Goal: Information Seeking & Learning: Learn about a topic

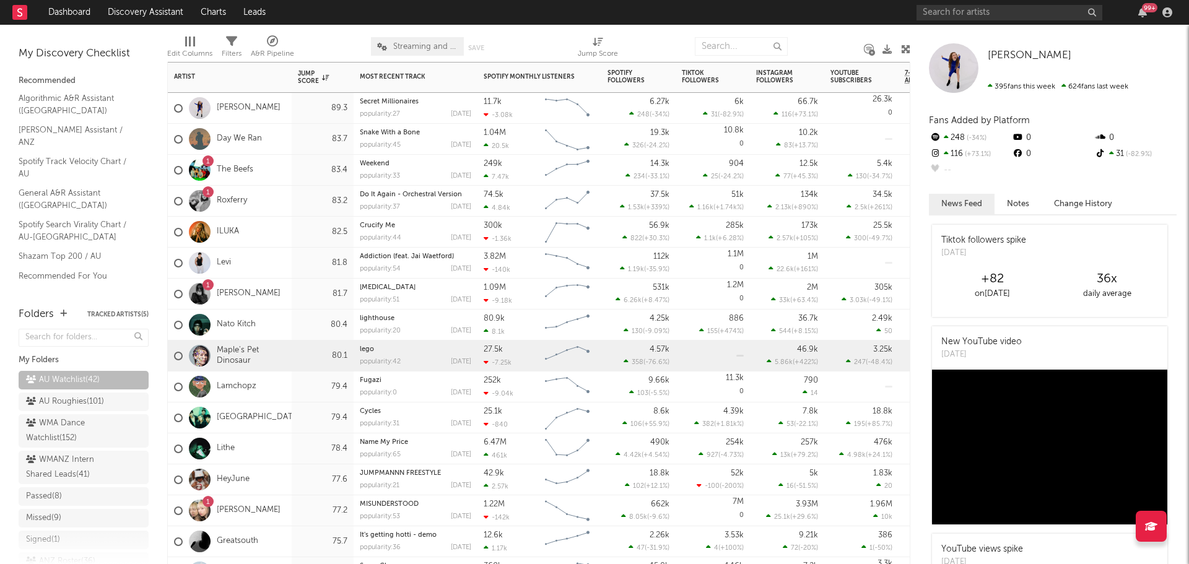
click at [289, 354] on div "Maple's Pet Dinosaur" at bounding box center [230, 356] width 124 height 31
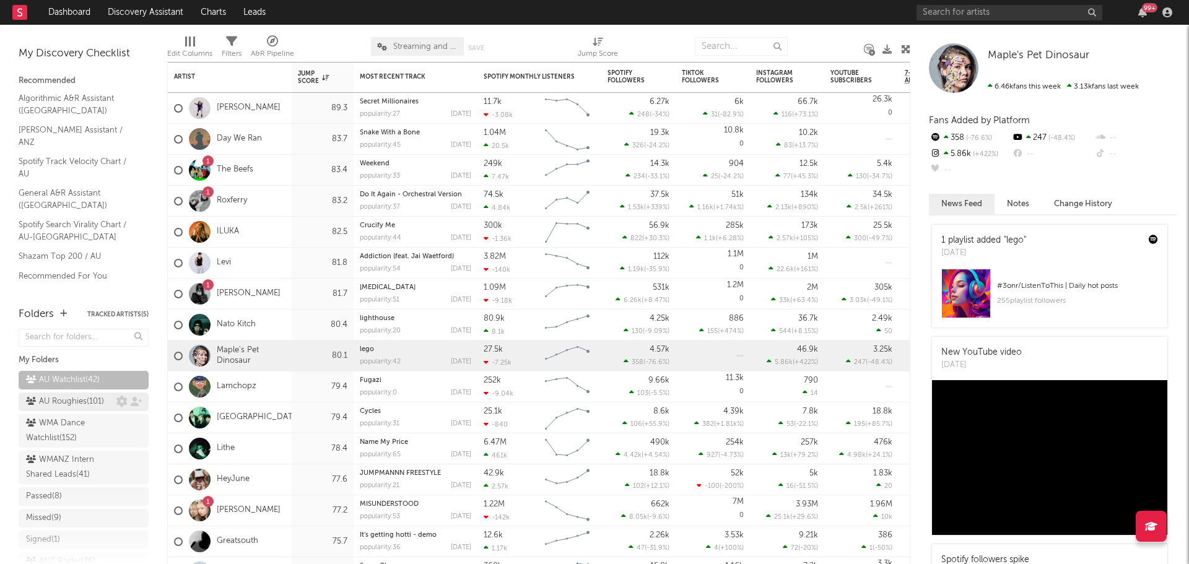
click at [64, 409] on div "AU Roughies ( 101 )" at bounding box center [65, 402] width 78 height 15
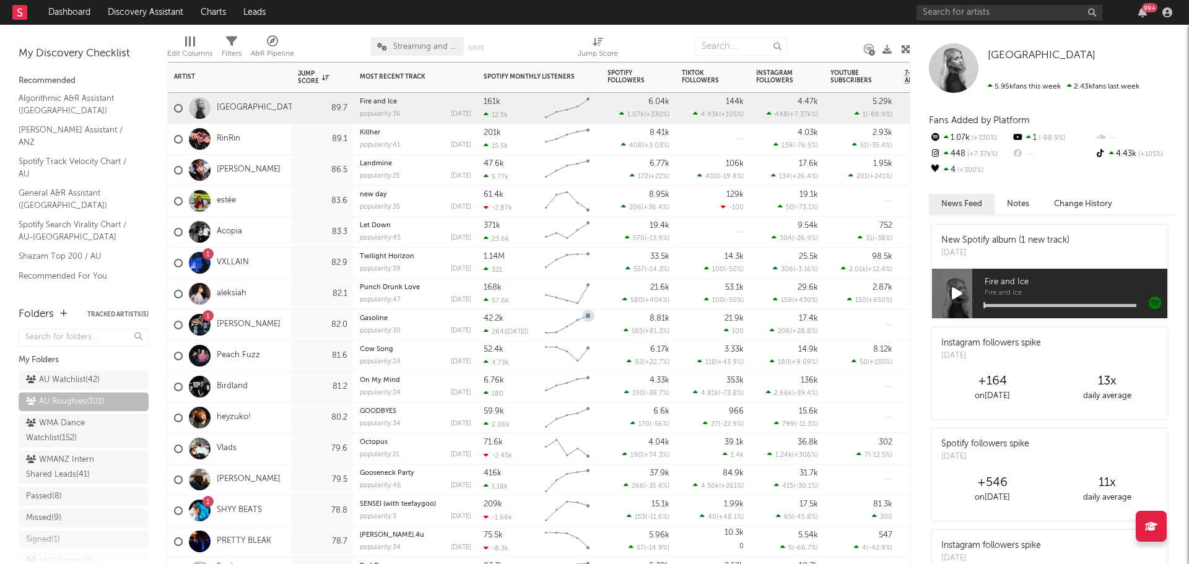
click at [298, 330] on div "82.0" at bounding box center [323, 325] width 50 height 15
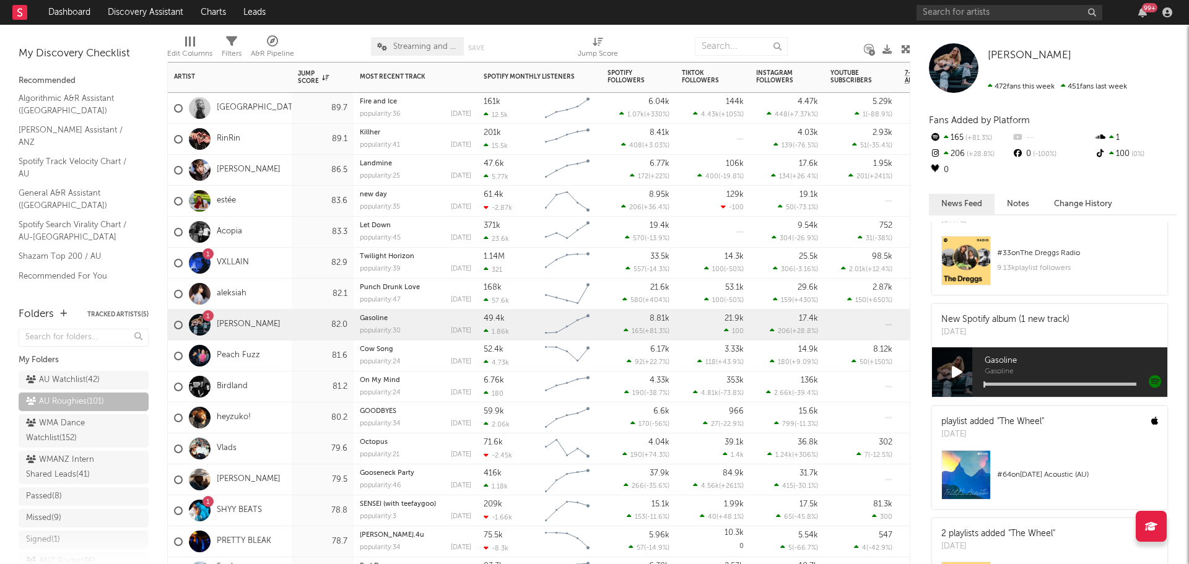
scroll to position [128, 0]
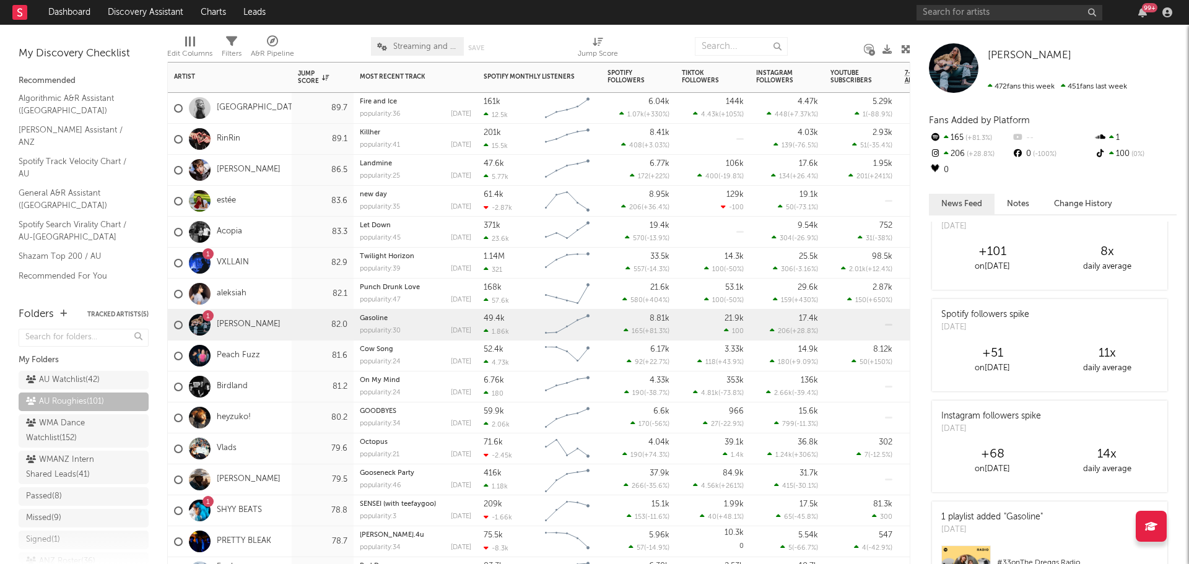
click at [288, 364] on div "Peach Fuzz" at bounding box center [230, 356] width 124 height 31
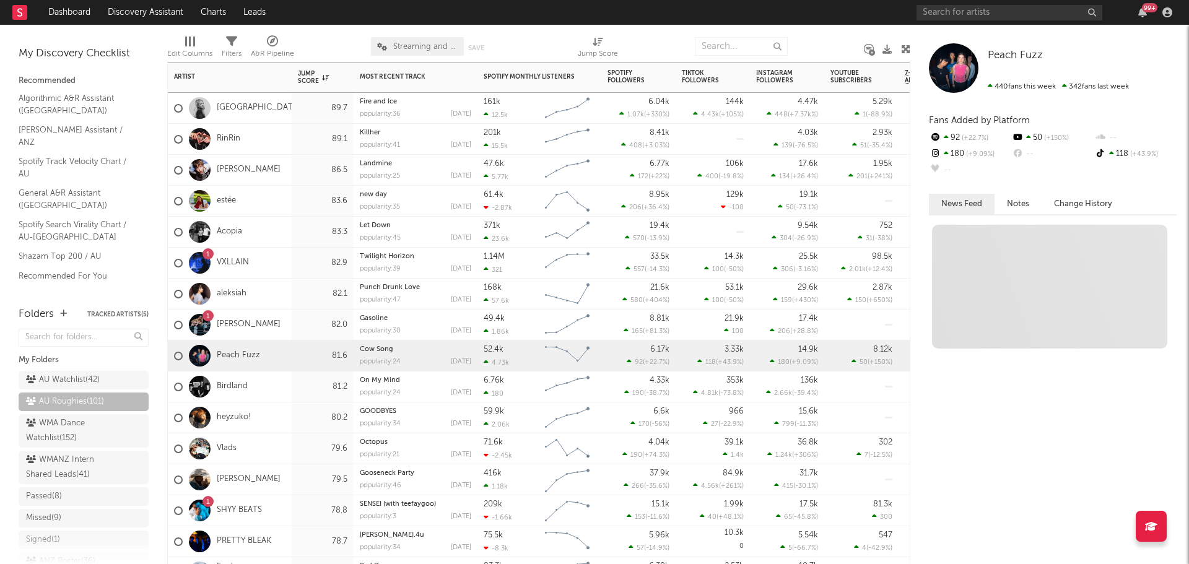
scroll to position [0, 0]
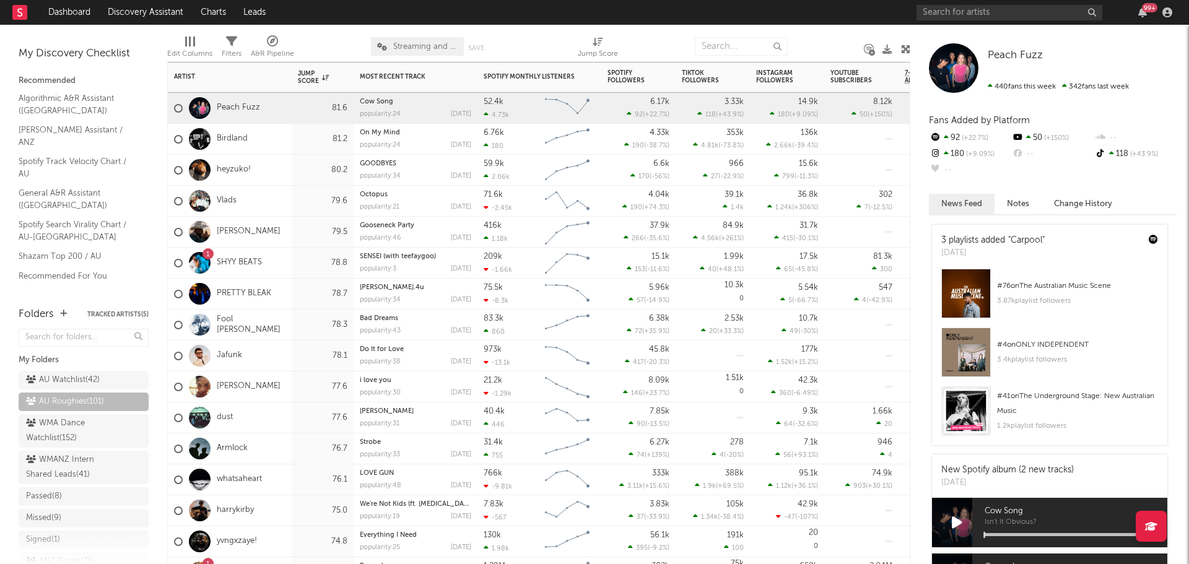
click at [279, 423] on div "dust" at bounding box center [230, 418] width 124 height 31
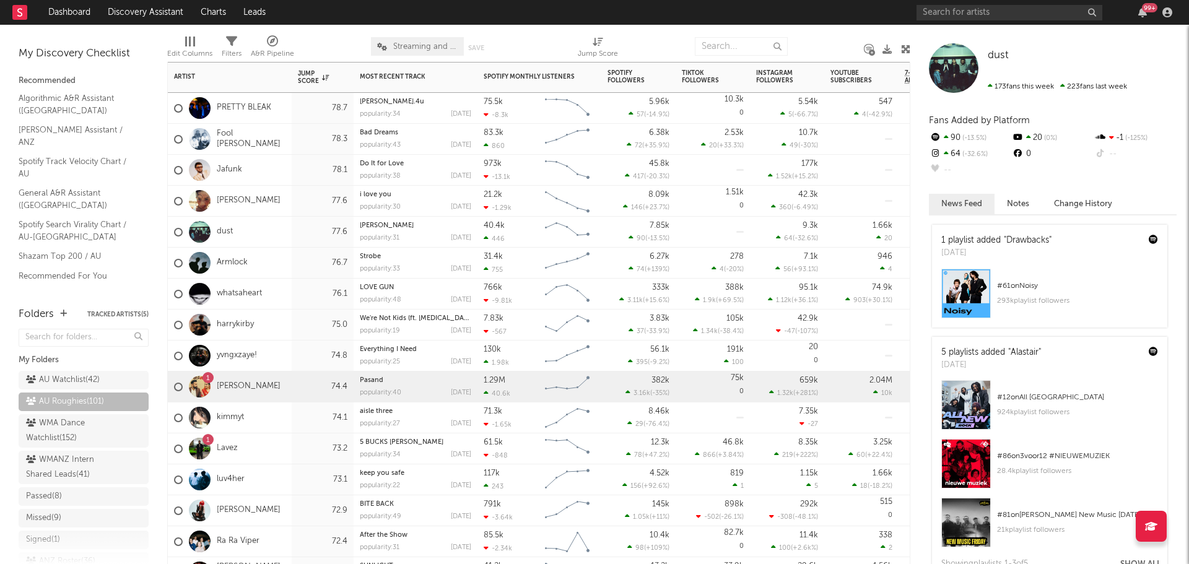
click at [285, 391] on div "1 Shree Brar" at bounding box center [230, 387] width 124 height 31
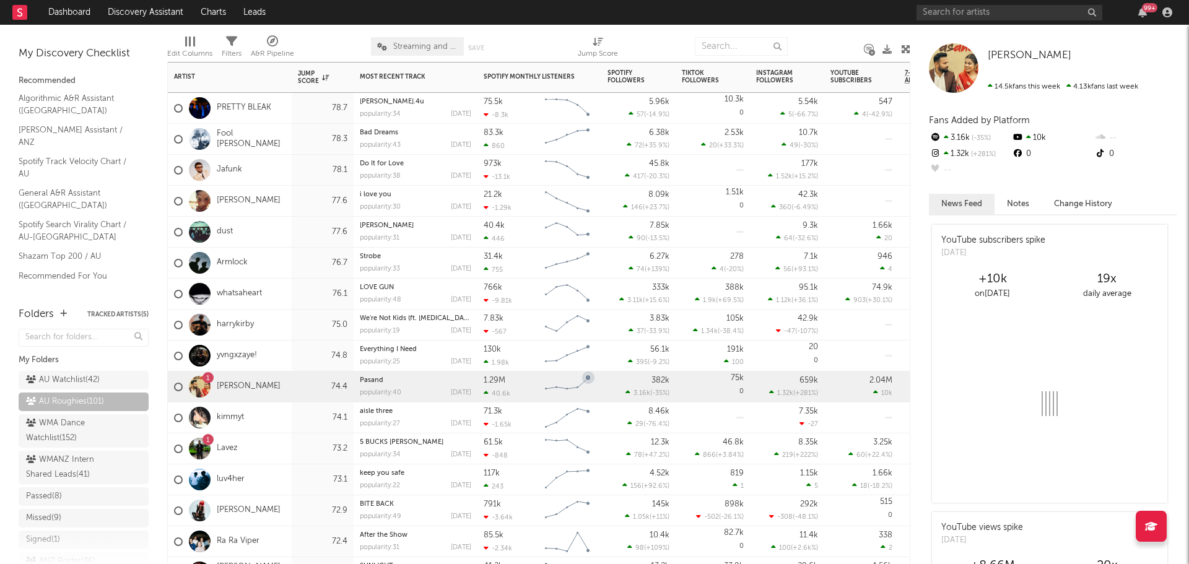
click at [281, 450] on div "1 Lavez" at bounding box center [230, 449] width 124 height 31
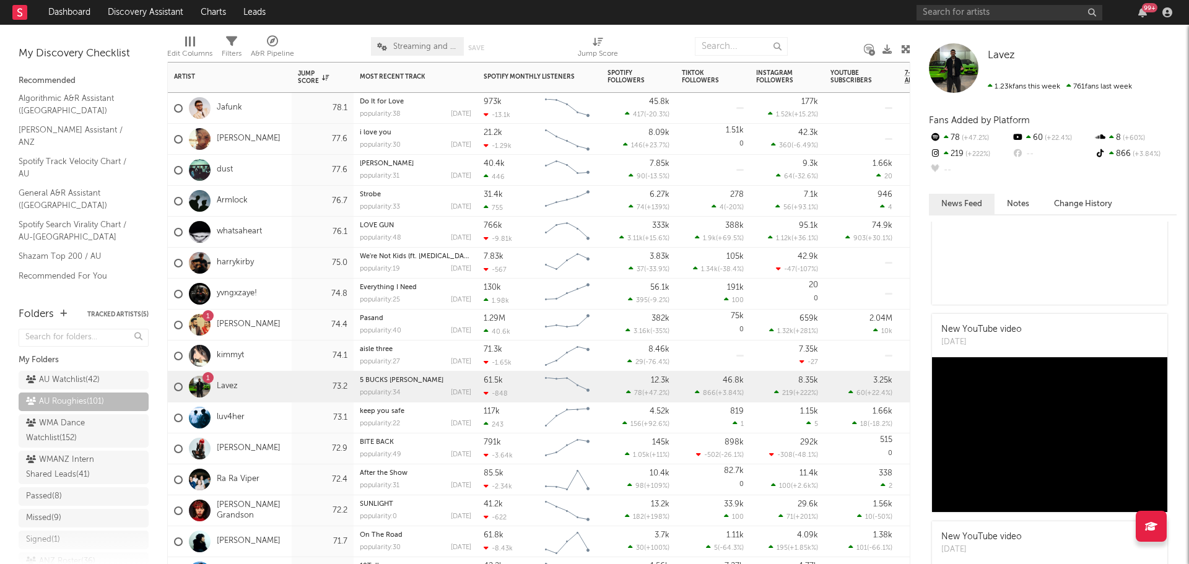
scroll to position [124, 0]
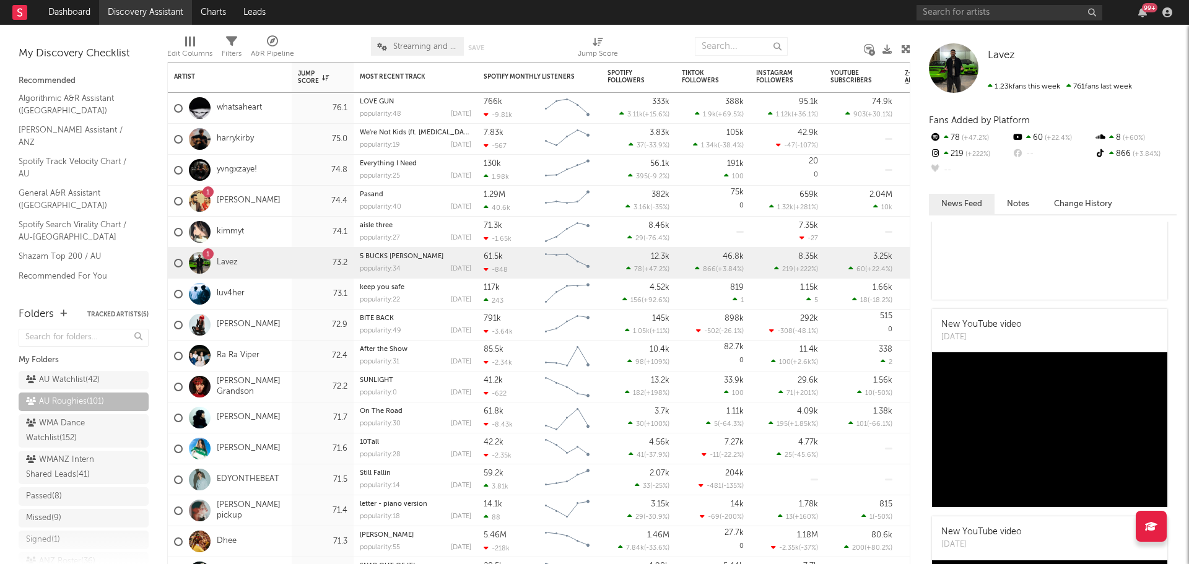
click at [146, 10] on link "Discovery Assistant" at bounding box center [145, 12] width 93 height 25
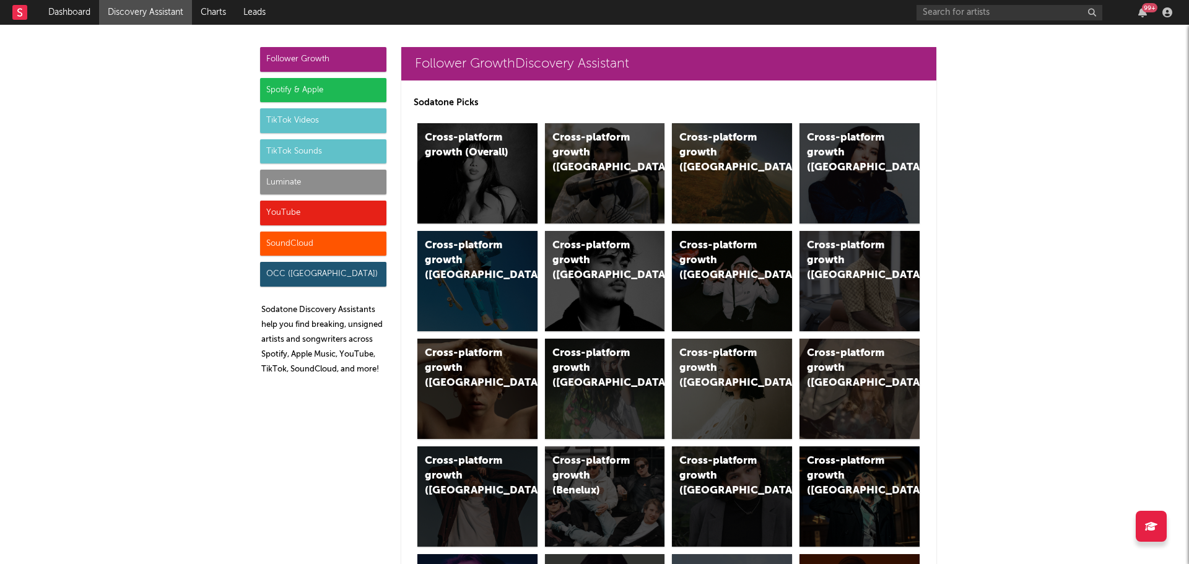
click at [296, 92] on div "Spotify & Apple" at bounding box center [323, 90] width 126 height 25
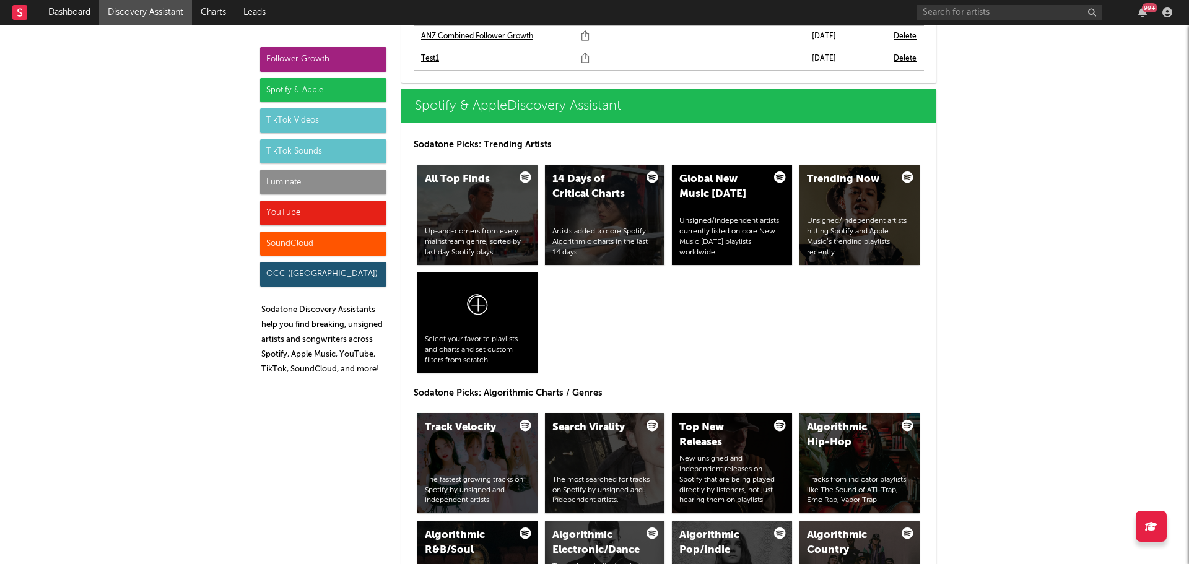
scroll to position [1291, 0]
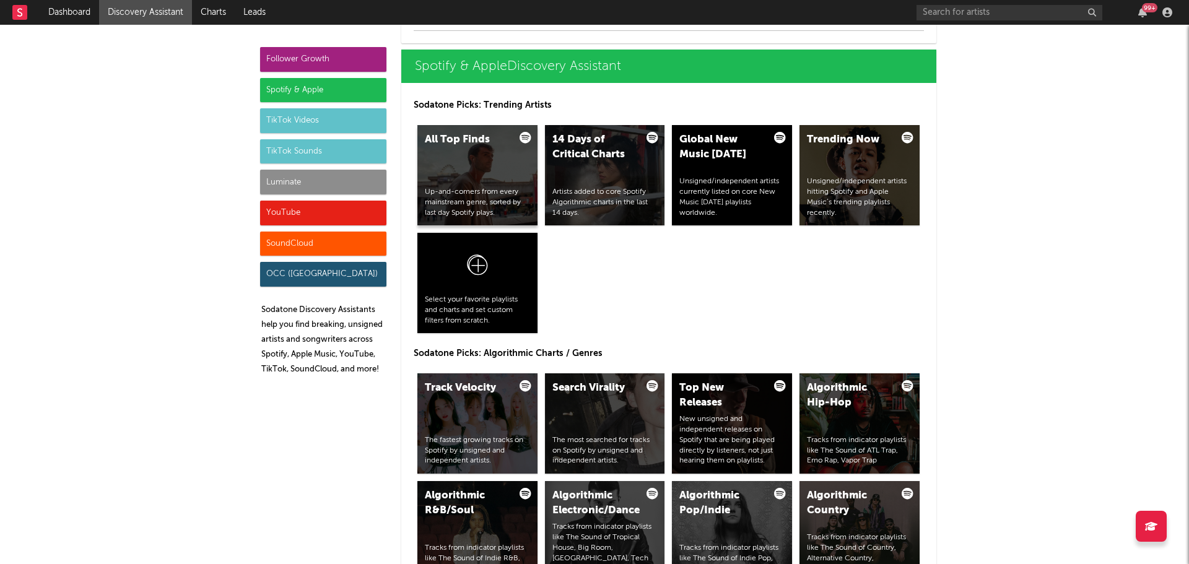
click at [473, 176] on div "All Top Finds Up-and-comers from every mainstream genre, sorted by last day Spo…" at bounding box center [477, 175] width 120 height 100
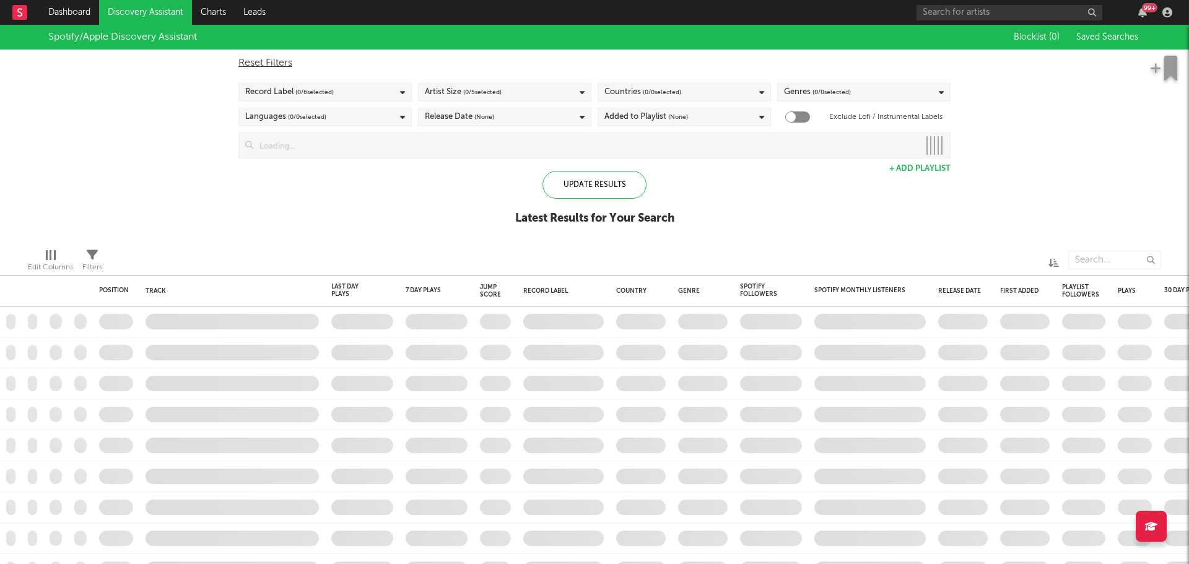
click at [915, 170] on button "+ Add Playlist" at bounding box center [919, 169] width 61 height 8
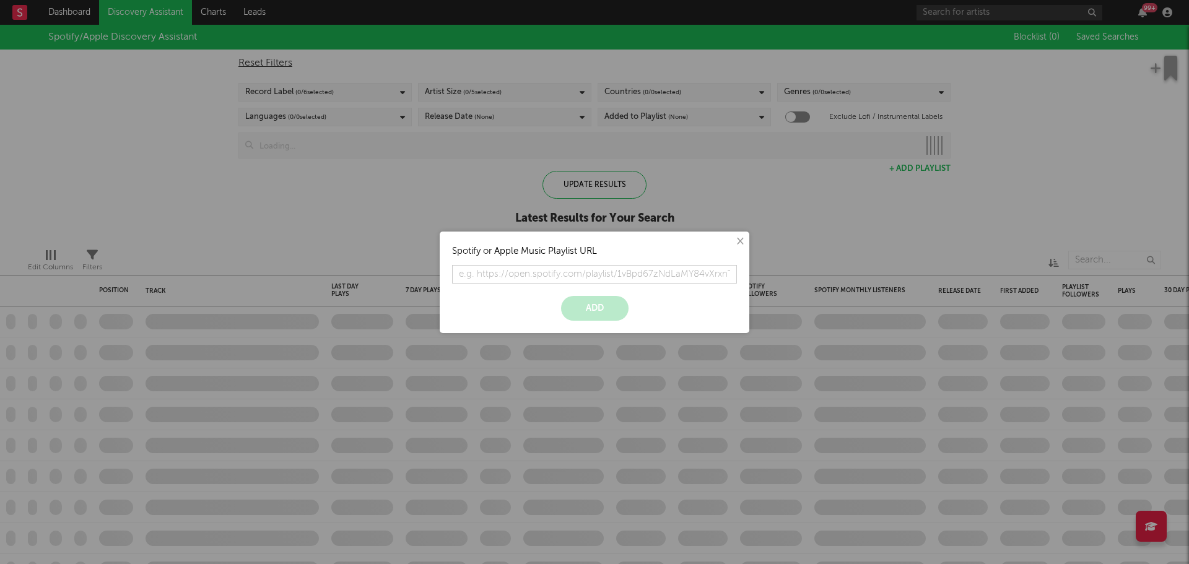
click at [539, 273] on input "text" at bounding box center [594, 274] width 285 height 19
type input "https://open.spotify.com/playlist/6ZhpCKeaLSU6NHrxeyhnpZ?si=5dfca426673644f8"
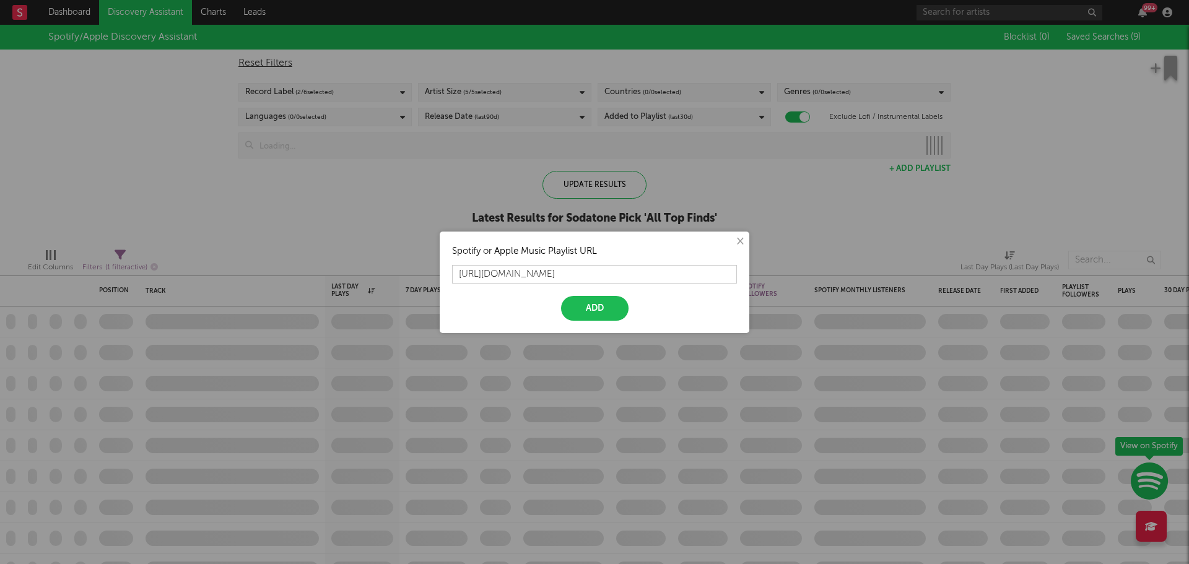
checkbox input "true"
type input "https://open.spotify.com/playlist/6ZhpCKeaLSU6NHrxeyhnpZ?si=5dfca426673644f8"
click at [597, 304] on button "Add" at bounding box center [595, 308] width 68 height 25
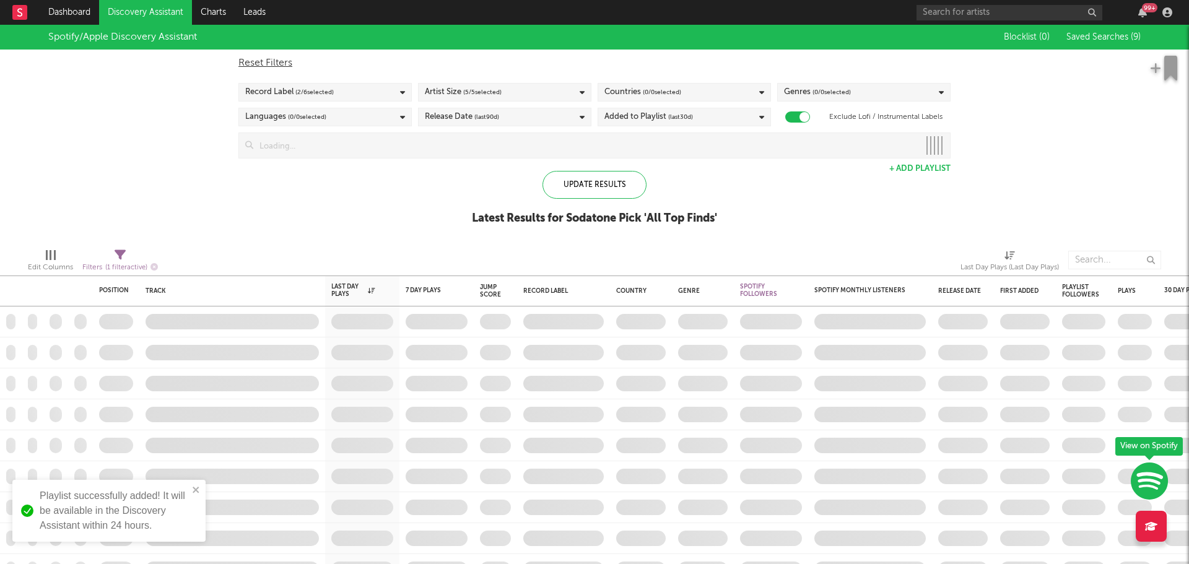
click at [201, 172] on div "Spotify/Apple Discovery Assistant Blocklist ( 0 ) Saved Searches ( 9 ) Reset Fi…" at bounding box center [594, 132] width 1189 height 214
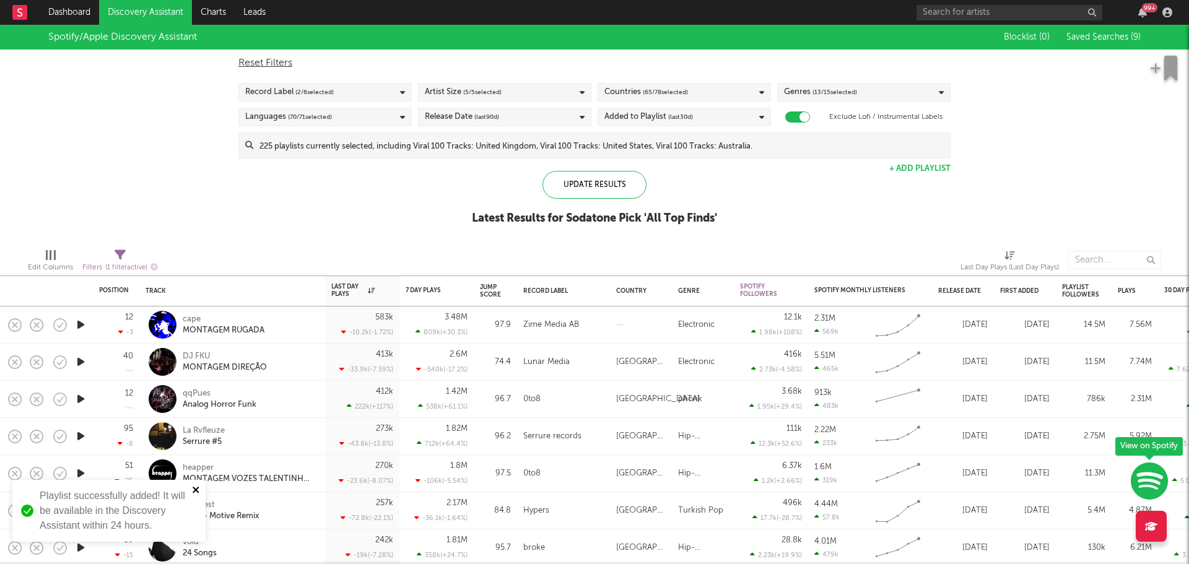
click at [195, 492] on icon "close" at bounding box center [196, 490] width 9 height 10
click at [278, 65] on div "Reset Filters" at bounding box center [594, 63] width 712 height 15
checkbox input "false"
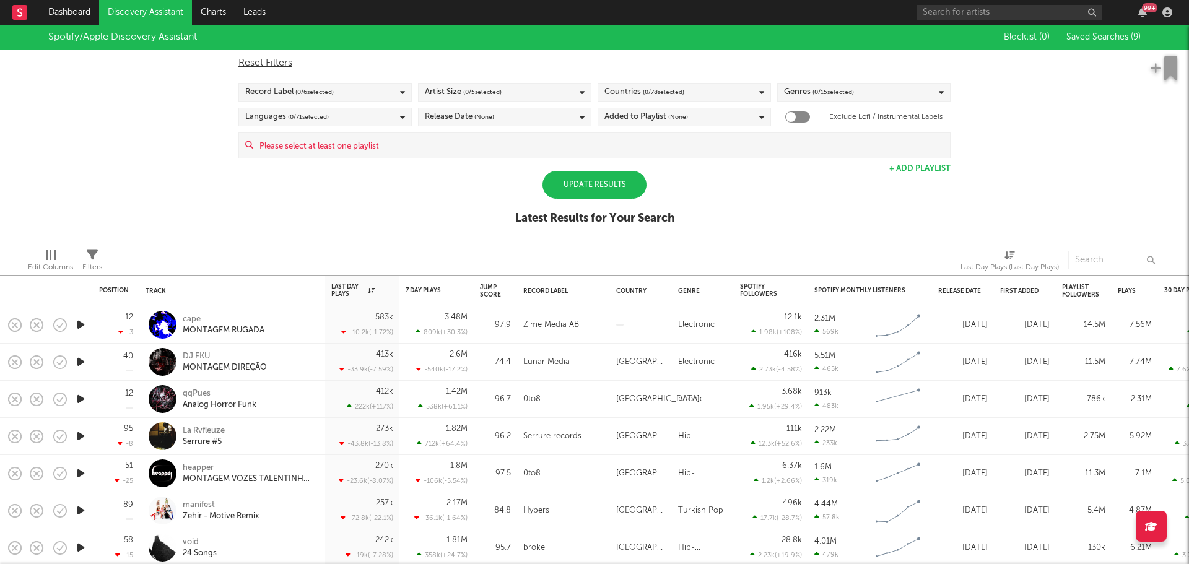
click at [327, 143] on input at bounding box center [601, 145] width 697 height 25
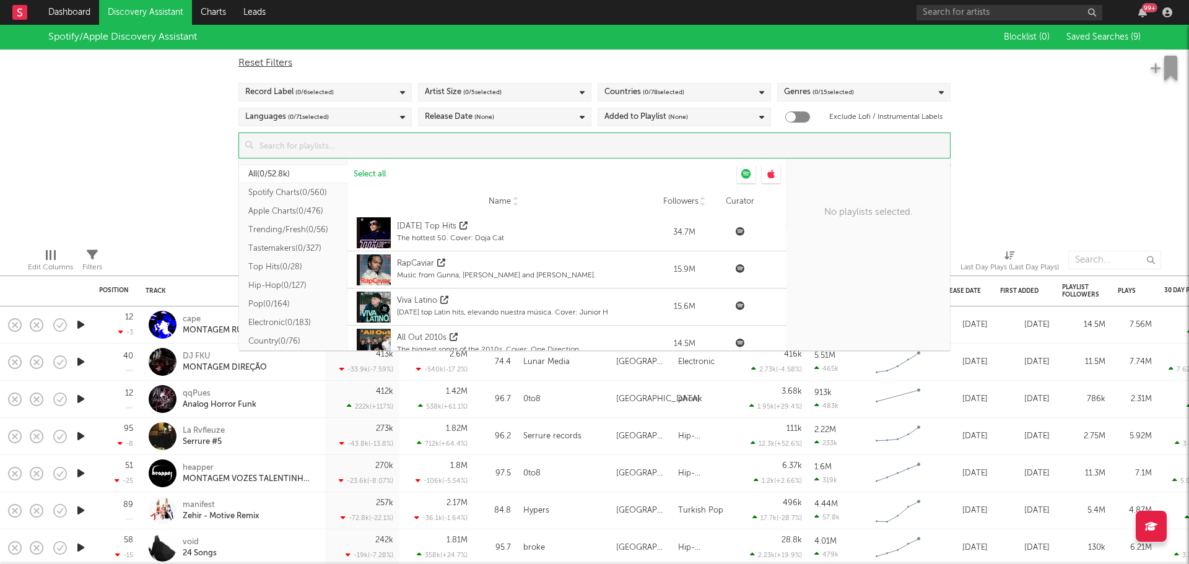
click at [360, 149] on input at bounding box center [601, 145] width 697 height 25
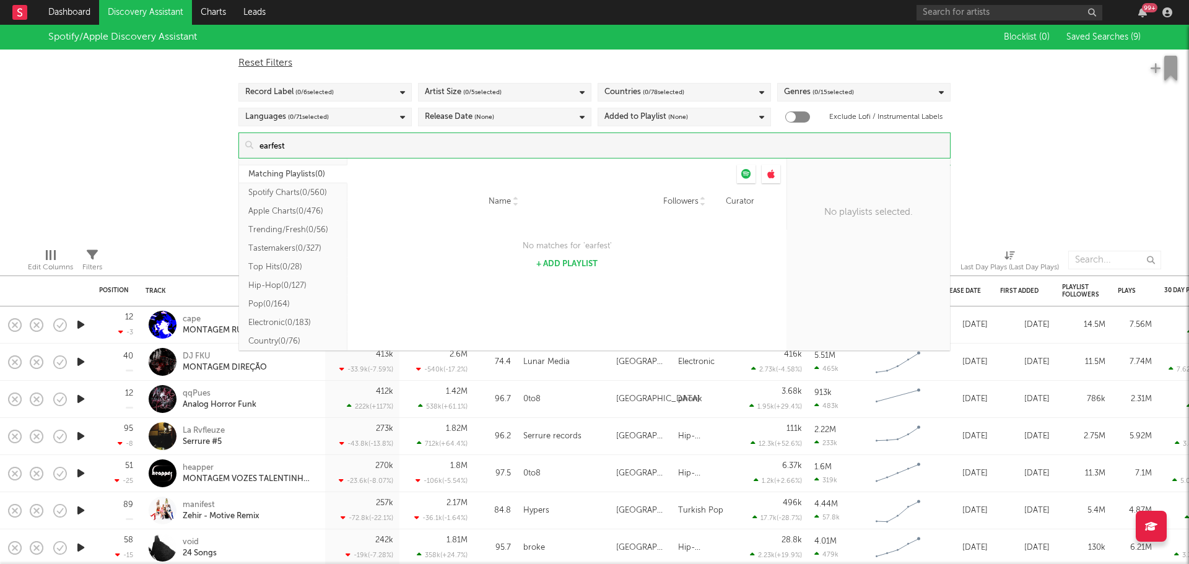
type input "earfest"
click at [572, 264] on button "+ Add Playlist" at bounding box center [566, 264] width 61 height 8
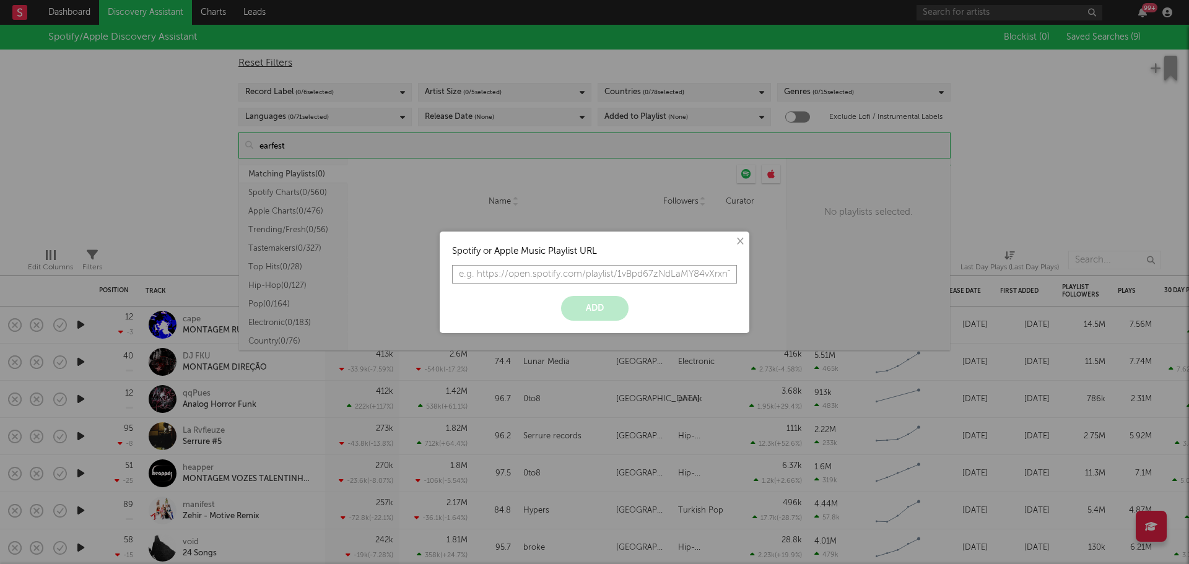
click at [524, 274] on input "text" at bounding box center [594, 274] width 285 height 19
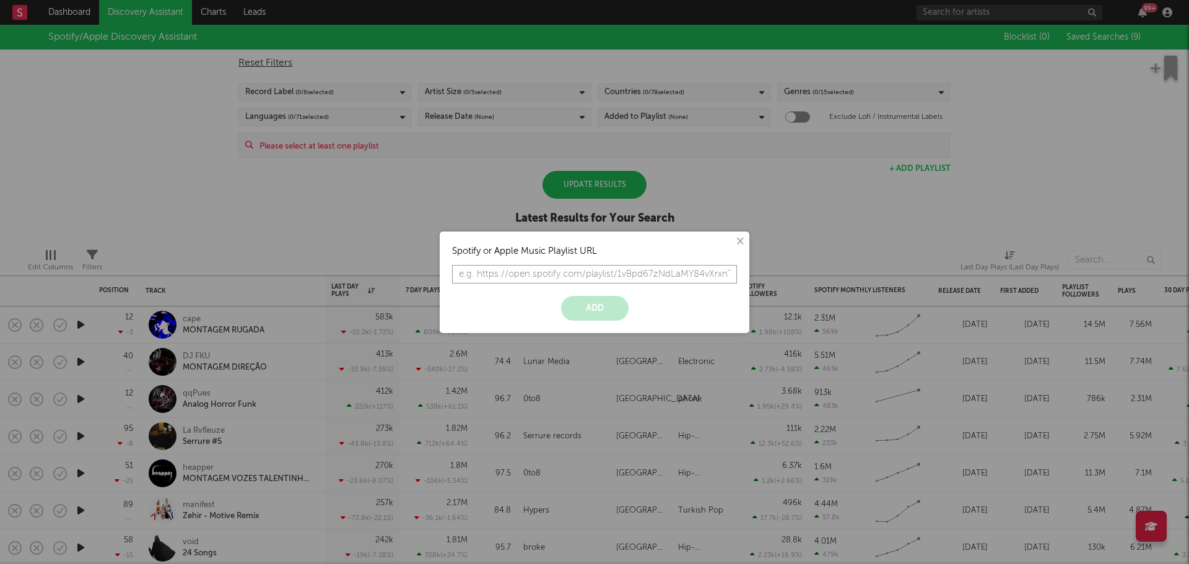
paste input "https://open.spotify.com/playlist/6ZhpCKeaLSU6NHrxeyhnpZ?si=06c8cf26d92f46a5"
type input "https://open.spotify.com/playlist/6ZhpCKeaLSU6NHrxeyhnpZ?si=06c8cf26d92f46a5"
click at [592, 309] on button "Add" at bounding box center [595, 308] width 68 height 25
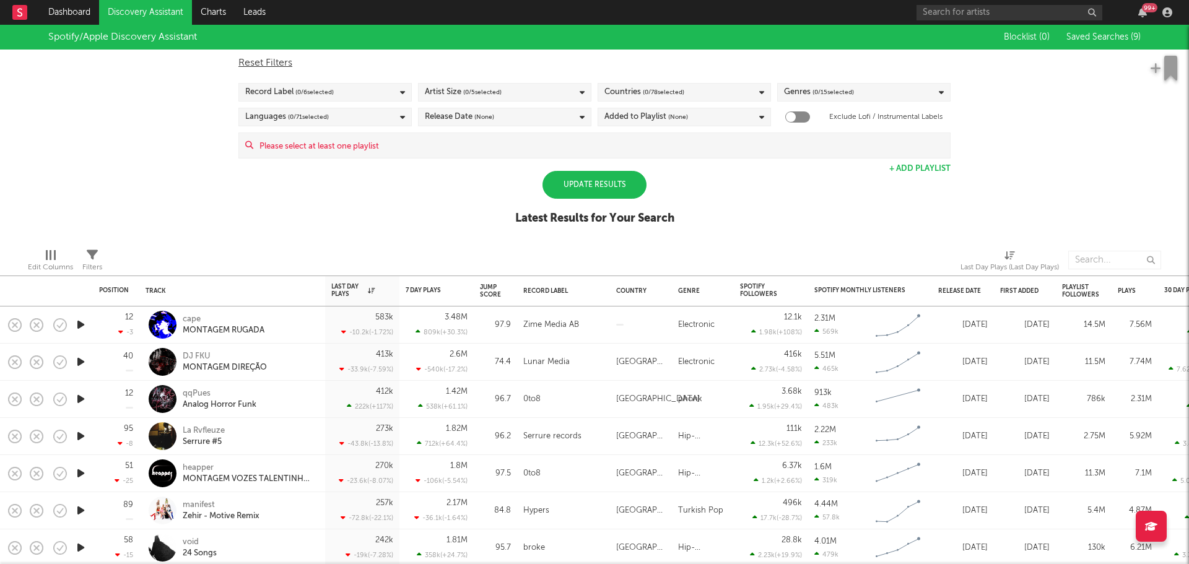
click at [315, 148] on input at bounding box center [601, 145] width 697 height 25
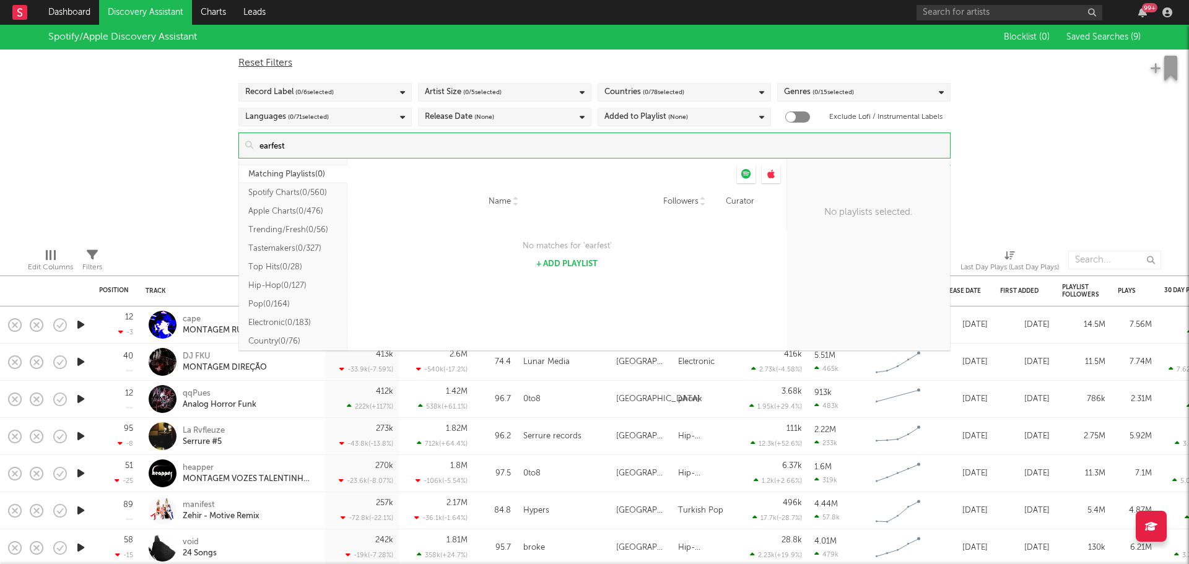
type input "earfest"
click at [171, 168] on div "Spotify/Apple Discovery Assistant Blocklist ( 0 ) Saved Searches ( 9 ) Reset Fi…" at bounding box center [594, 132] width 1189 height 214
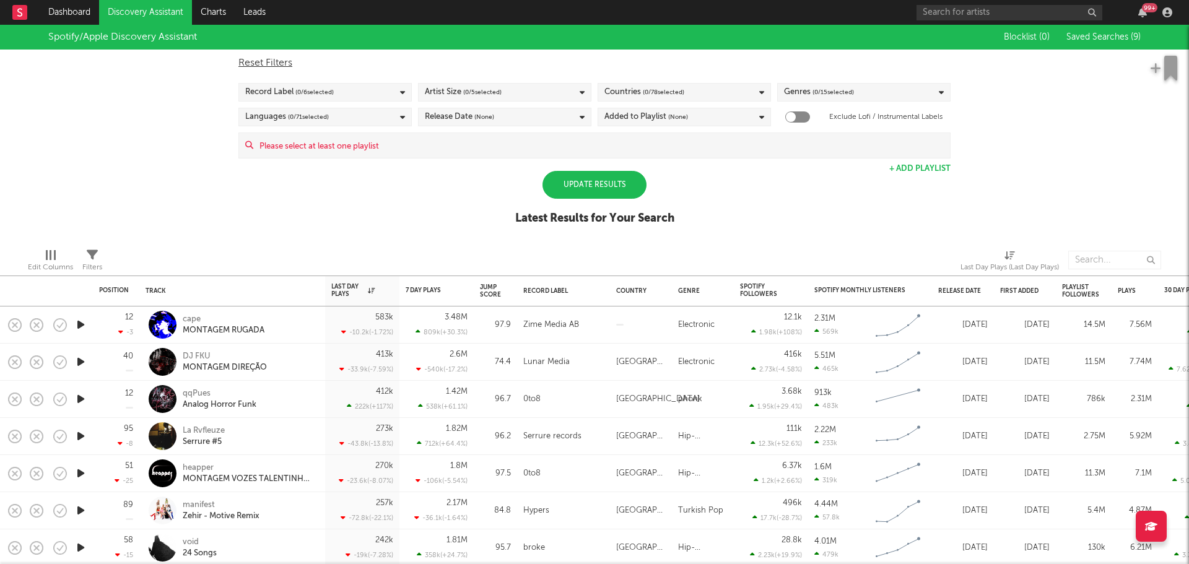
click at [160, 15] on link "Discovery Assistant" at bounding box center [145, 12] width 93 height 25
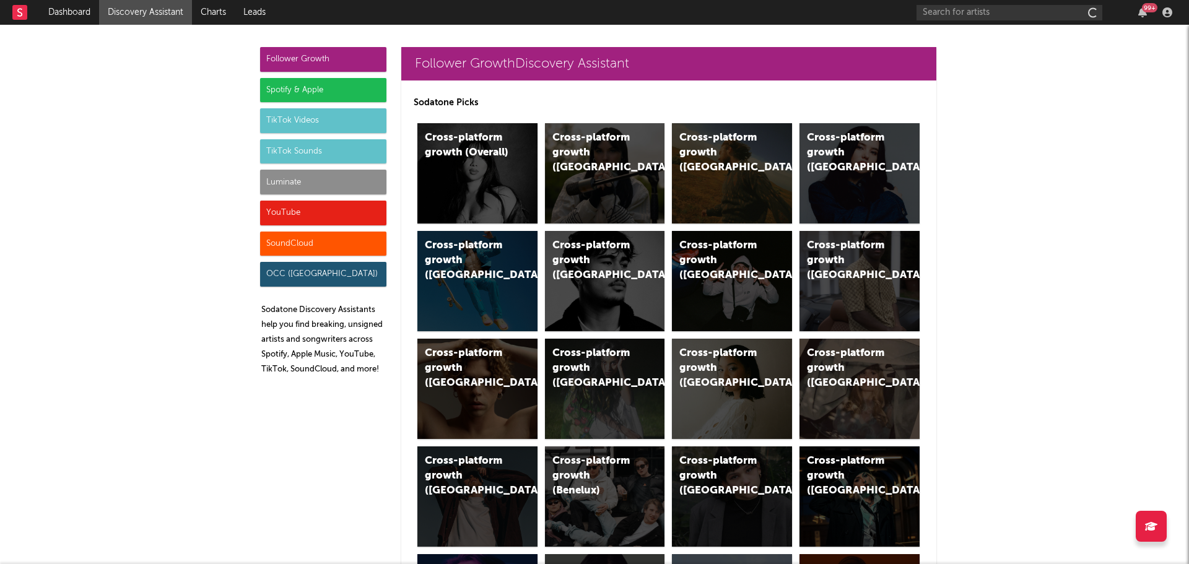
click at [280, 91] on div "Spotify & Apple" at bounding box center [323, 90] width 126 height 25
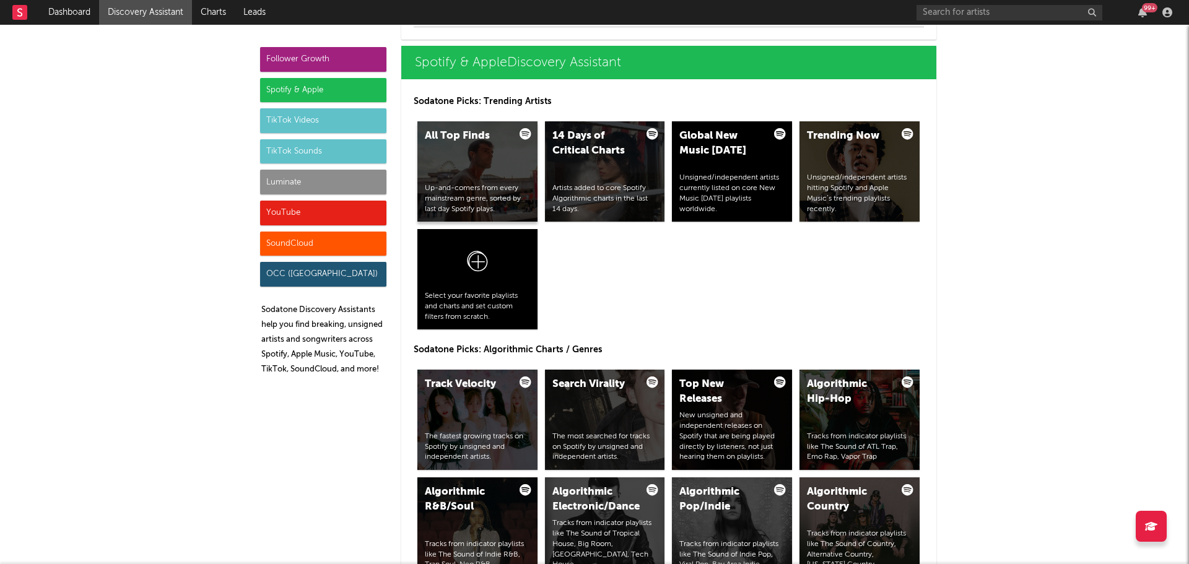
scroll to position [1291, 0]
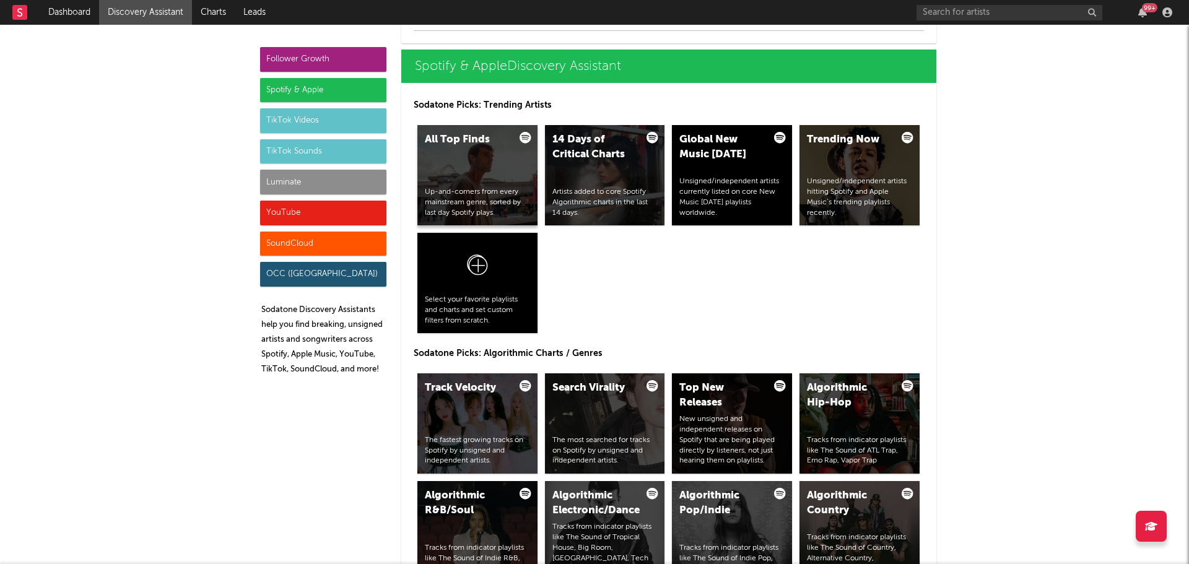
click at [455, 159] on div "All Top Finds Up-and-comers from every mainstream genre, sorted by last day Spo…" at bounding box center [477, 175] width 120 height 100
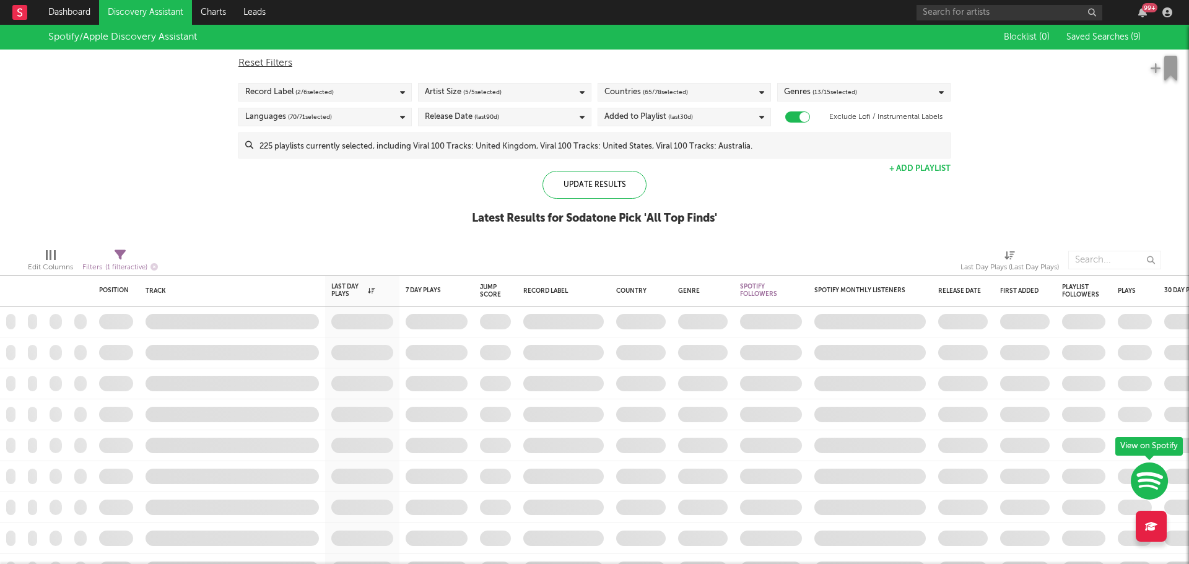
checkbox input "true"
click at [126, 261] on div "Filters ( 1 filter active)" at bounding box center [120, 267] width 76 height 15
select select "max"
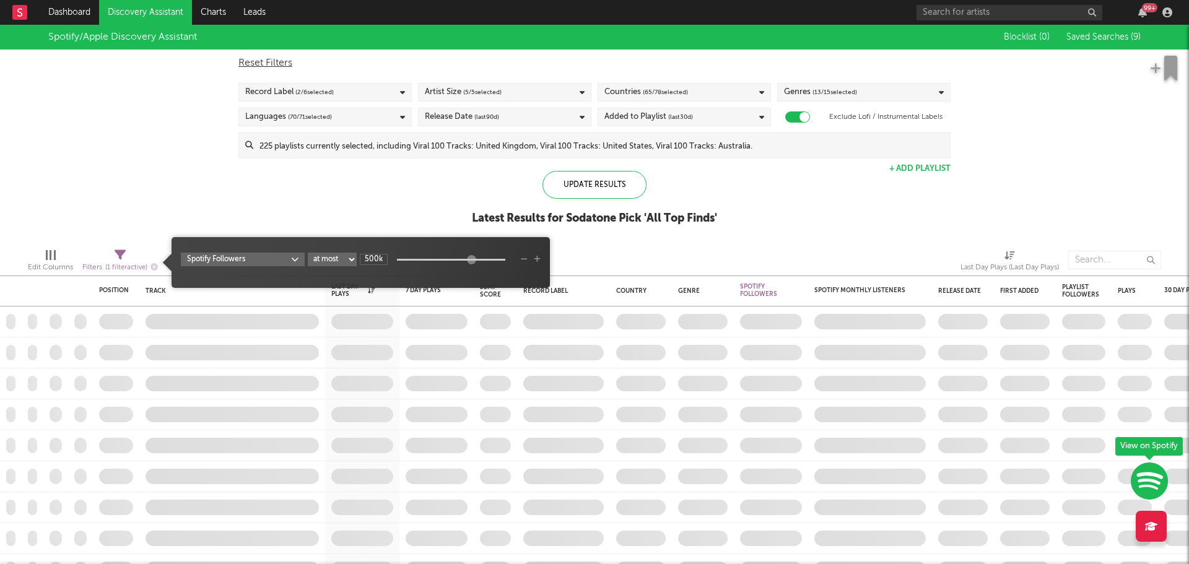
click at [266, 258] on body "Dashboard Discovery Assistant Charts Leads 99 + Notifications Settings Mark all…" at bounding box center [594, 282] width 1189 height 564
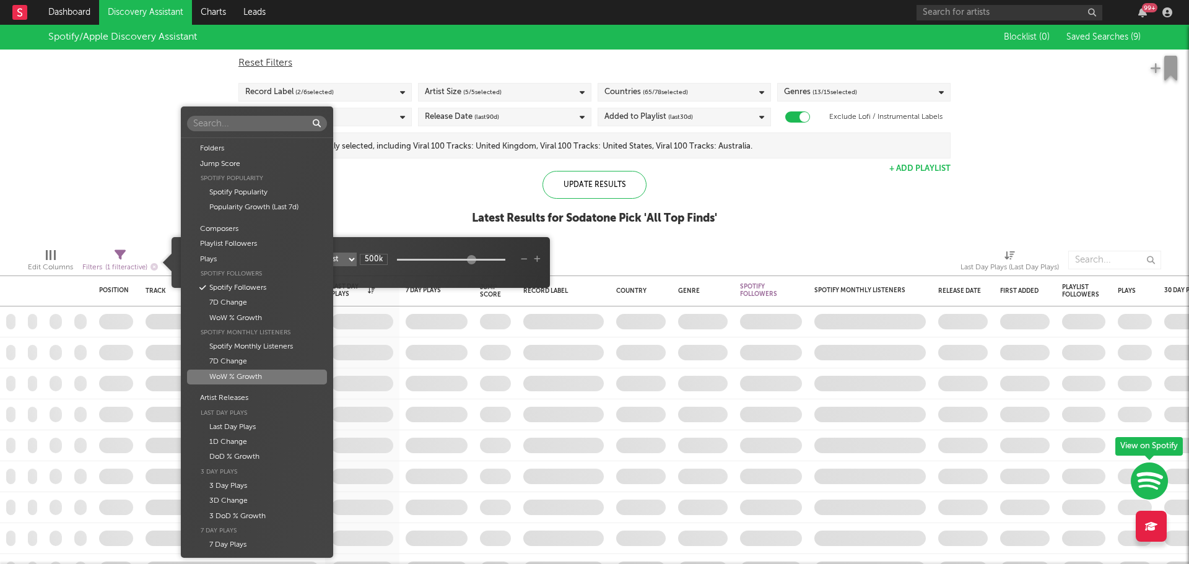
scroll to position [126, 0]
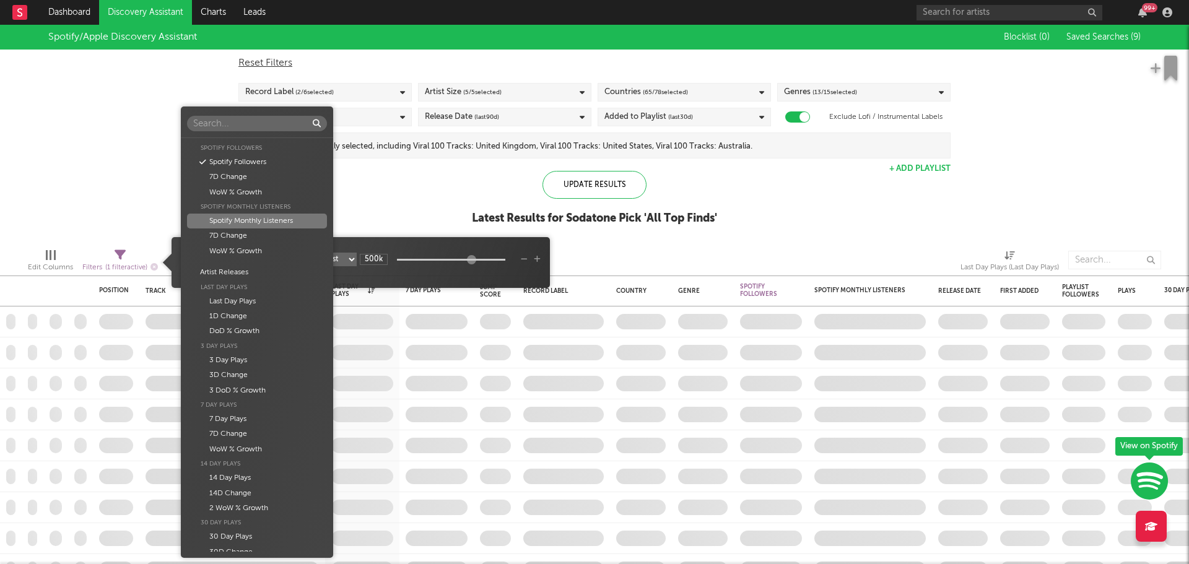
click at [256, 221] on div "Spotify Monthly Listeners" at bounding box center [256, 221] width 139 height 15
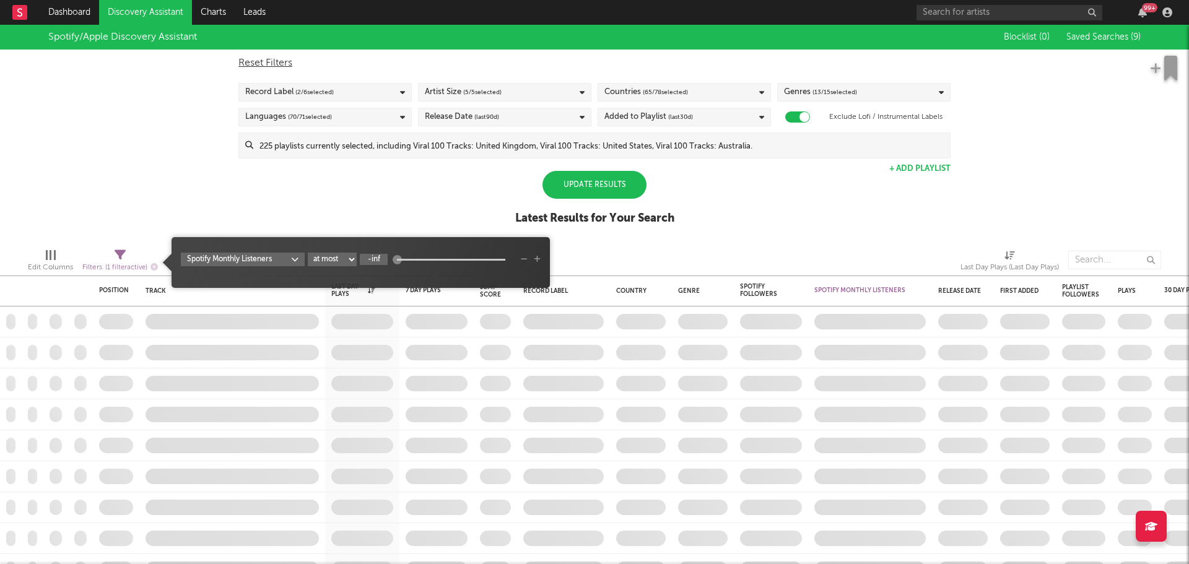
click at [374, 258] on input "-inf" at bounding box center [374, 259] width 28 height 11
type input "1000000"
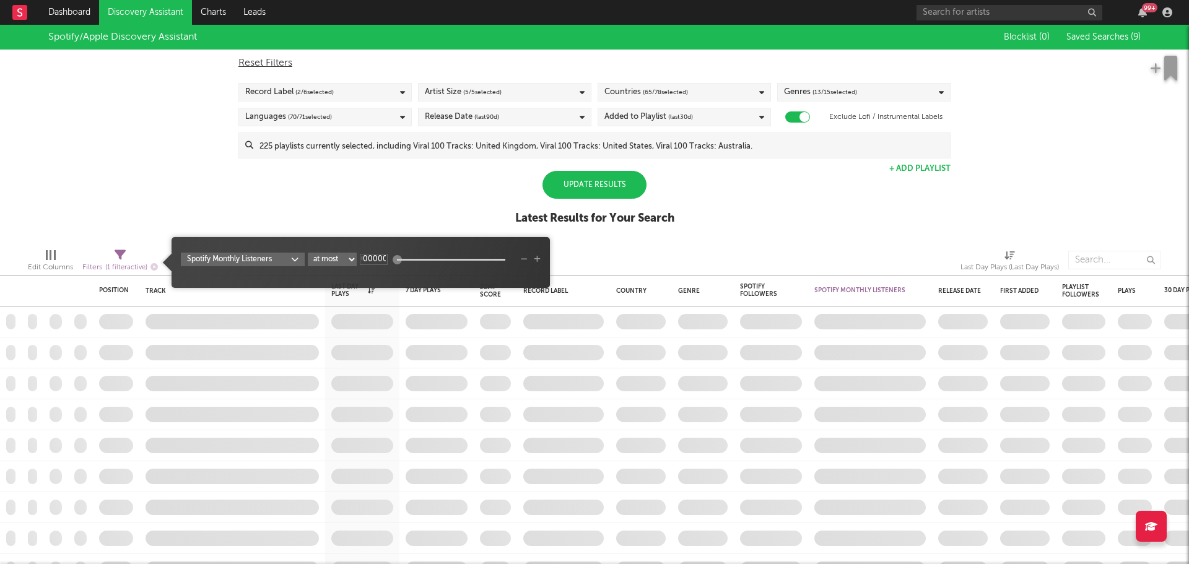
click at [357, 222] on div "Spotify/Apple Discovery Assistant Blocklist ( 0 ) Saved Searches ( 9 ) Reset Fi…" at bounding box center [594, 132] width 1189 height 214
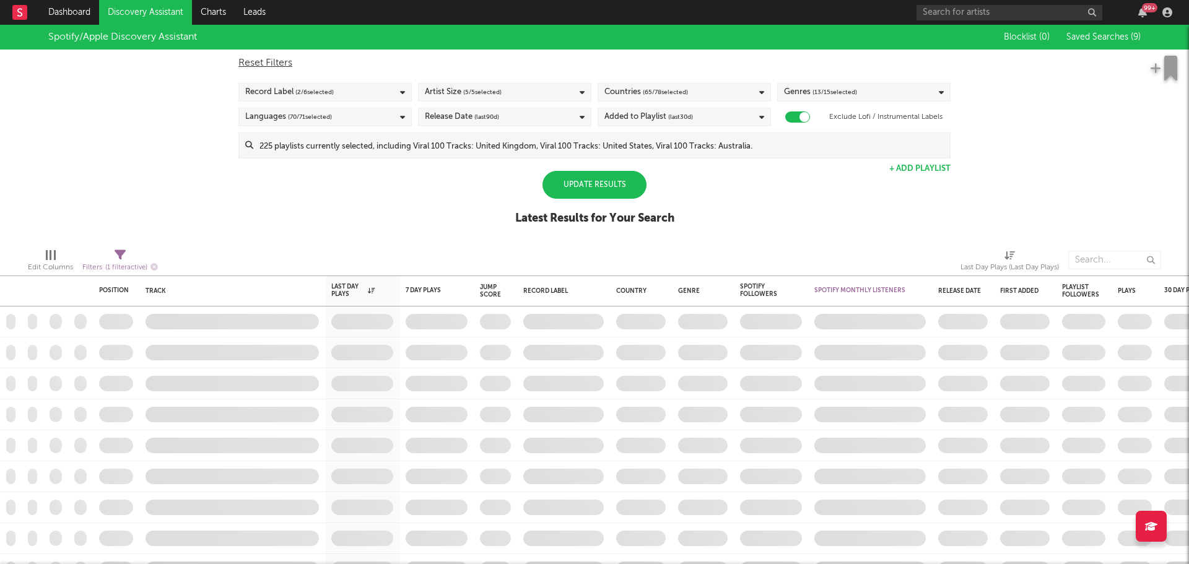
select select "max"
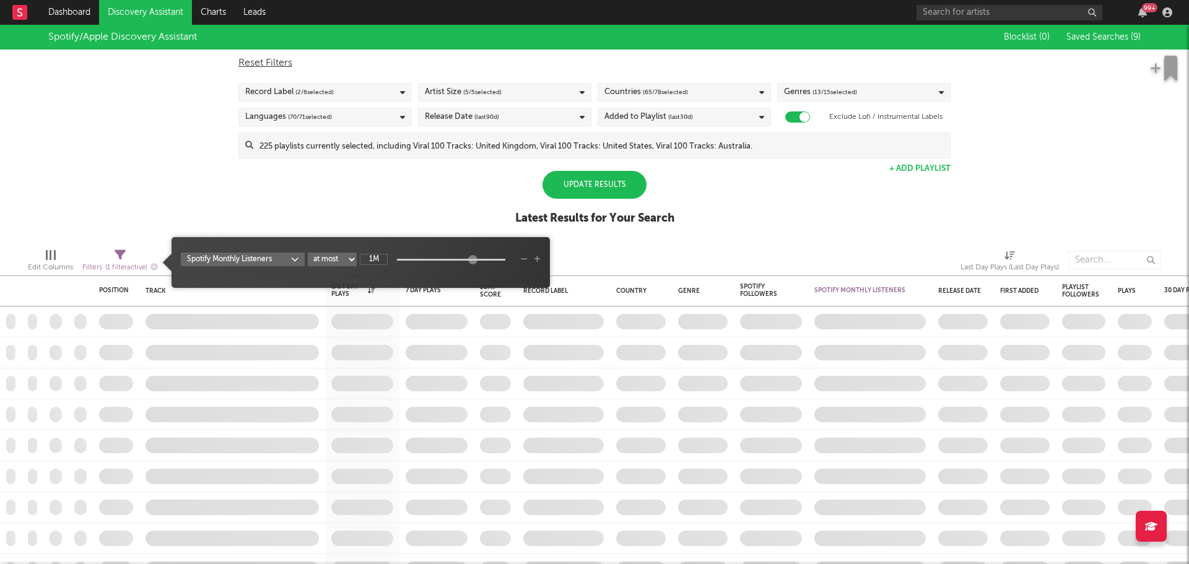
click at [118, 260] on div "Filters ( 1 filter active)" at bounding box center [120, 267] width 76 height 15
click at [394, 167] on div "Spotify/Apple Discovery Assistant Blocklist ( 0 ) Saved Searches ( 9 ) Reset Fi…" at bounding box center [594, 132] width 1189 height 214
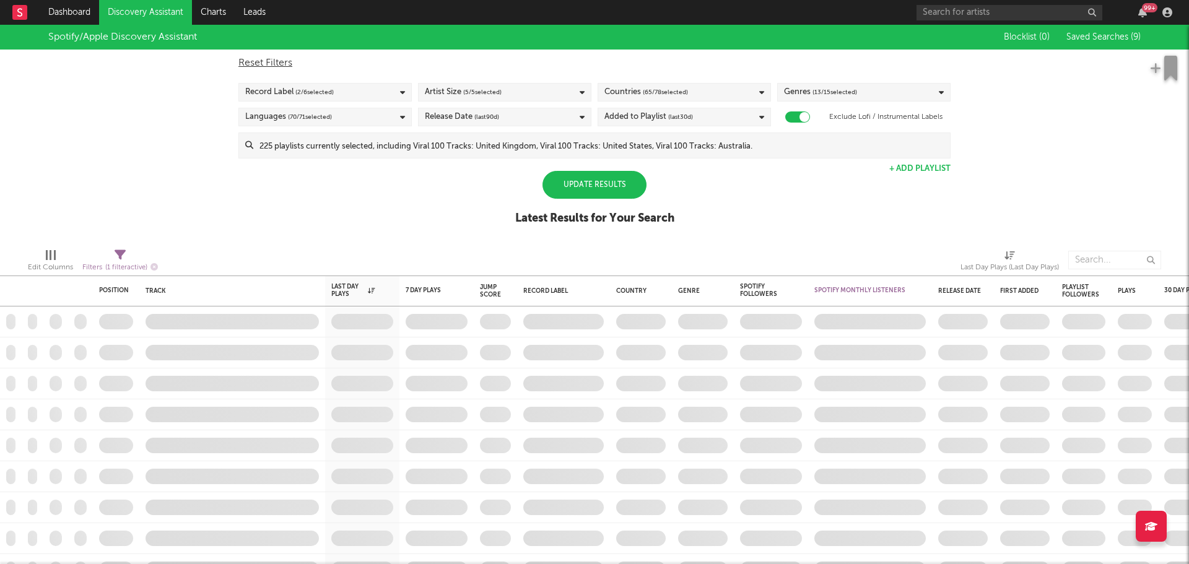
click at [312, 90] on span "( 2 / 6 selected)" at bounding box center [314, 92] width 38 height 15
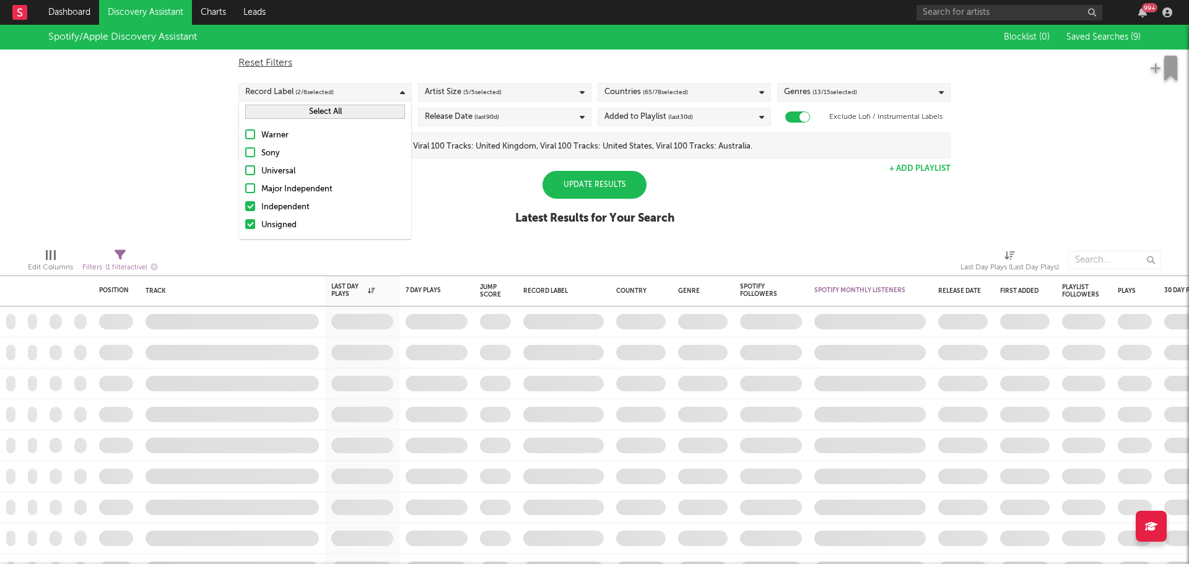
click at [309, 113] on button "Select All" at bounding box center [325, 112] width 160 height 14
click at [479, 67] on div "Reset Filters" at bounding box center [594, 63] width 712 height 15
checkbox input "false"
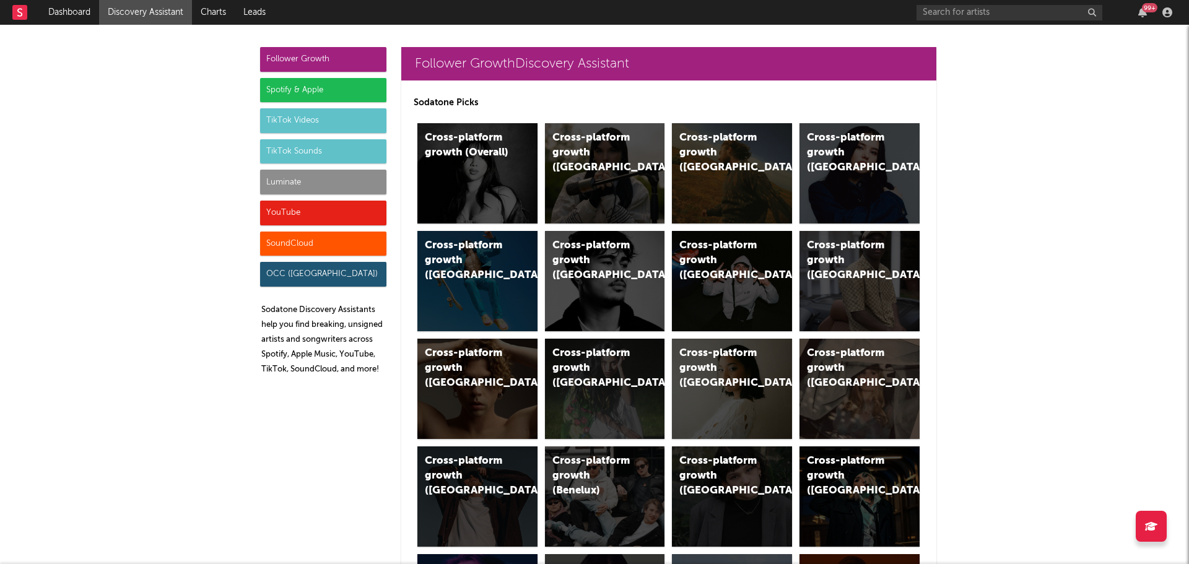
click at [294, 81] on div "Spotify & Apple" at bounding box center [323, 90] width 126 height 25
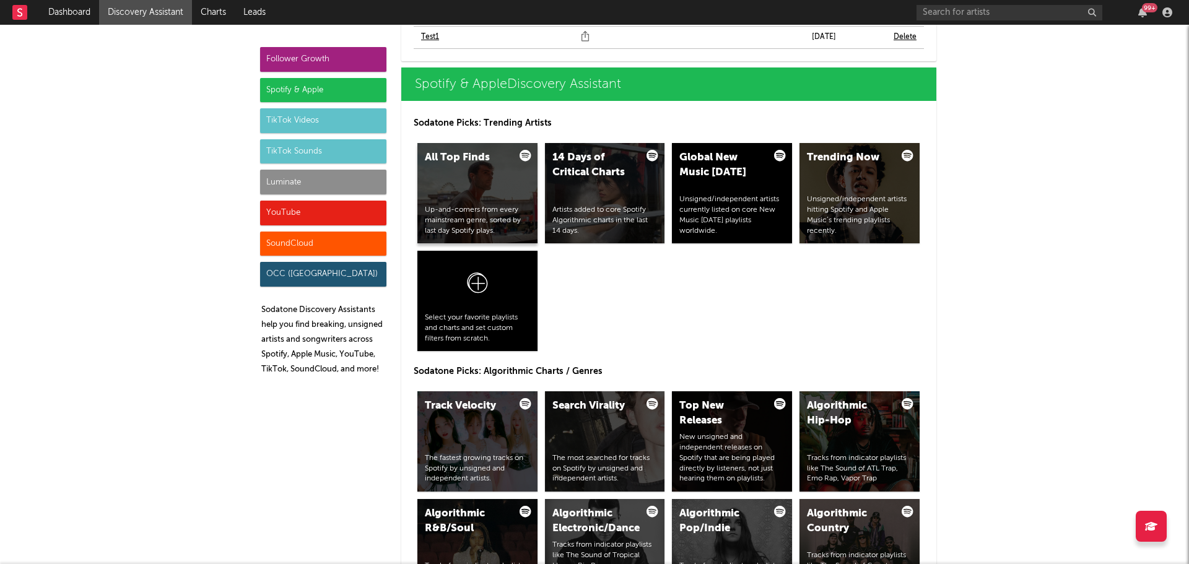
scroll to position [1291, 0]
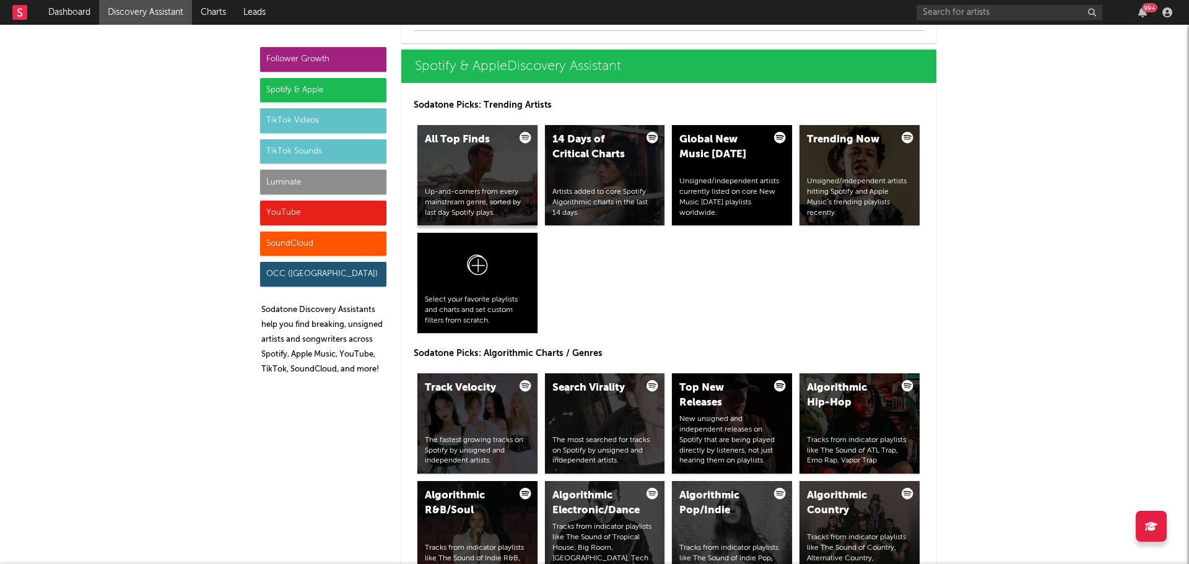
click at [456, 139] on div "All Top Finds" at bounding box center [467, 140] width 84 height 15
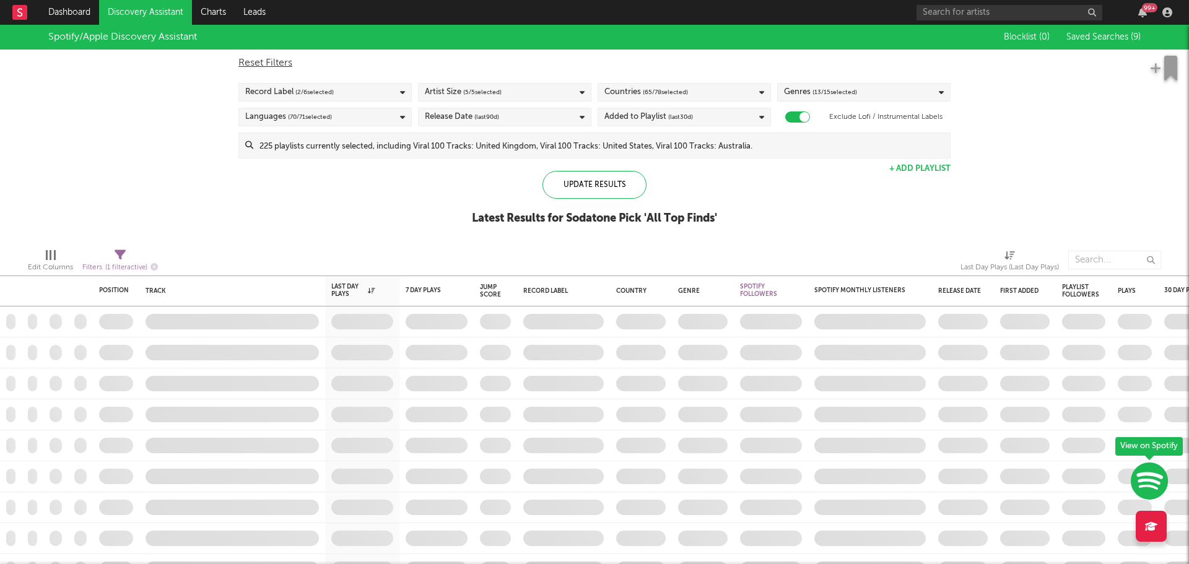
checkbox input "true"
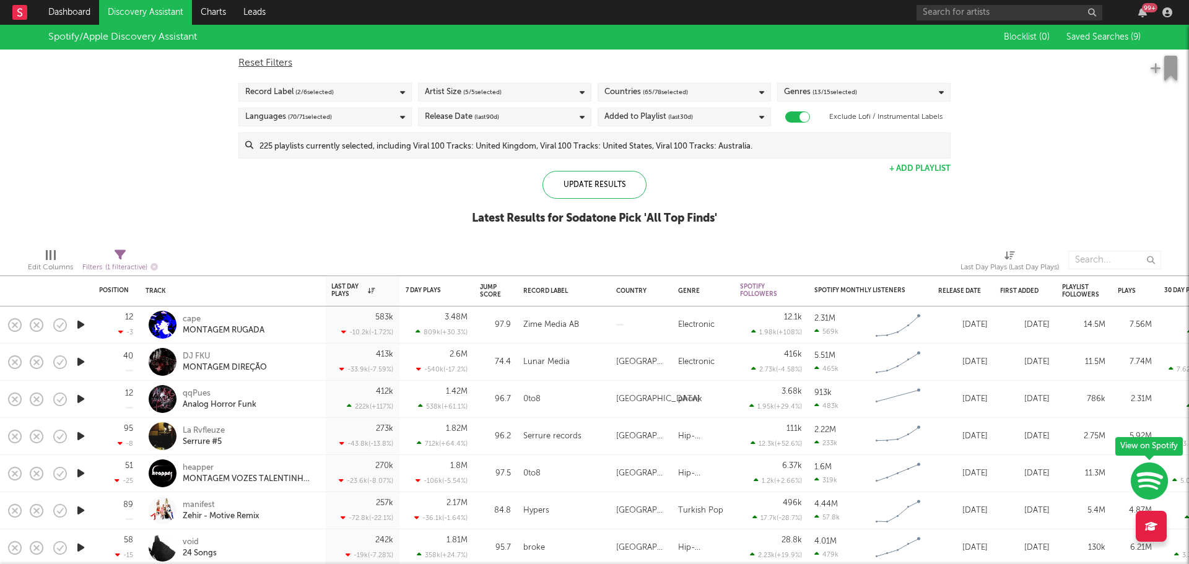
click at [299, 93] on span "( 2 / 6 selected)" at bounding box center [314, 92] width 38 height 15
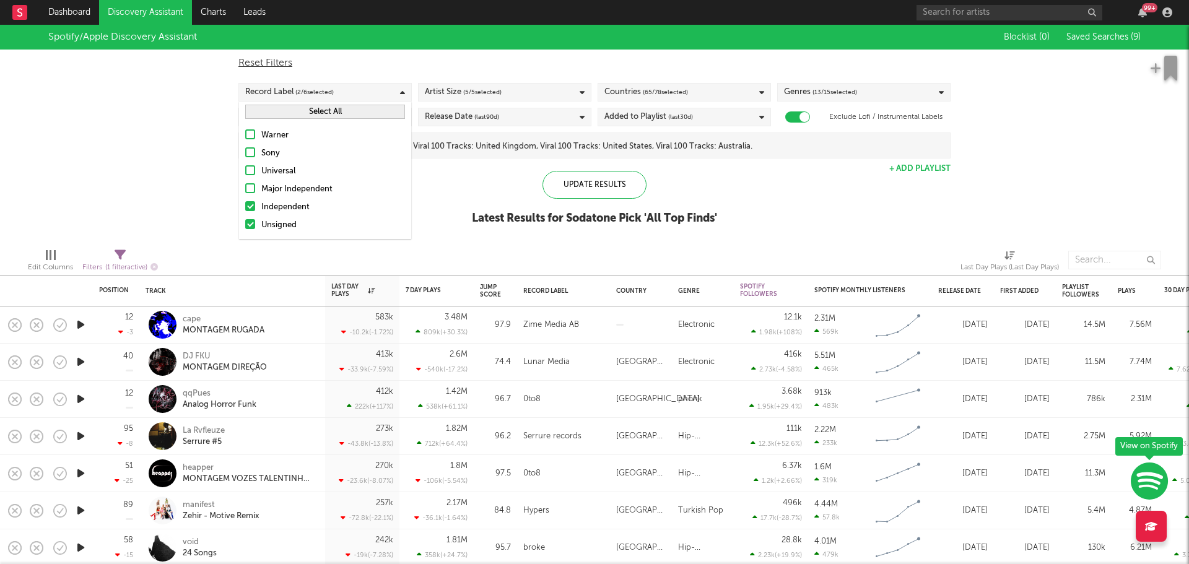
click at [282, 118] on button "Select All" at bounding box center [325, 112] width 160 height 14
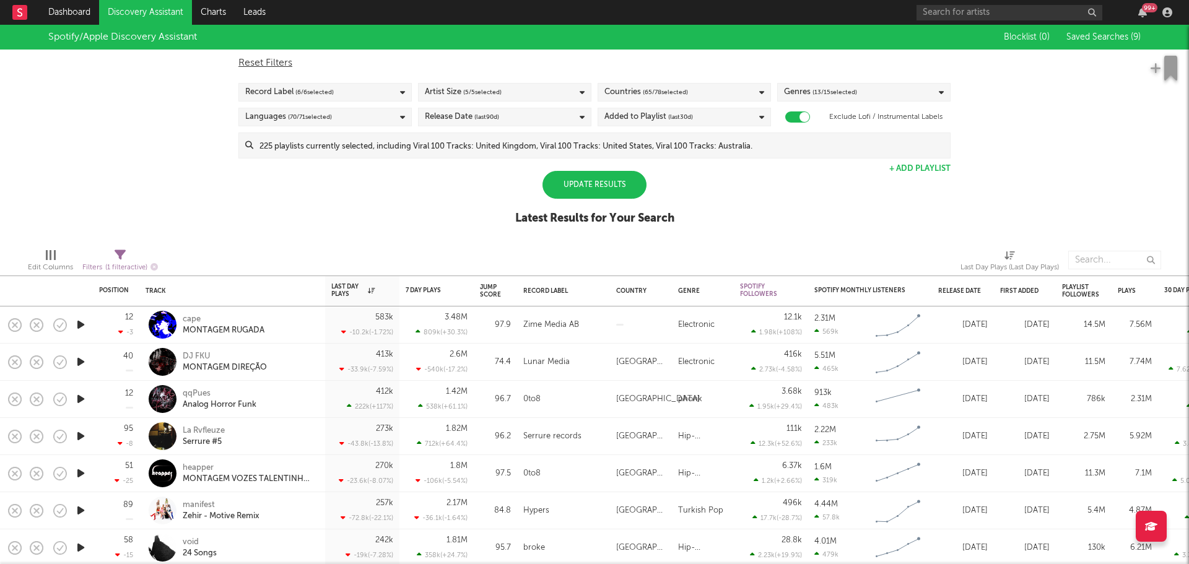
click at [131, 208] on div "Spotify/Apple Discovery Assistant Blocklist ( 0 ) Saved Searches ( 9 ) Reset Fi…" at bounding box center [594, 132] width 1189 height 214
click at [620, 185] on div "Update Results" at bounding box center [595, 185] width 104 height 28
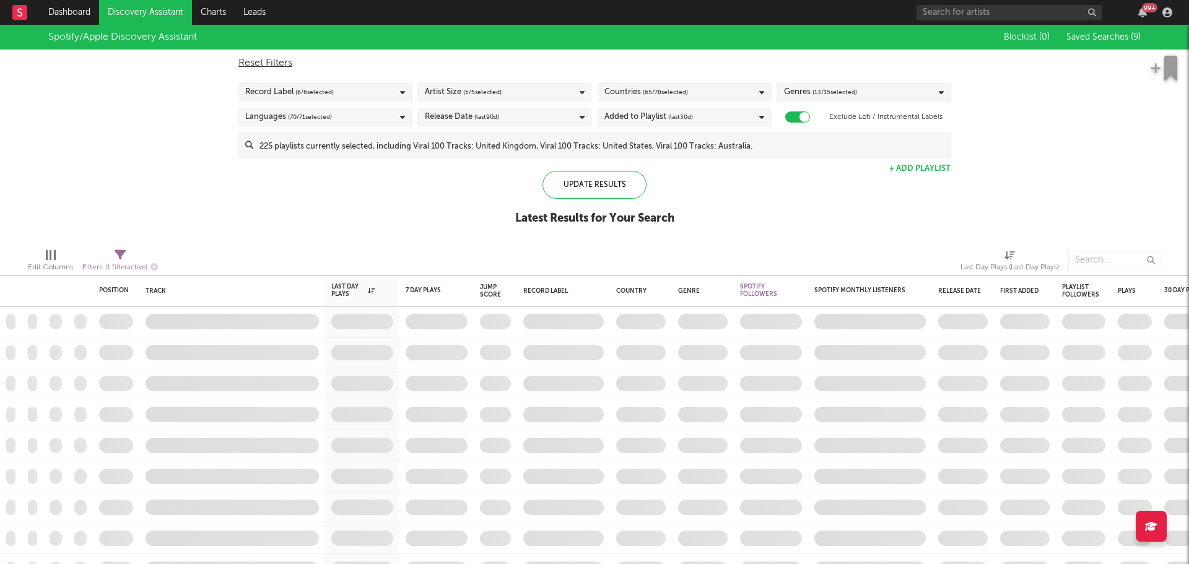
click at [118, 238] on div "Spotify/Apple Discovery Assistant Blocklist ( 0 ) Saved Searches ( 9 ) Reset Fi…" at bounding box center [594, 132] width 1189 height 214
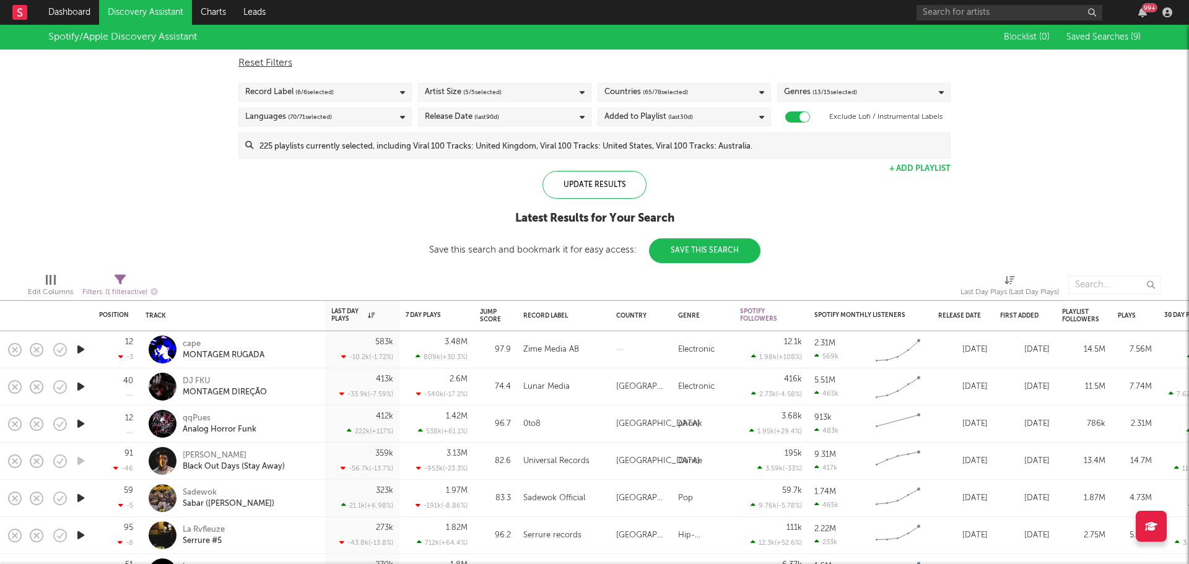
click at [118, 283] on icon at bounding box center [120, 279] width 11 height 11
select select "max"
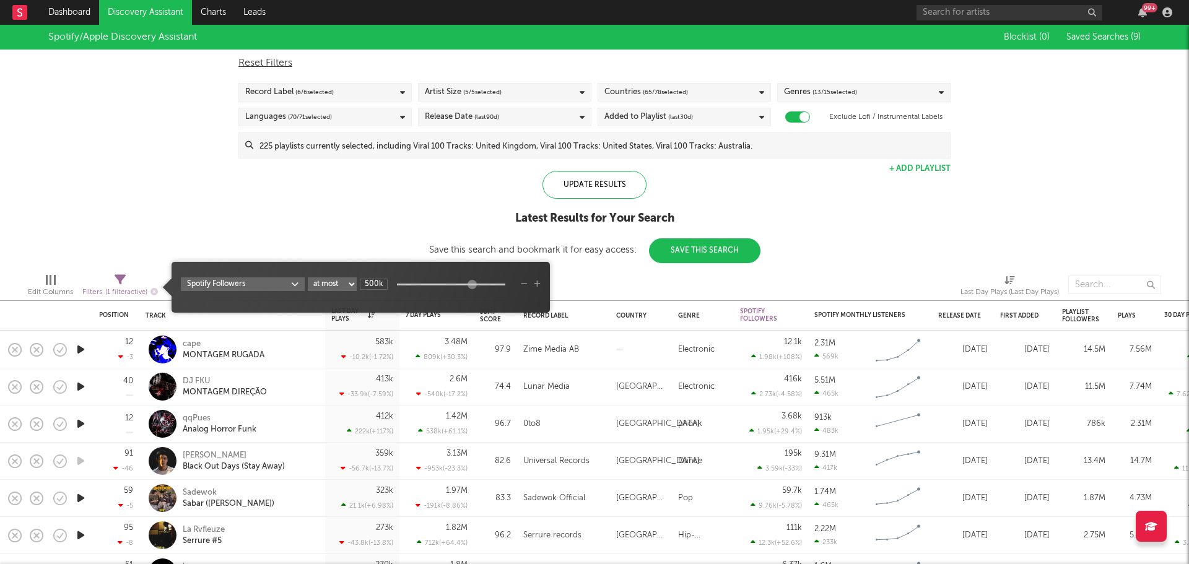
click at [337, 286] on select "at least at most between" at bounding box center [332, 284] width 49 height 14
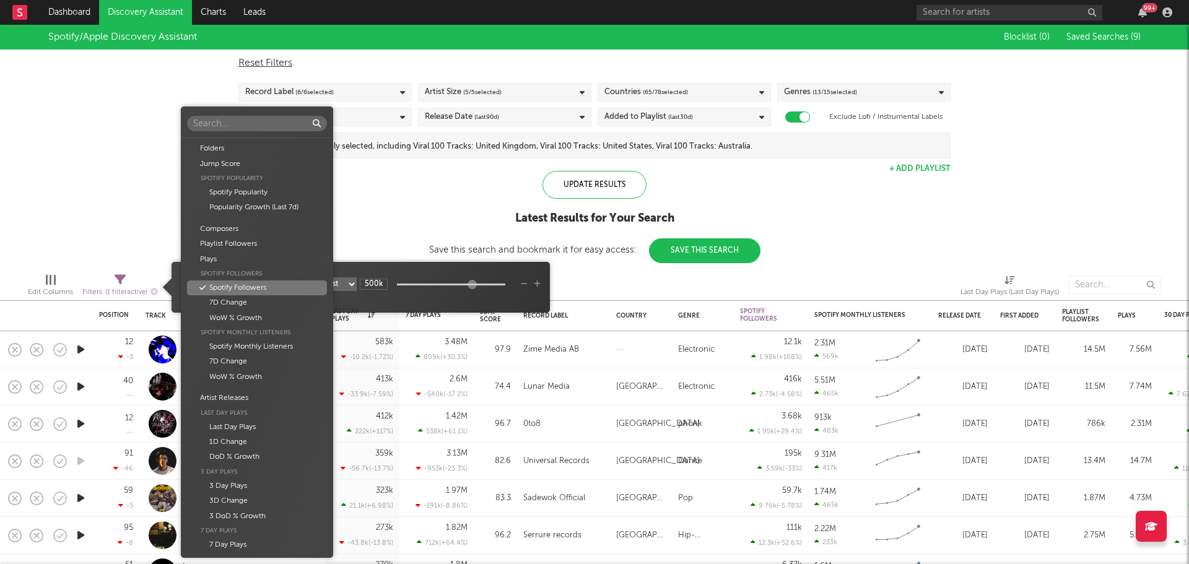
click at [281, 285] on body "Dashboard Discovery Assistant Charts Leads 99 + Notifications Settings Mark all…" at bounding box center [594, 282] width 1189 height 564
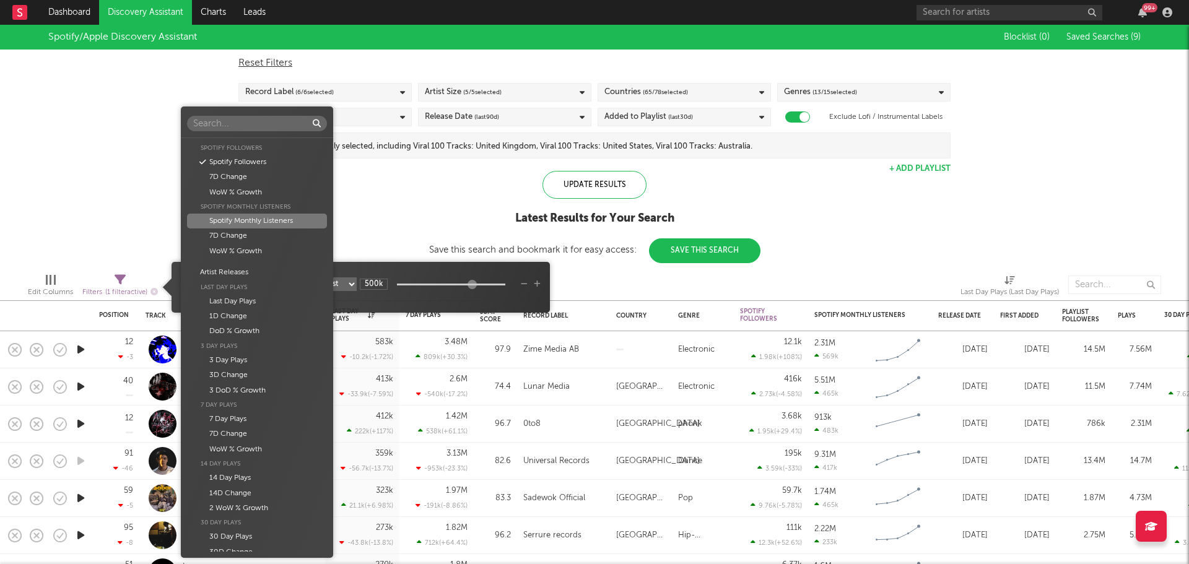
click at [252, 218] on div "Spotify Monthly Listeners" at bounding box center [256, 221] width 139 height 15
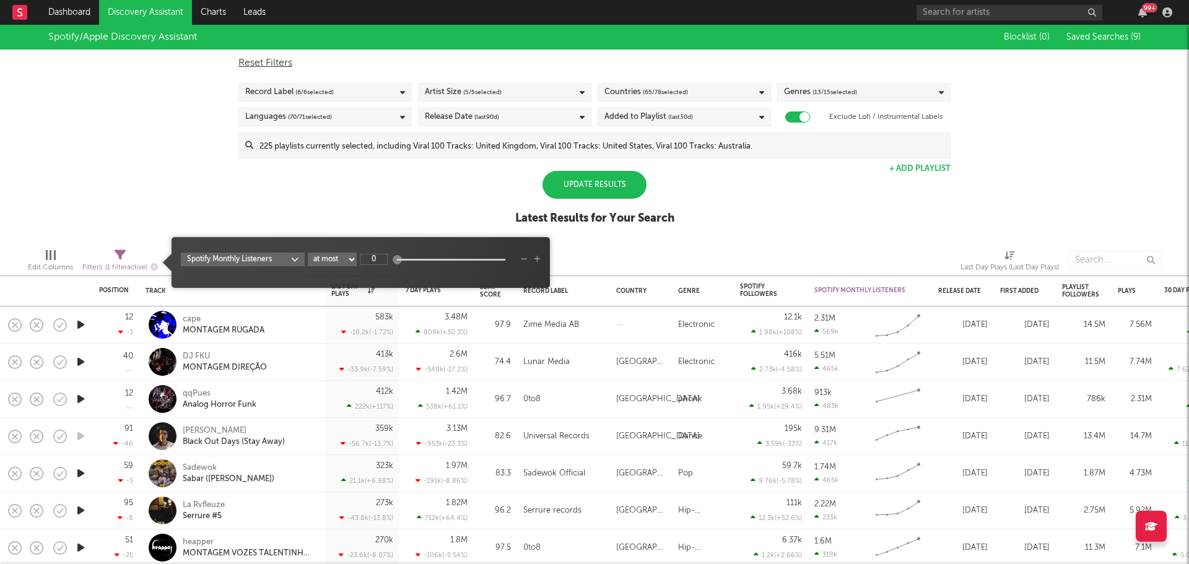
click at [374, 286] on div "Spotify Monthly Listeners at least at most between 0" at bounding box center [361, 262] width 378 height 51
click at [378, 256] on input "0" at bounding box center [374, 259] width 28 height 11
type input "1M"
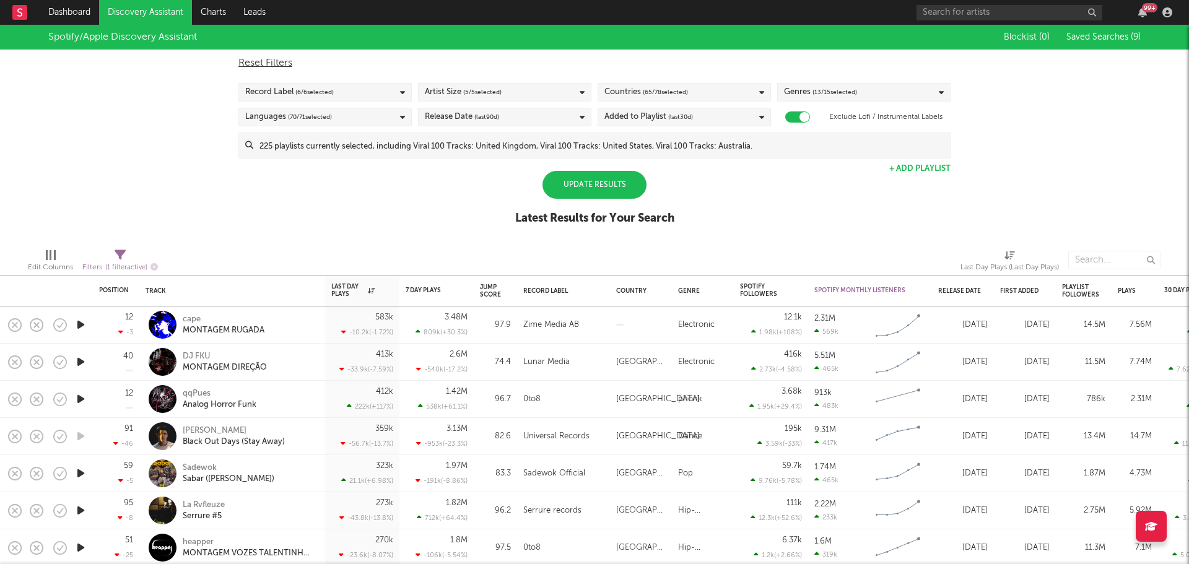
click at [392, 199] on div "Spotify/Apple Discovery Assistant Blocklist ( 0 ) Saved Searches ( 9 ) Reset Fi…" at bounding box center [594, 132] width 1189 height 214
click at [574, 185] on div "Update Results" at bounding box center [595, 185] width 104 height 28
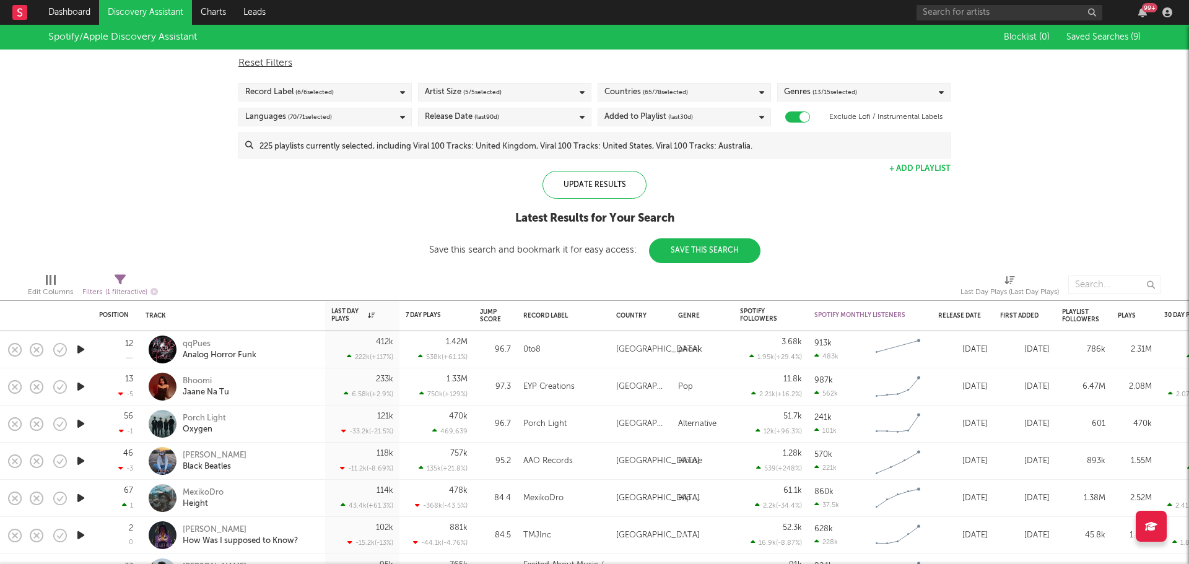
click at [117, 279] on icon at bounding box center [120, 279] width 11 height 11
select select "max"
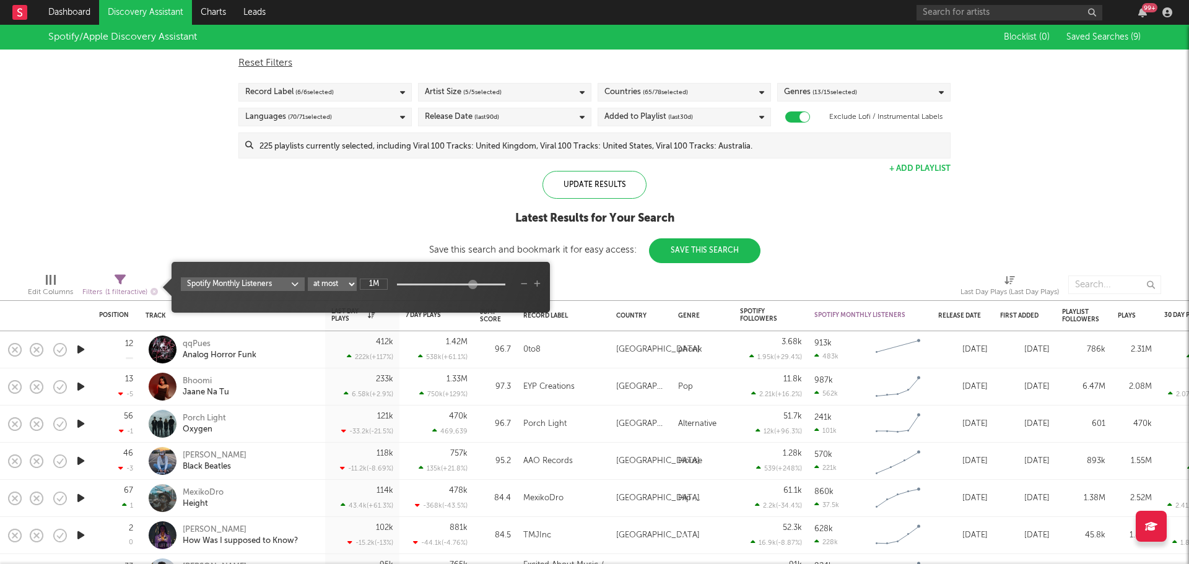
click at [537, 285] on icon "button" at bounding box center [537, 284] width 7 height 7
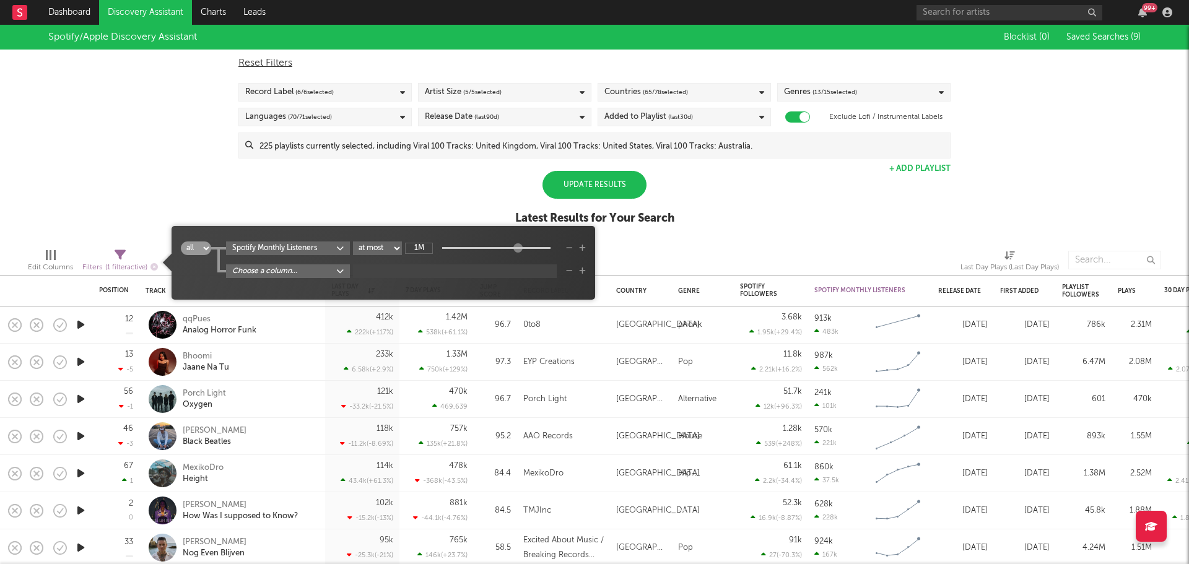
click at [253, 271] on body "Dashboard Discovery Assistant Charts Leads 99 + Notifications Settings Mark all…" at bounding box center [594, 282] width 1189 height 564
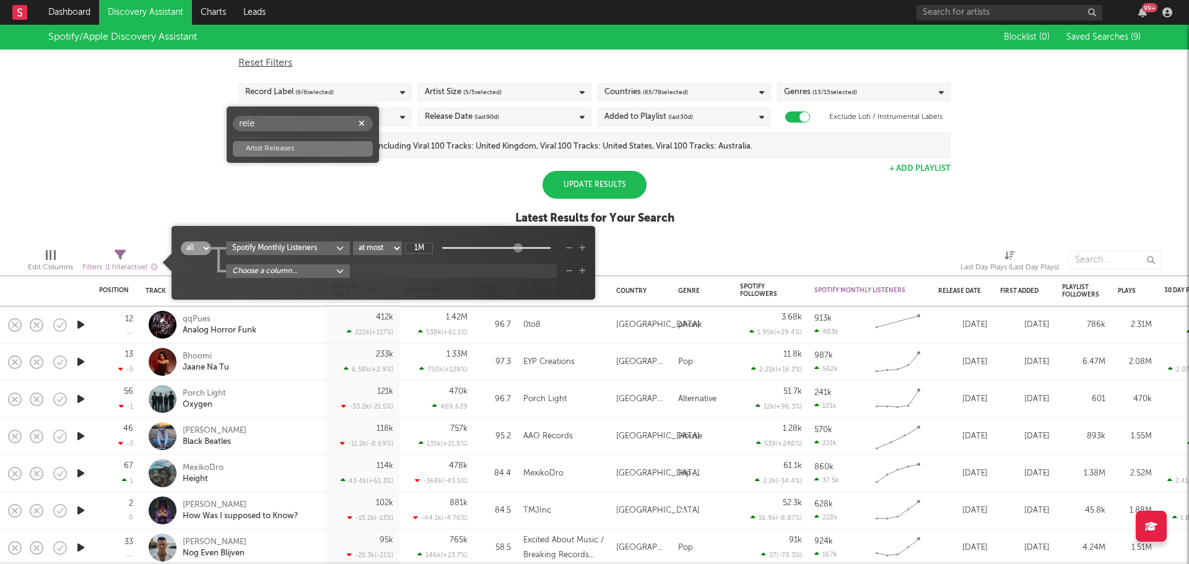
type input "rele"
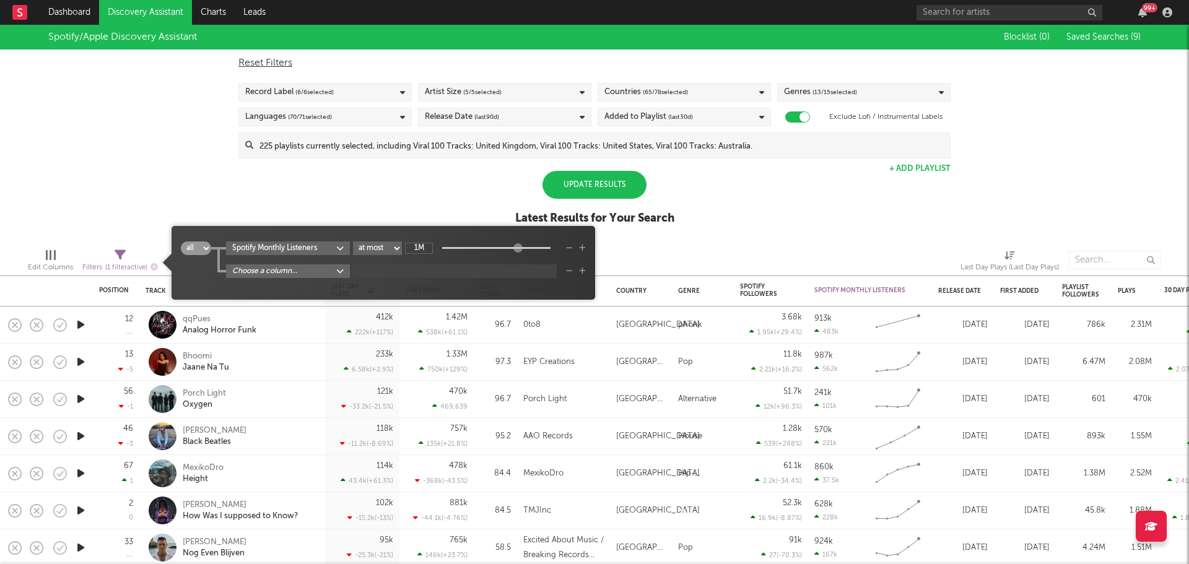
click at [153, 159] on div "rele Artist Releases" at bounding box center [594, 282] width 1189 height 564
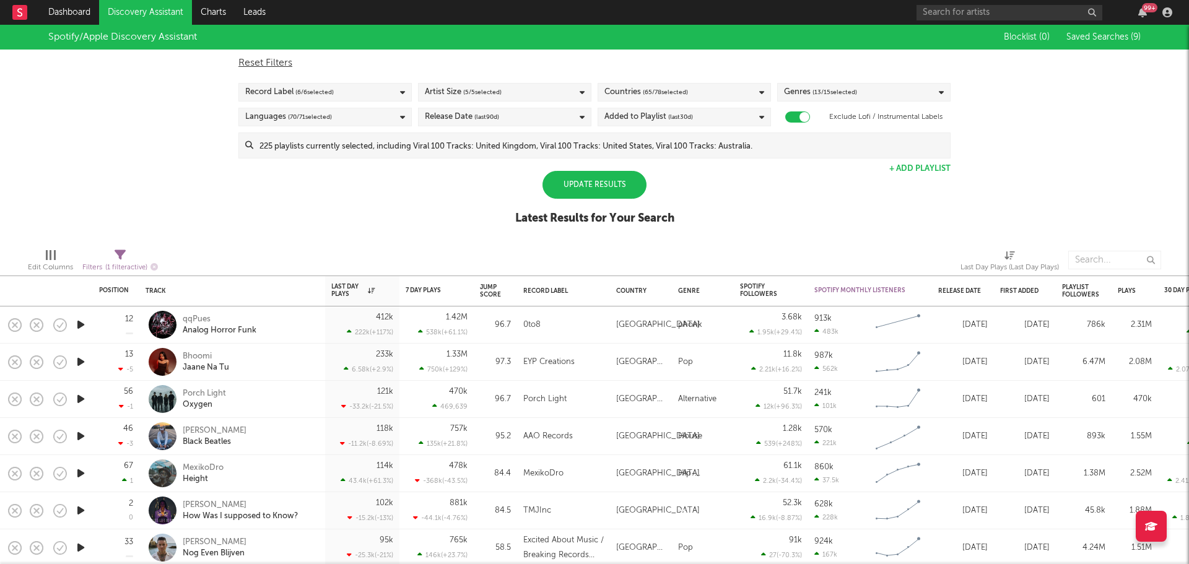
click at [519, 117] on div "Release Date (last 90 d)" at bounding box center [504, 117] width 173 height 19
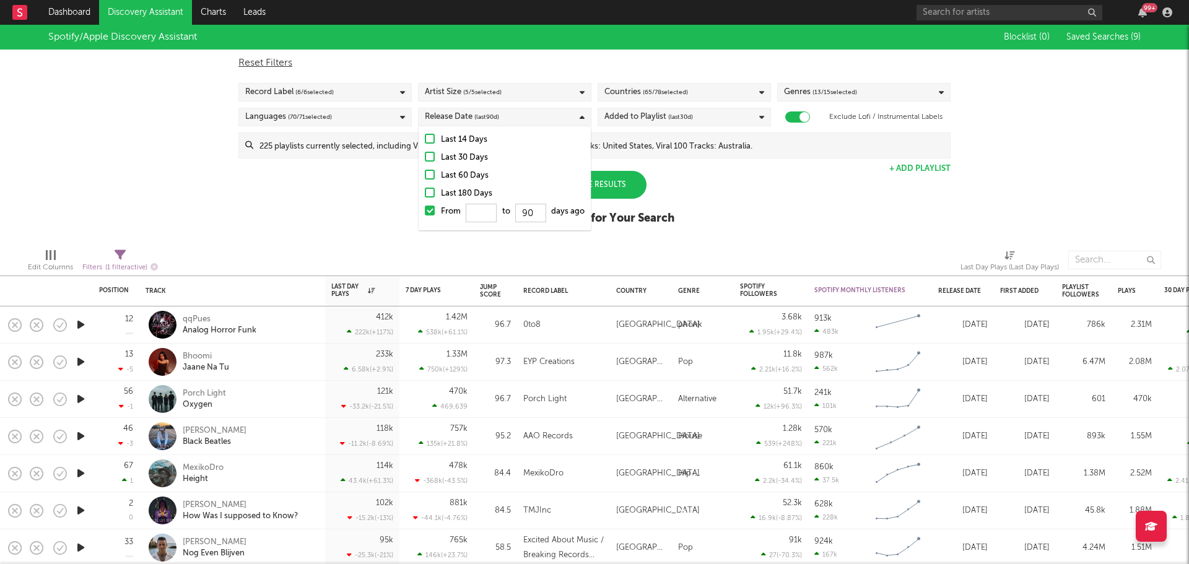
click at [428, 139] on div at bounding box center [430, 139] width 10 height 10
click at [425, 139] on input "Last 14 Days" at bounding box center [425, 140] width 0 height 15
click at [670, 186] on div "Update Results Latest Results for Your Search" at bounding box center [594, 205] width 159 height 68
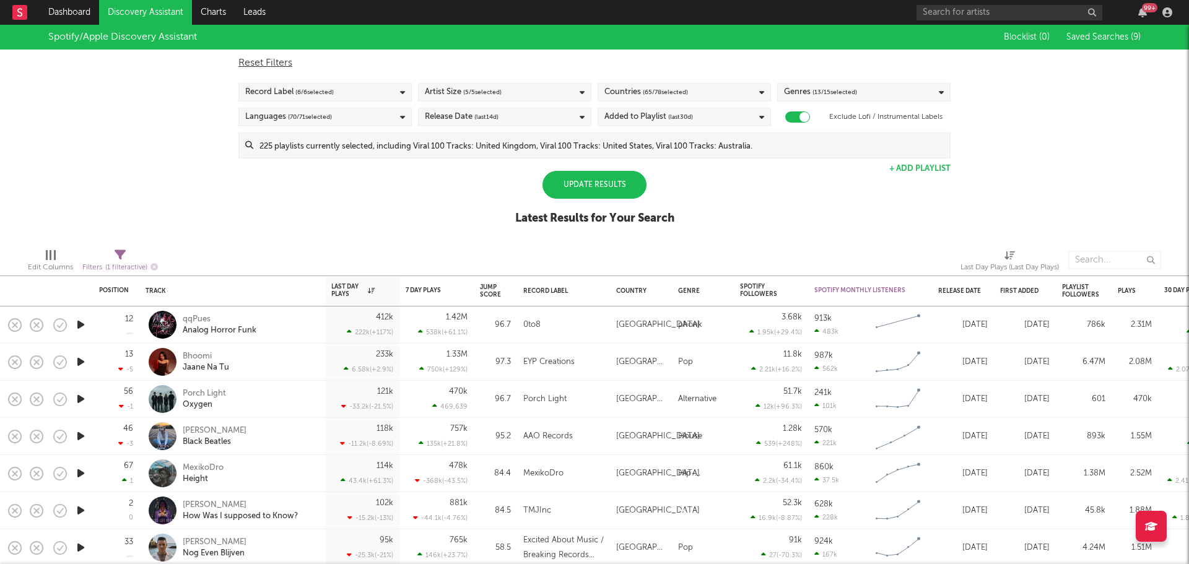
click at [609, 183] on div "Update Results" at bounding box center [595, 185] width 104 height 28
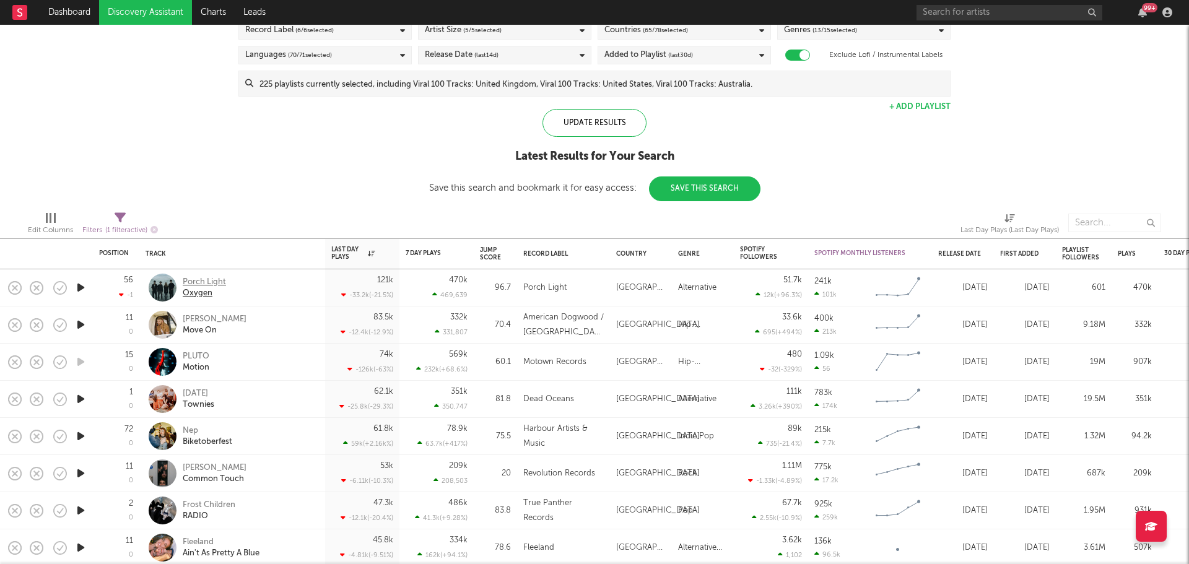
click at [207, 278] on div "Porch Light" at bounding box center [204, 282] width 43 height 11
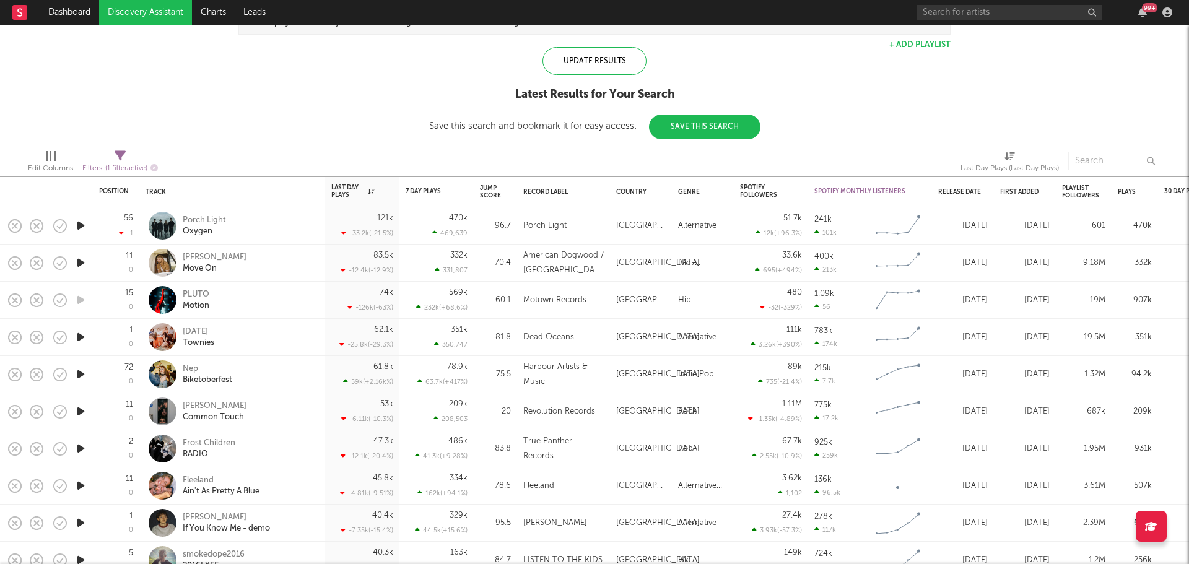
click at [79, 336] on icon "button" at bounding box center [80, 337] width 13 height 15
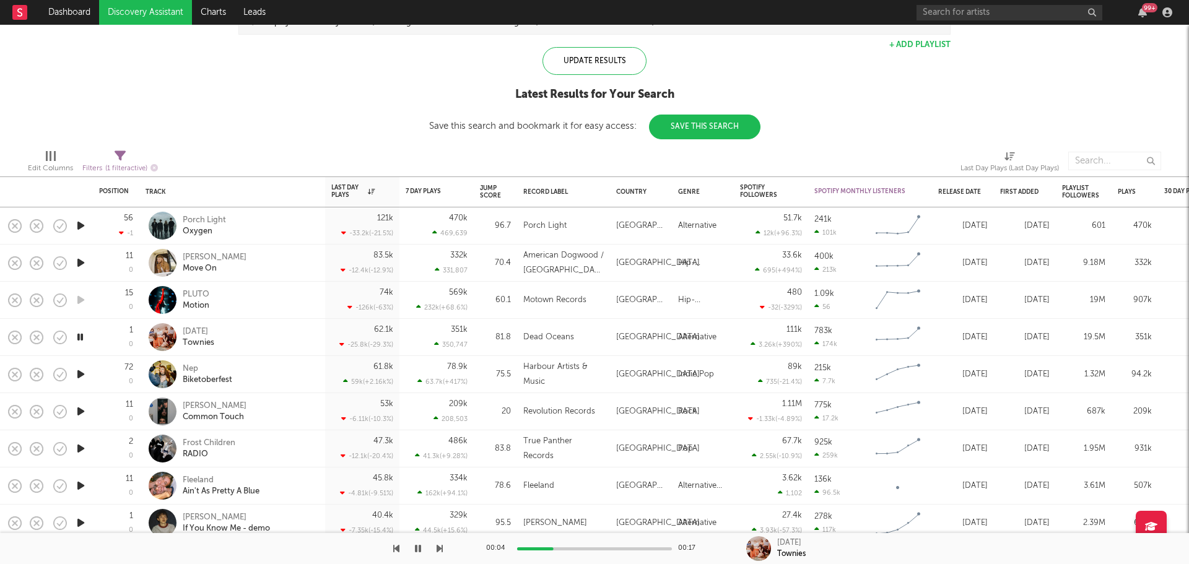
click at [79, 336] on icon "button" at bounding box center [80, 337] width 12 height 15
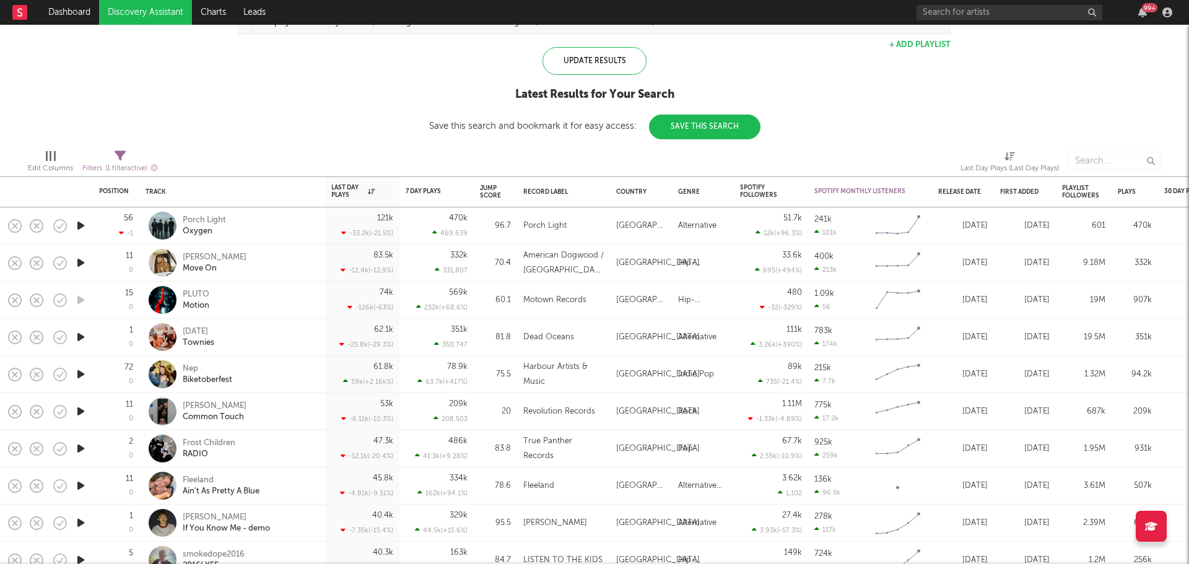
click at [79, 375] on icon "button" at bounding box center [80, 374] width 13 height 15
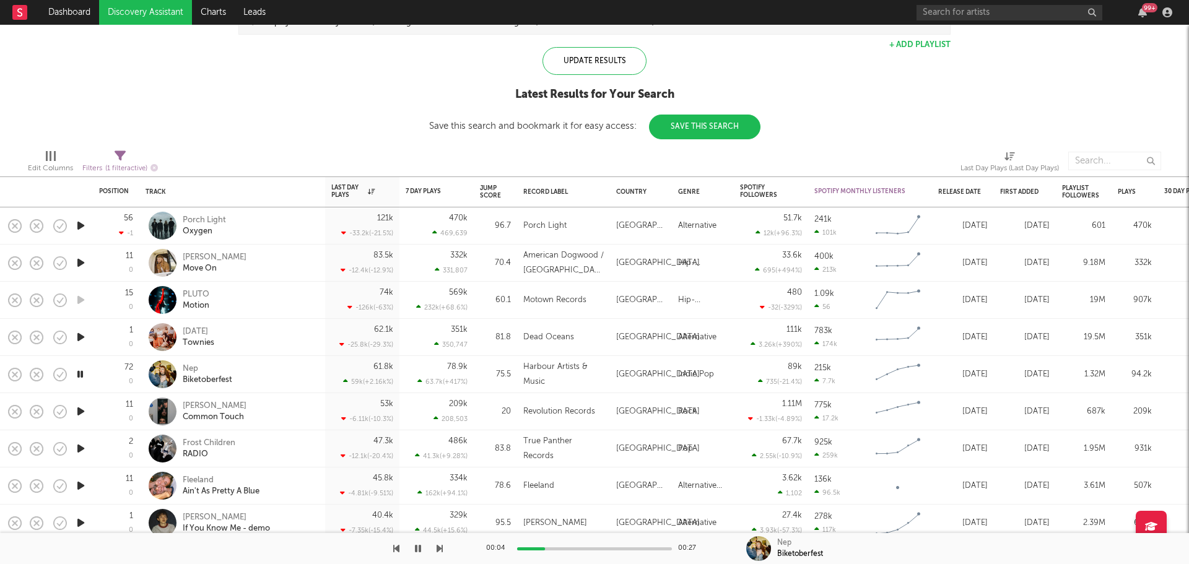
click at [79, 375] on icon "button" at bounding box center [80, 374] width 12 height 15
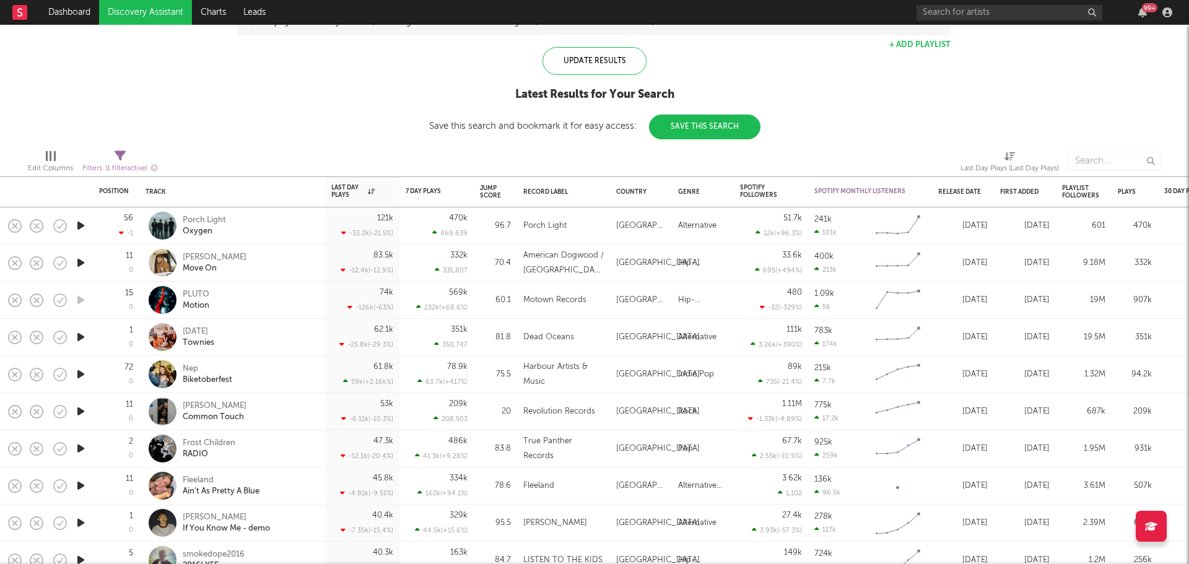
click at [80, 411] on icon "button" at bounding box center [80, 411] width 13 height 15
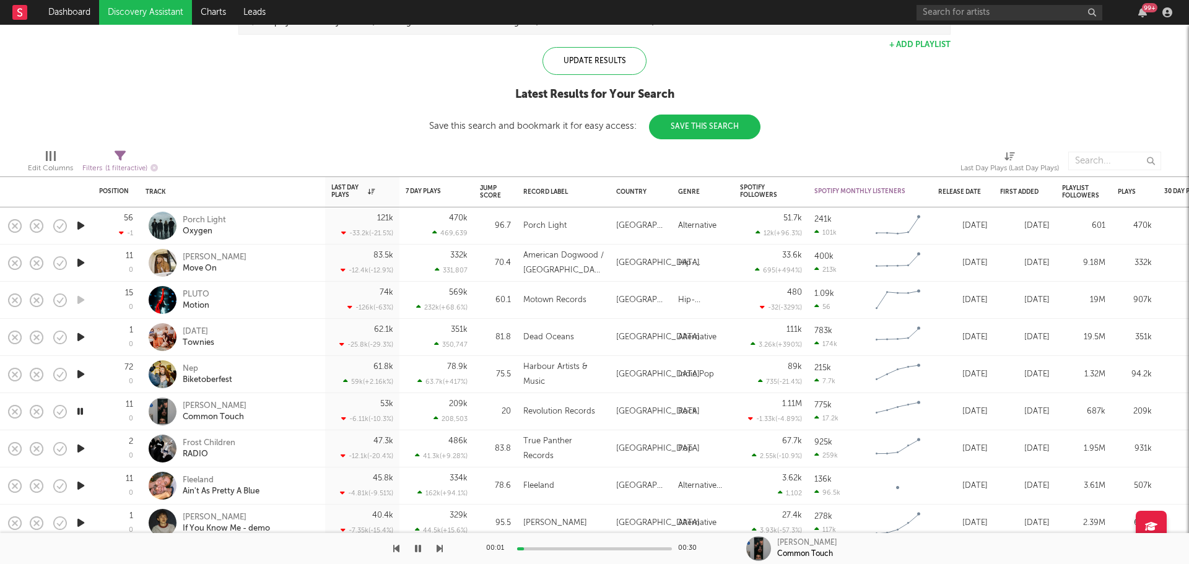
click at [80, 411] on icon "button" at bounding box center [80, 411] width 12 height 15
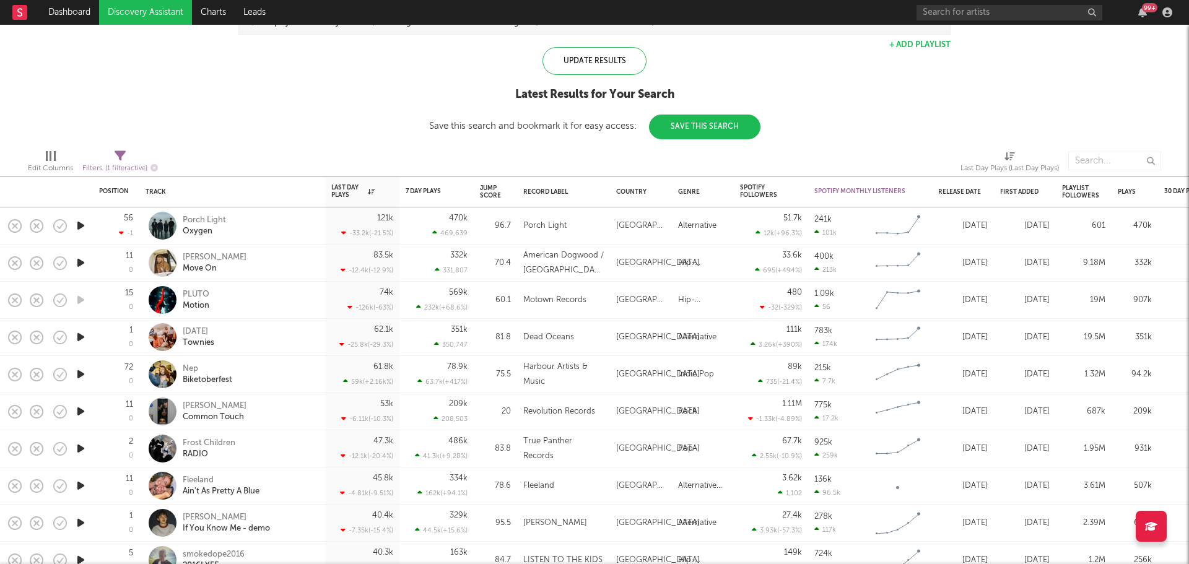
click at [78, 448] on icon "button" at bounding box center [80, 448] width 13 height 15
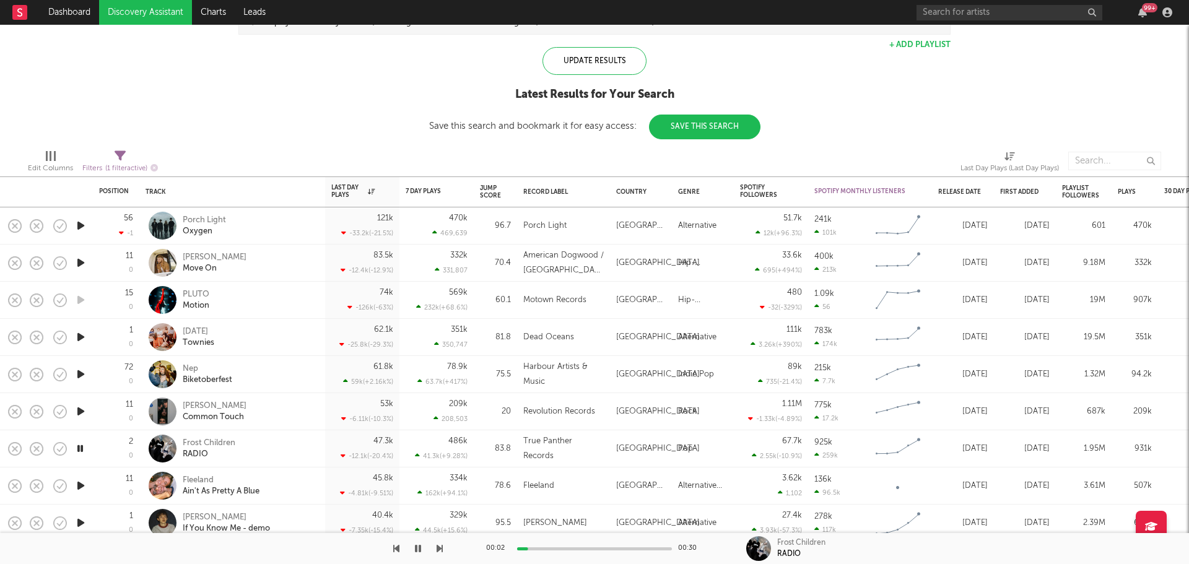
click at [78, 448] on icon "button" at bounding box center [80, 448] width 12 height 15
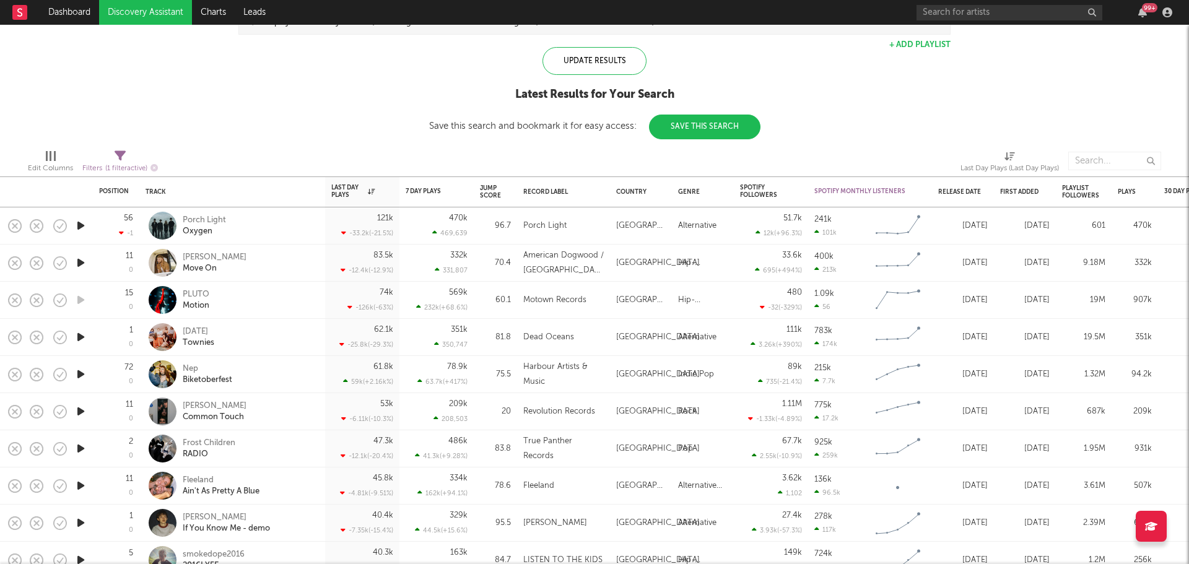
click at [282, 446] on div "Frost Children RADIO" at bounding box center [249, 449] width 133 height 22
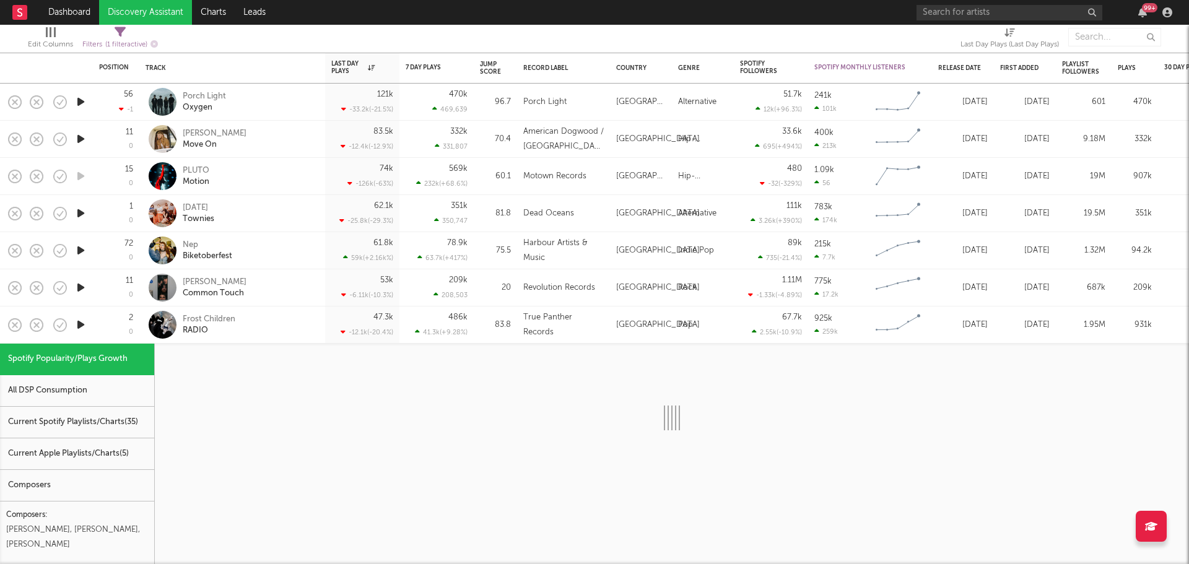
select select "1w"
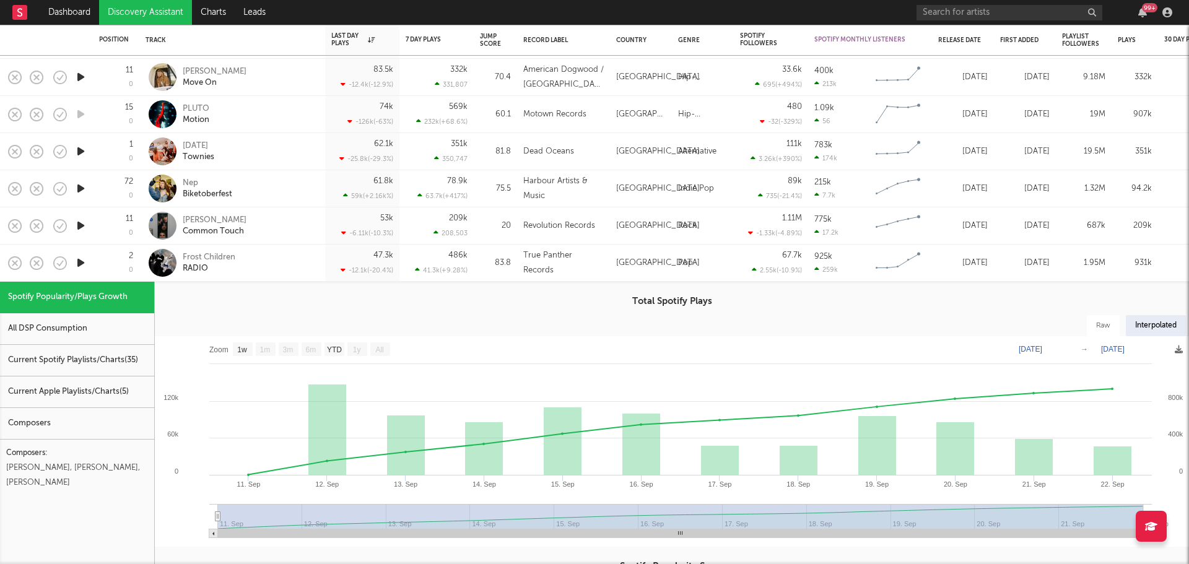
click at [287, 261] on div "Frost Children RADIO" at bounding box center [249, 263] width 133 height 22
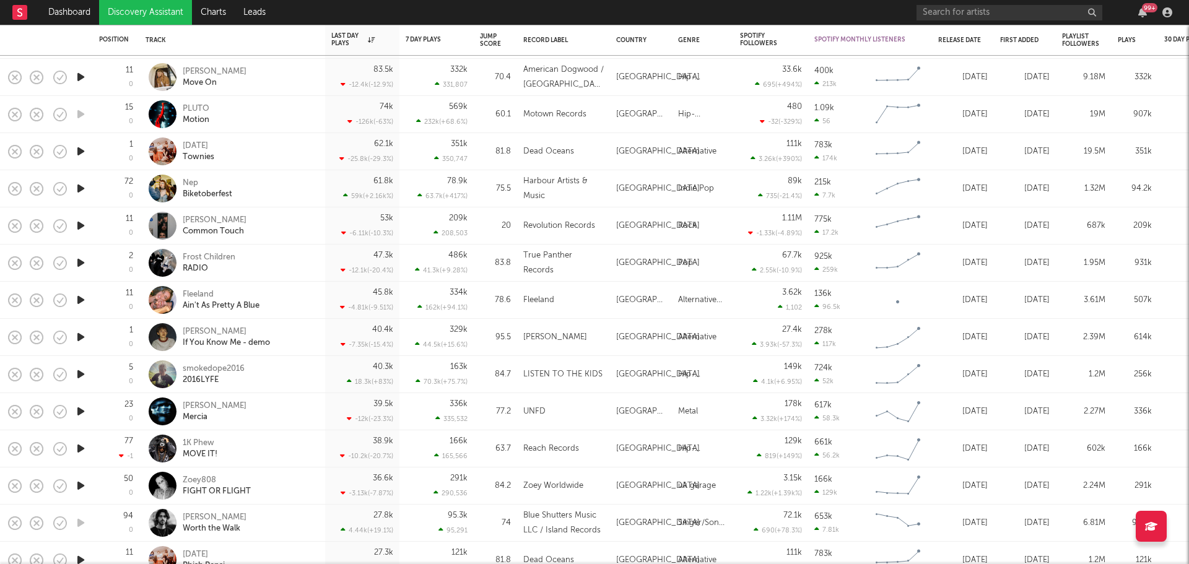
click at [287, 144] on div "Wednesday Townies" at bounding box center [249, 152] width 133 height 22
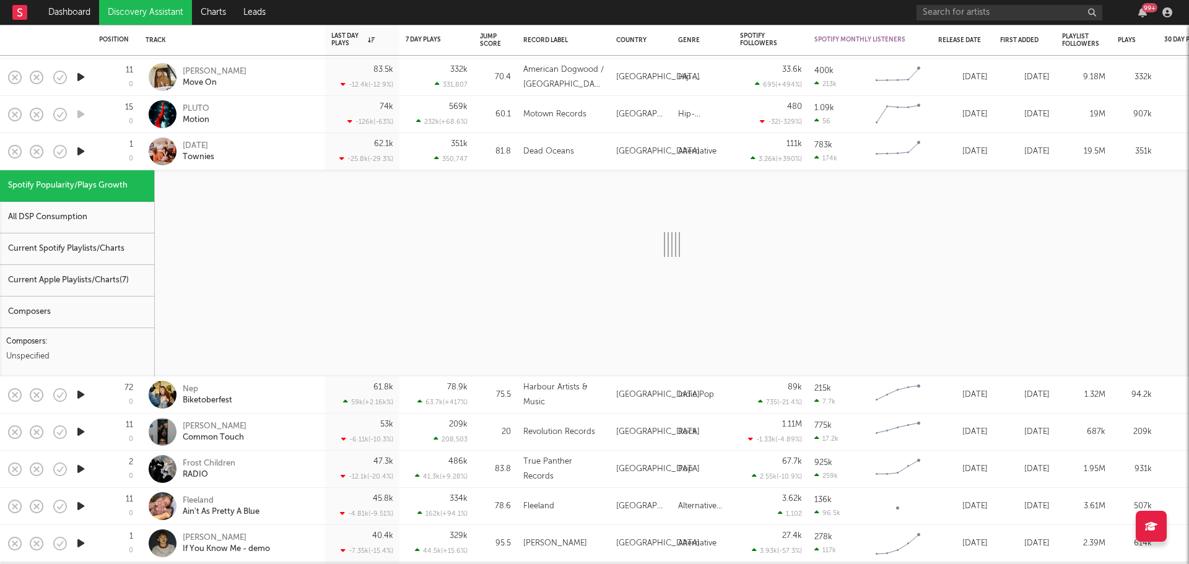
select select "1w"
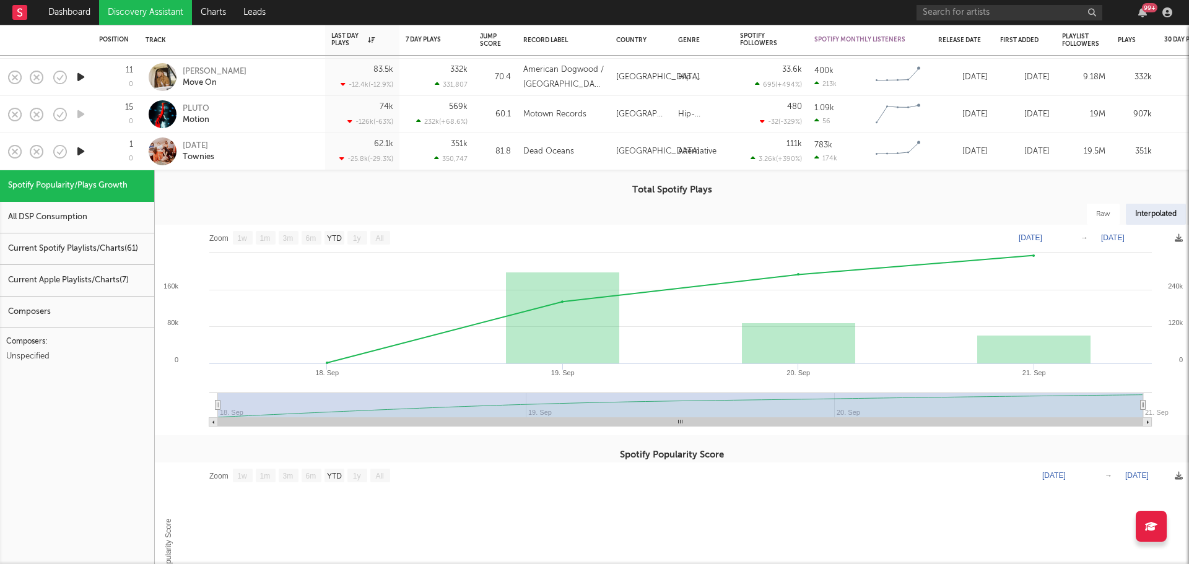
click at [297, 152] on div "Wednesday Townies" at bounding box center [249, 152] width 133 height 22
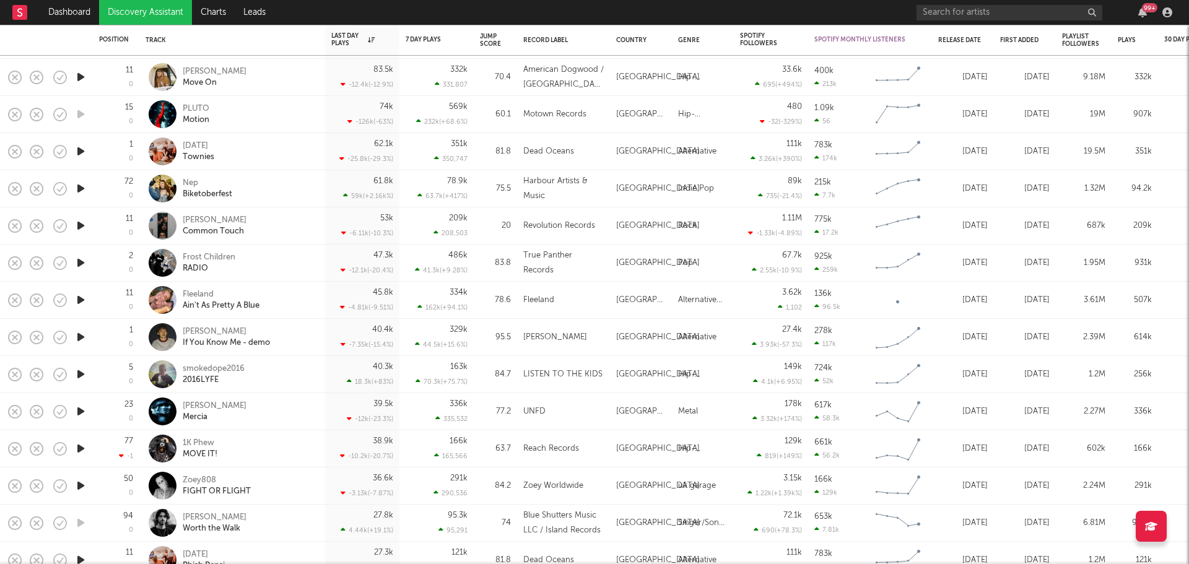
click at [300, 370] on div "smokedope2016 2016LYFE" at bounding box center [249, 375] width 133 height 22
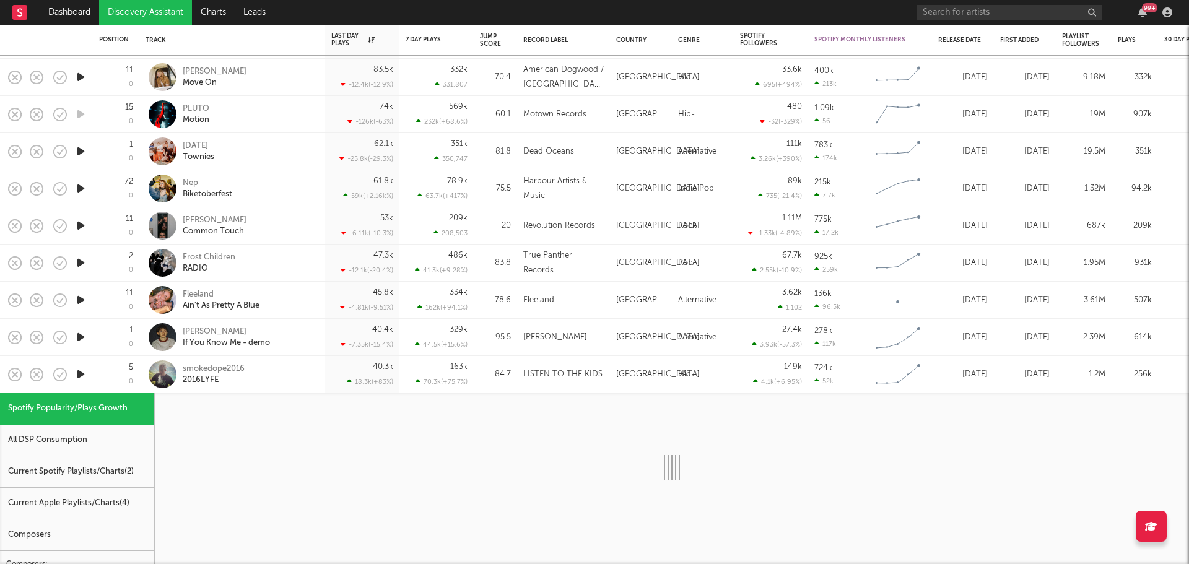
select select "1w"
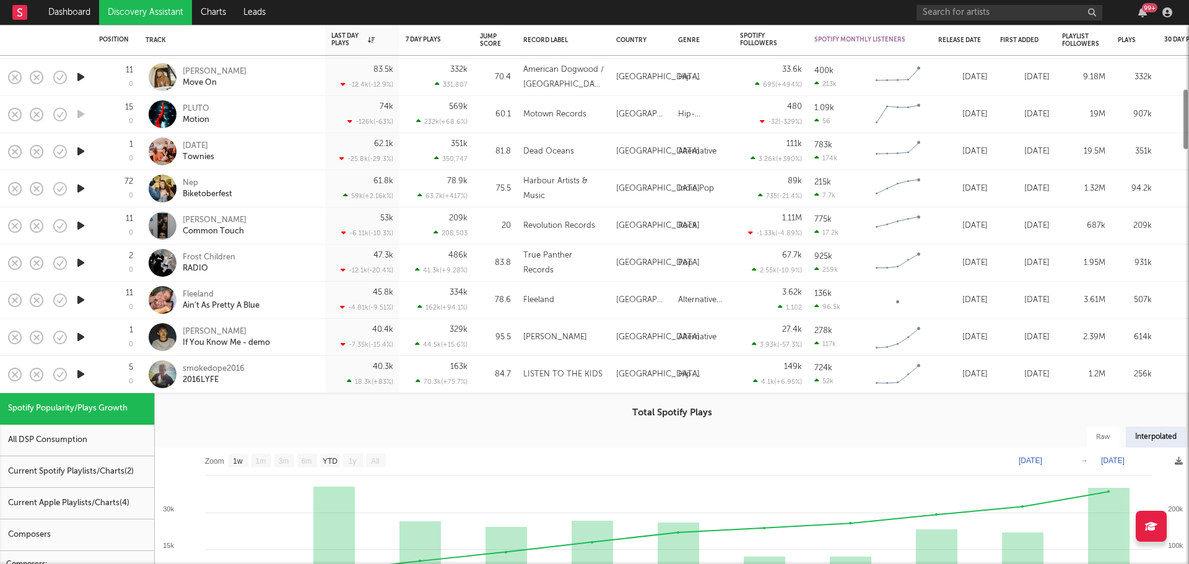
click at [82, 373] on icon "button" at bounding box center [80, 374] width 13 height 15
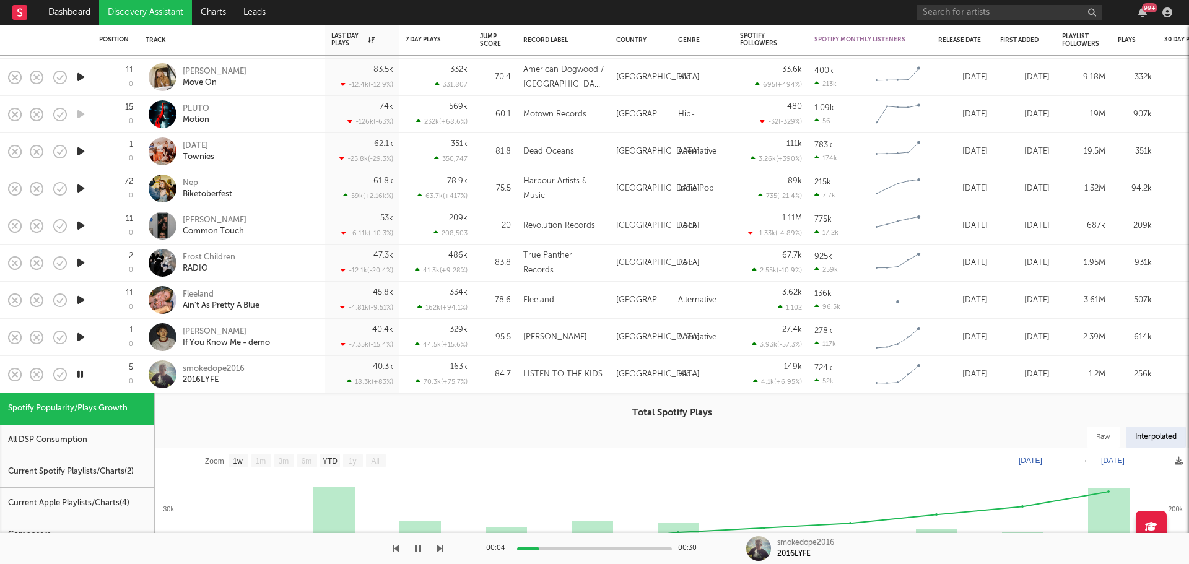
click at [81, 373] on icon "button" at bounding box center [80, 374] width 12 height 15
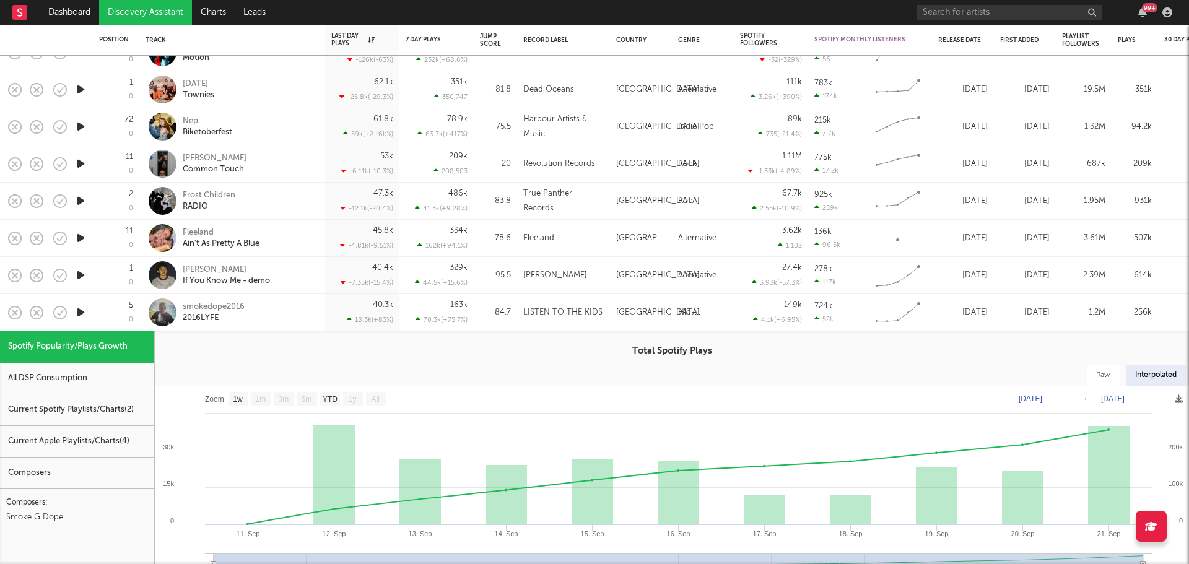
click at [236, 307] on div "smokedope2016" at bounding box center [214, 307] width 62 height 11
click at [308, 312] on div "smokedope2016 2016LYFE" at bounding box center [249, 313] width 133 height 22
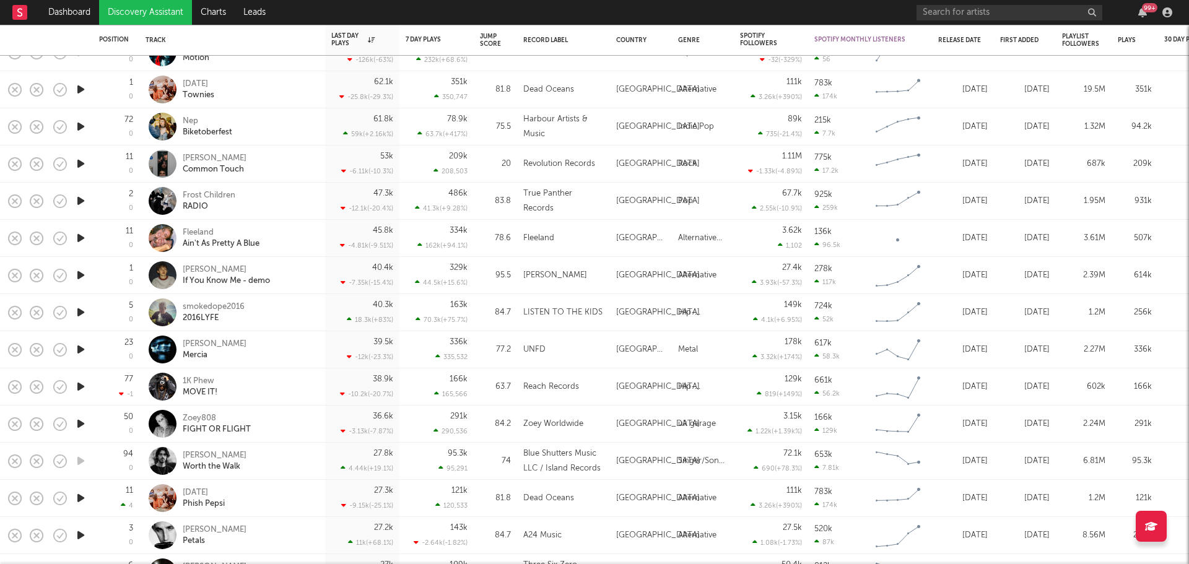
click at [290, 352] on div "Thornhill Mercia" at bounding box center [249, 350] width 133 height 22
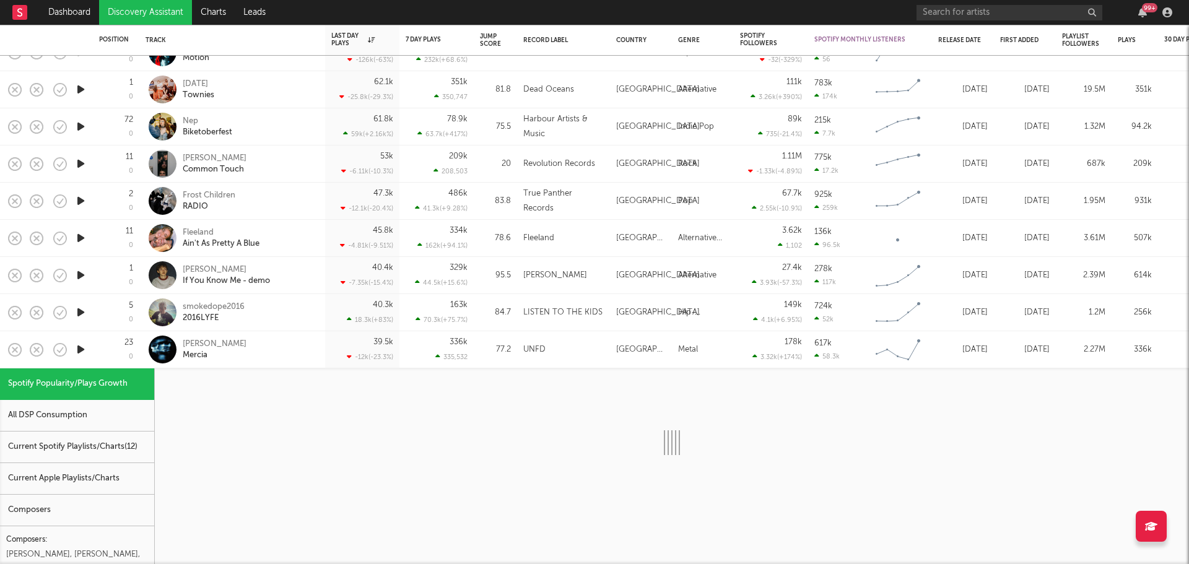
click at [79, 348] on icon "button" at bounding box center [80, 349] width 13 height 15
select select "1w"
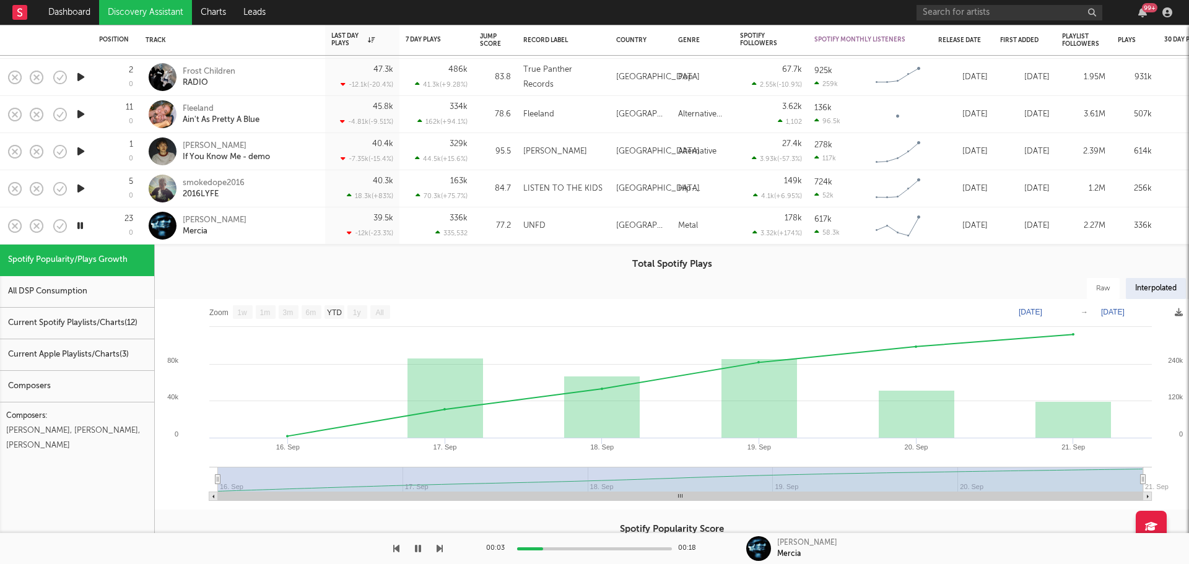
click at [81, 225] on icon "button" at bounding box center [80, 225] width 12 height 15
click at [303, 229] on div "Thornhill Mercia" at bounding box center [249, 226] width 133 height 22
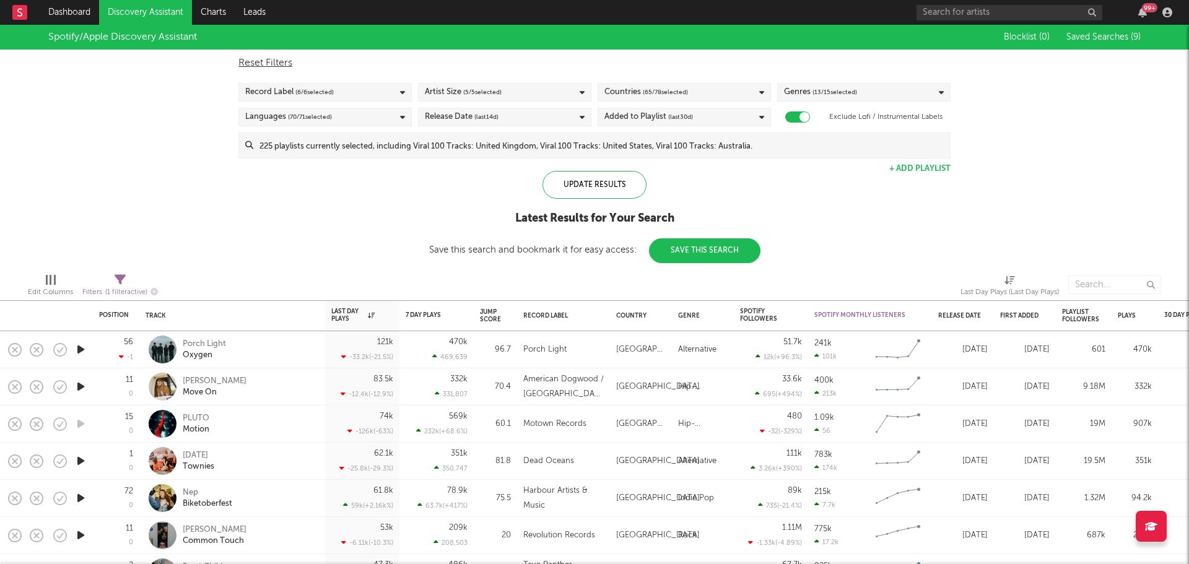
click at [470, 142] on input at bounding box center [601, 145] width 697 height 25
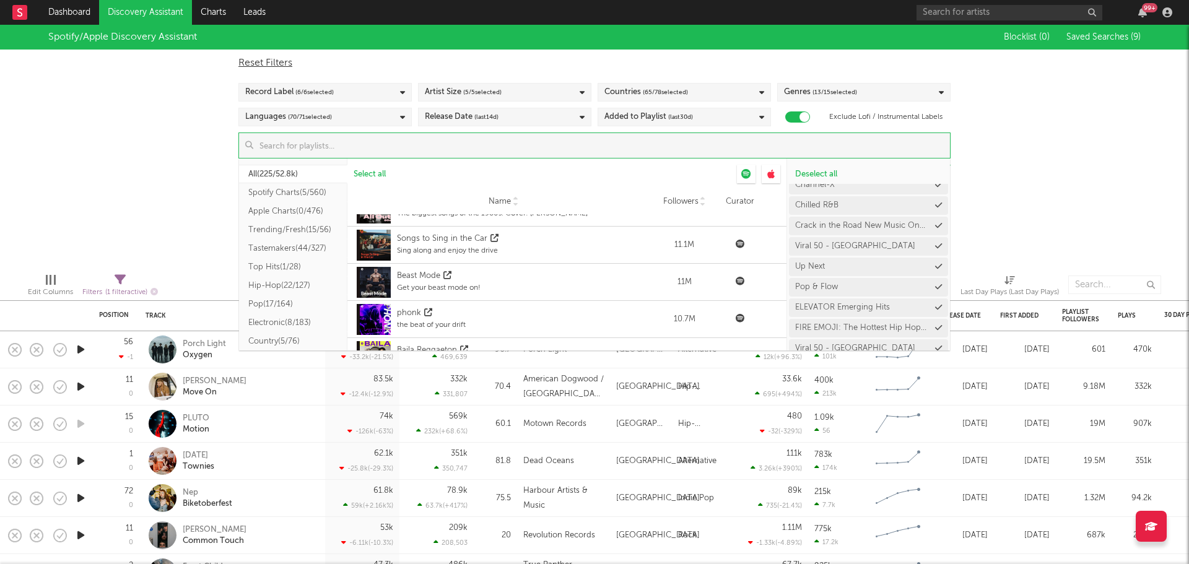
scroll to position [2463, 0]
click at [332, 146] on input at bounding box center [601, 145] width 697 height 25
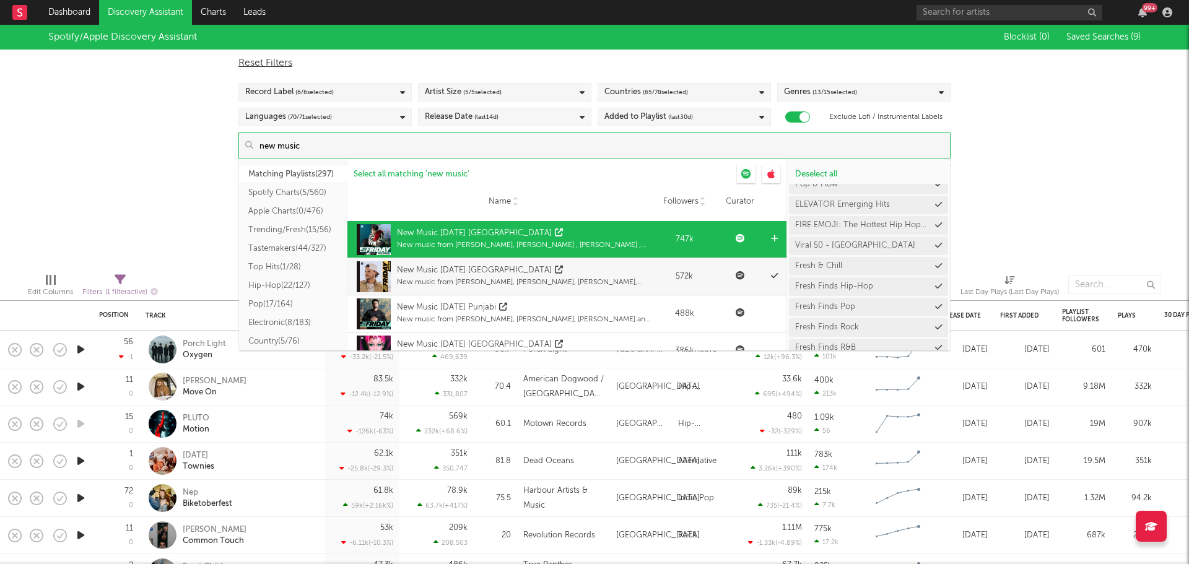
scroll to position [0, 0]
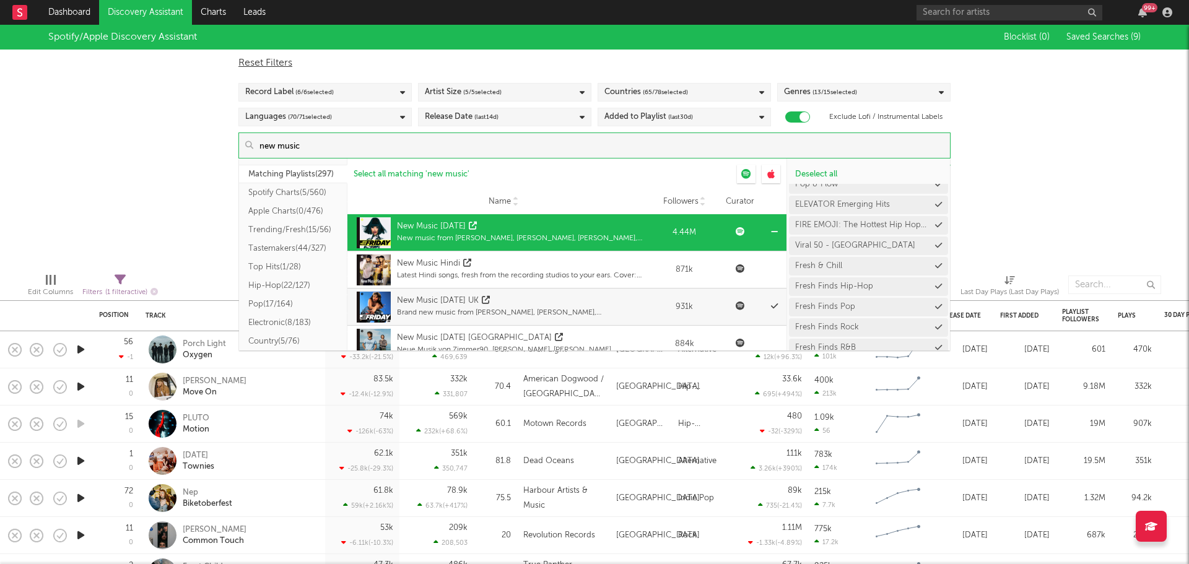
type input "new music"
click at [515, 227] on div "New Music Friday" at bounding box center [525, 227] width 256 height 12
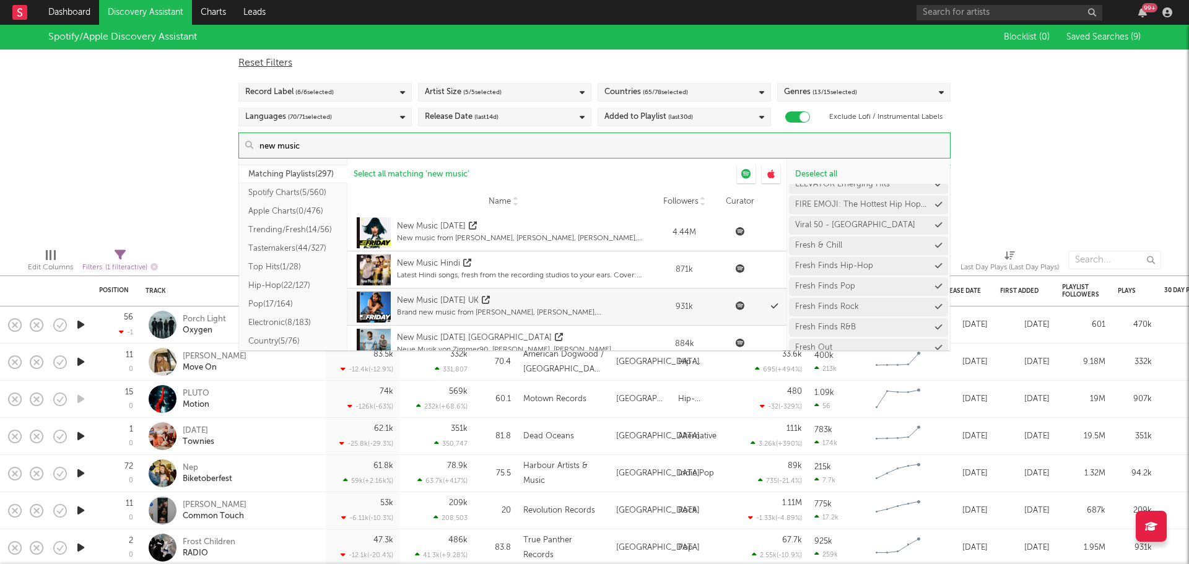
click at [186, 178] on div "Spotify/Apple Discovery Assistant Blocklist ( 0 ) Saved Searches ( 9 ) Reset Fi…" at bounding box center [594, 132] width 1189 height 214
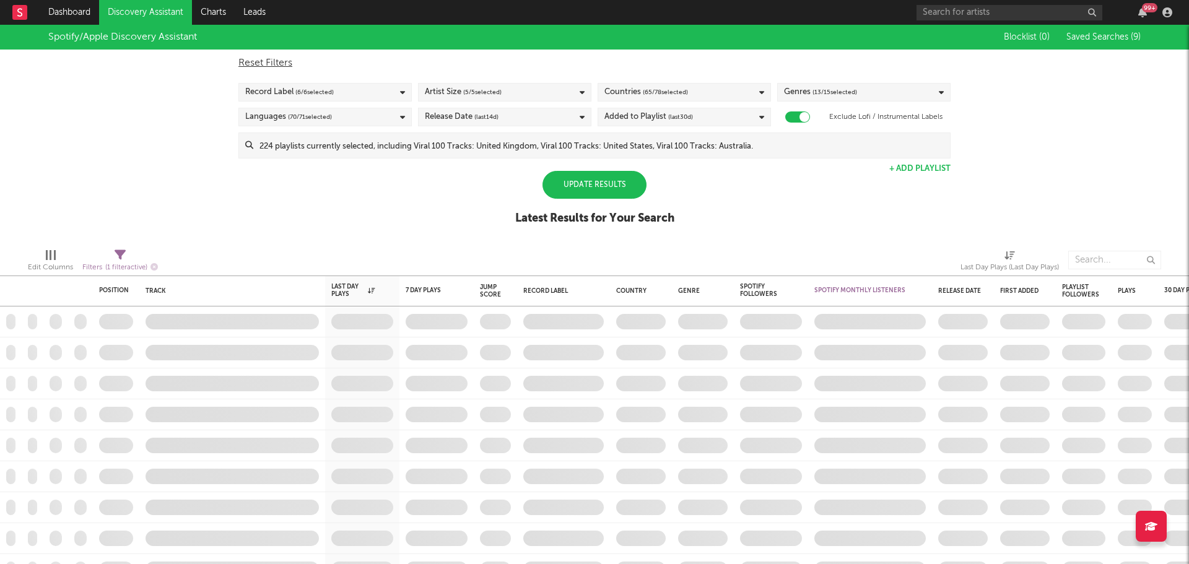
click at [588, 186] on div "Update Results" at bounding box center [595, 185] width 104 height 28
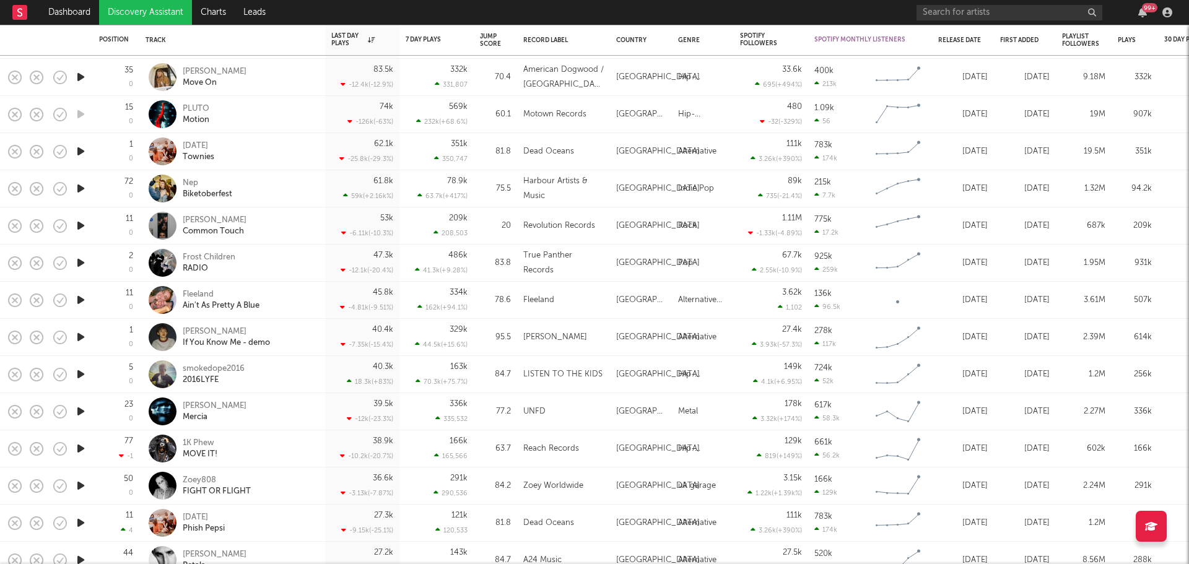
click at [306, 334] on div "Hudson Freeman If You Know Me - demo" at bounding box center [249, 337] width 133 height 22
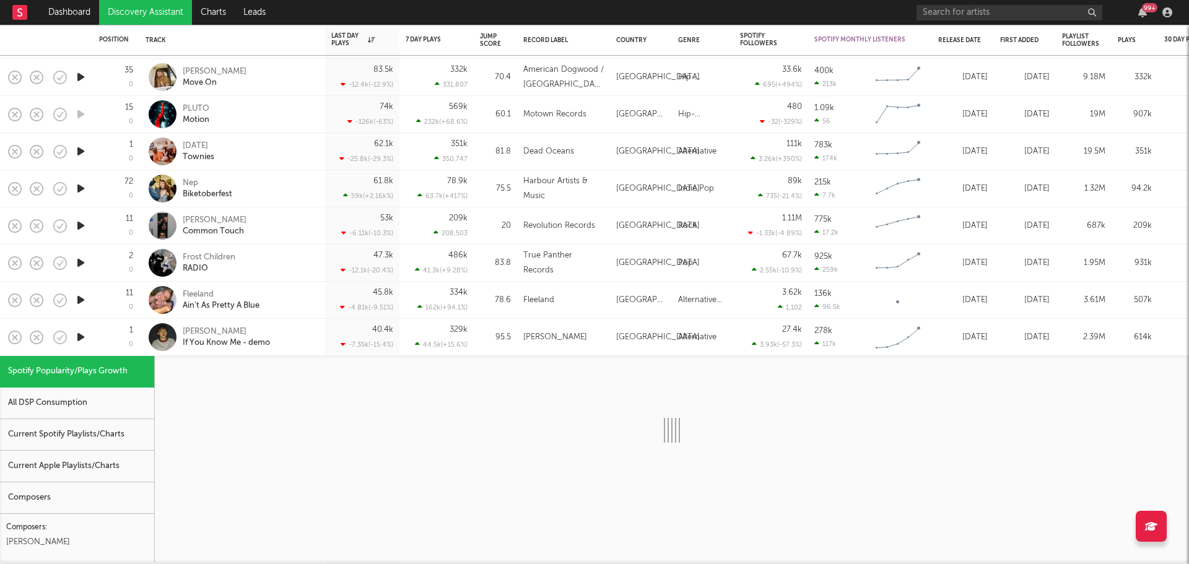
select select "1w"
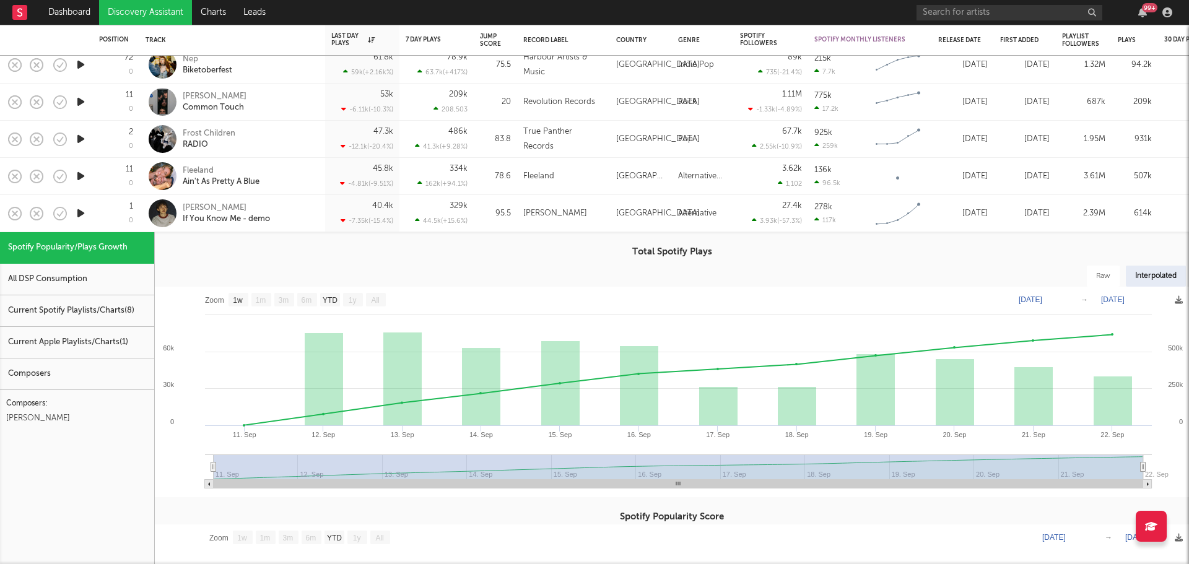
click at [81, 212] on icon "button" at bounding box center [80, 213] width 13 height 15
click at [564, 549] on div at bounding box center [594, 549] width 155 height 3
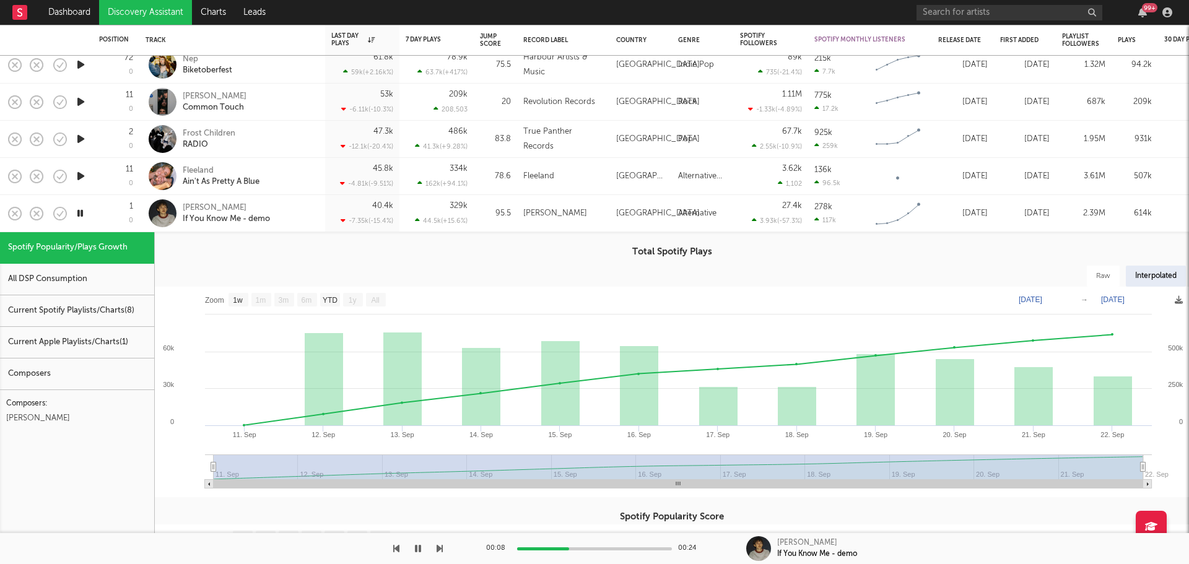
click at [608, 548] on div at bounding box center [594, 549] width 155 height 3
click at [79, 211] on icon "button" at bounding box center [80, 213] width 12 height 15
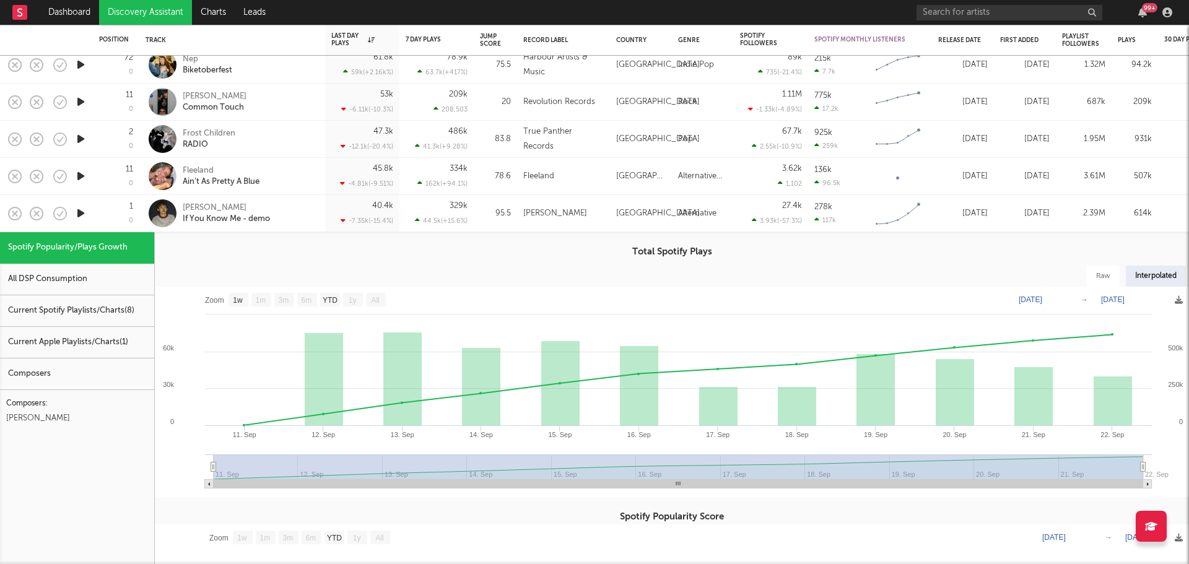
click at [79, 177] on icon "button" at bounding box center [80, 175] width 13 height 15
click at [79, 177] on icon "button" at bounding box center [80, 175] width 12 height 15
click at [79, 139] on icon "button" at bounding box center [80, 138] width 13 height 15
click at [79, 138] on icon "button" at bounding box center [80, 138] width 12 height 15
click at [288, 133] on div "Frost Children RADIO" at bounding box center [249, 139] width 133 height 22
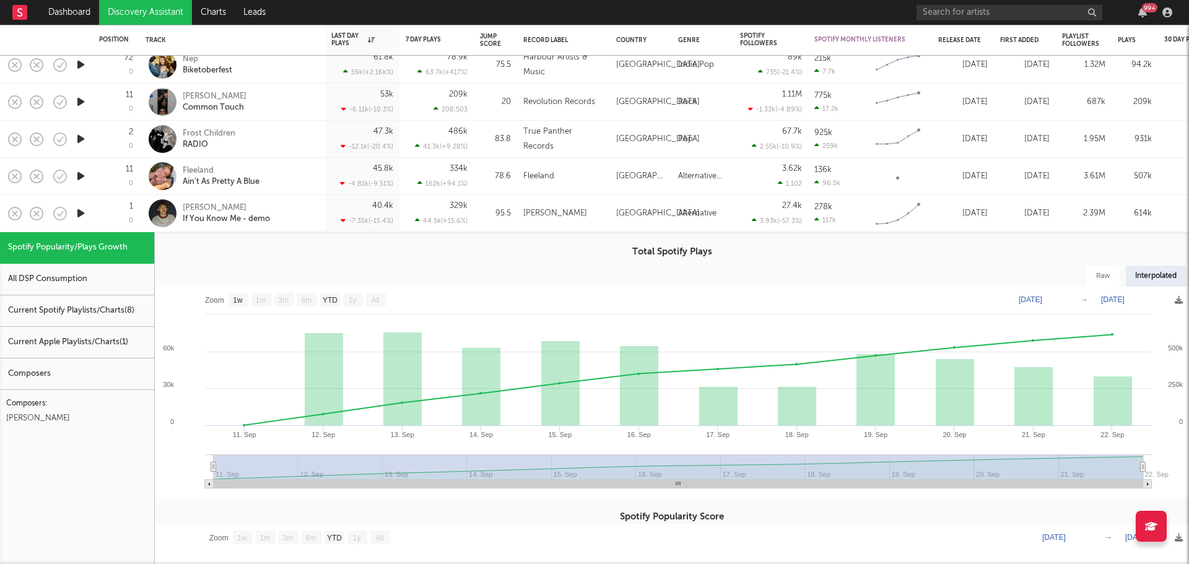
select select "1w"
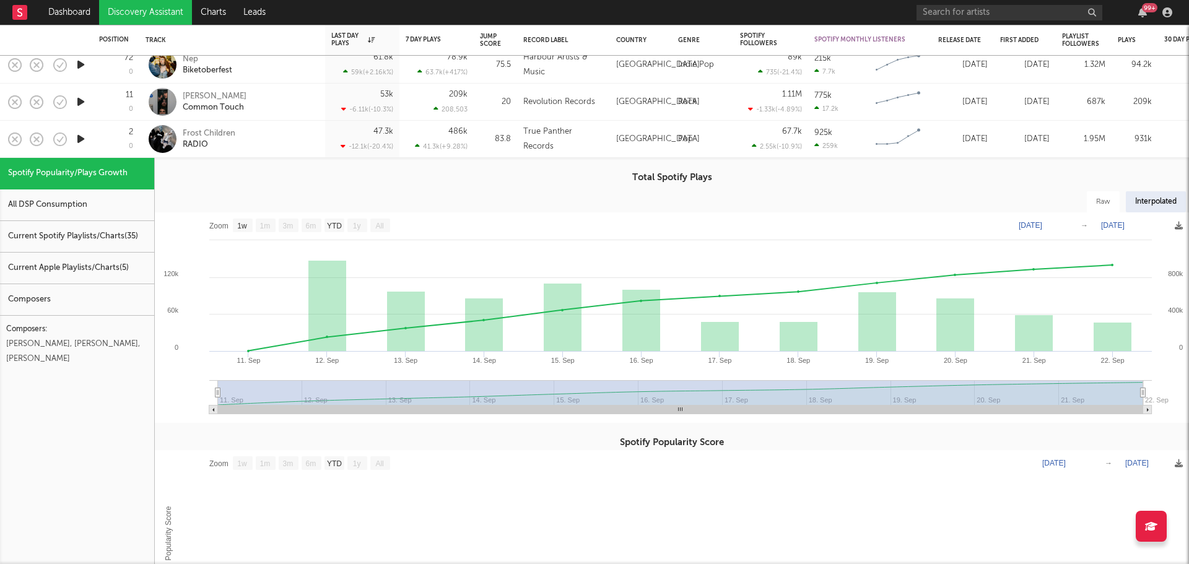
click at [288, 133] on div "Frost Children RADIO" at bounding box center [249, 139] width 133 height 22
select select "1w"
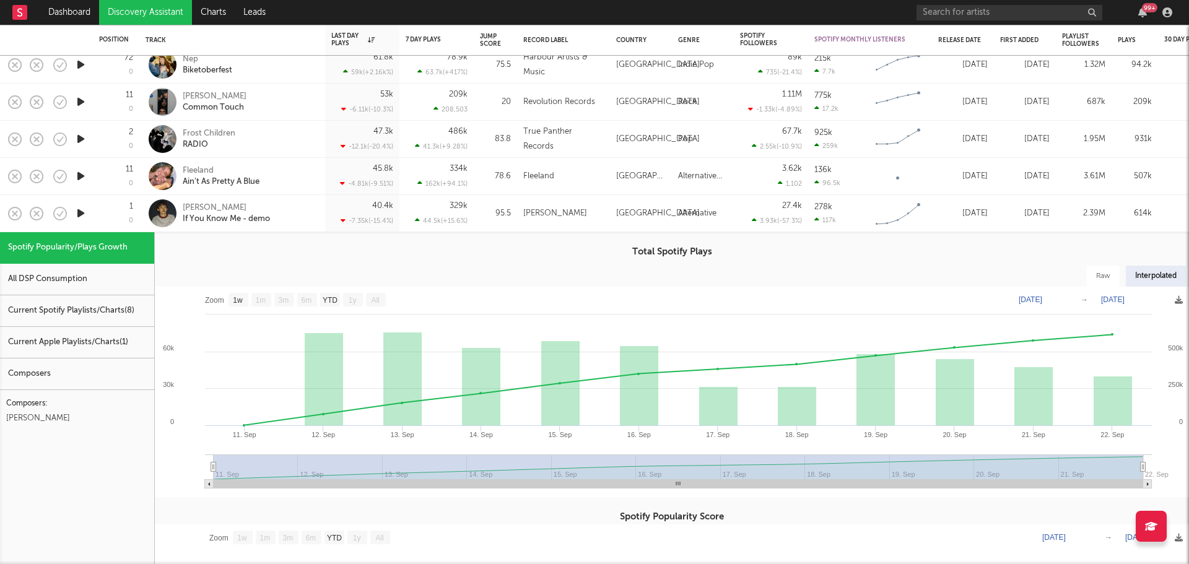
click at [307, 212] on div "Hudson Freeman If You Know Me - demo" at bounding box center [249, 214] width 133 height 22
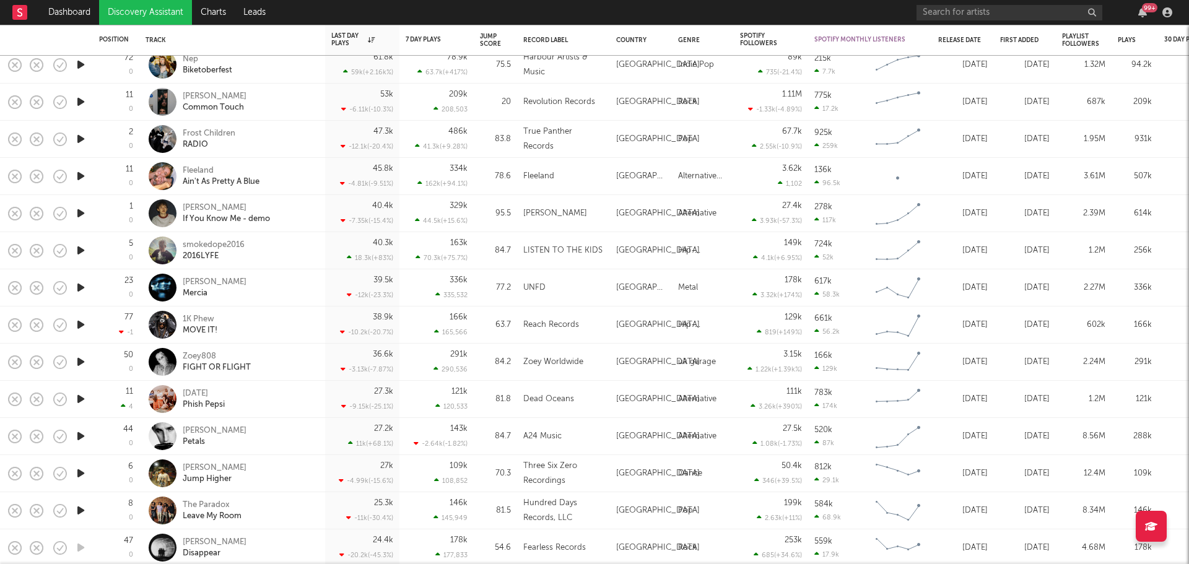
click at [299, 175] on div "Fleeland Ain't As Pretty A Blue" at bounding box center [249, 176] width 133 height 22
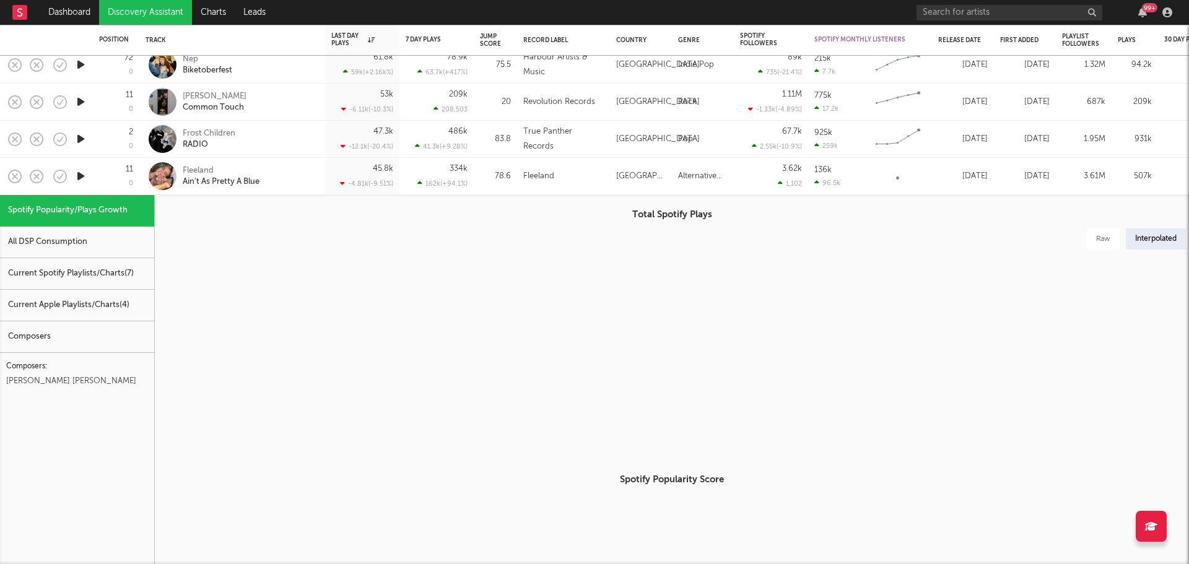
select select "1w"
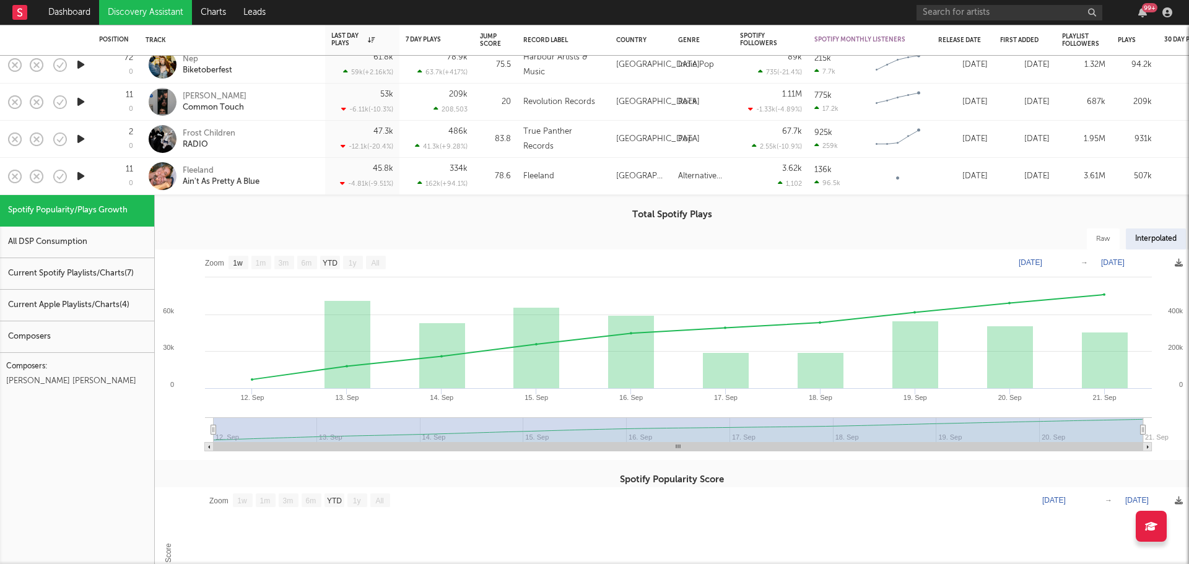
click at [80, 177] on icon "button" at bounding box center [80, 175] width 13 height 15
click at [80, 177] on icon "button" at bounding box center [80, 175] width 12 height 15
click at [302, 183] on div "Fleeland Ain't As Pretty A Blue" at bounding box center [249, 176] width 133 height 22
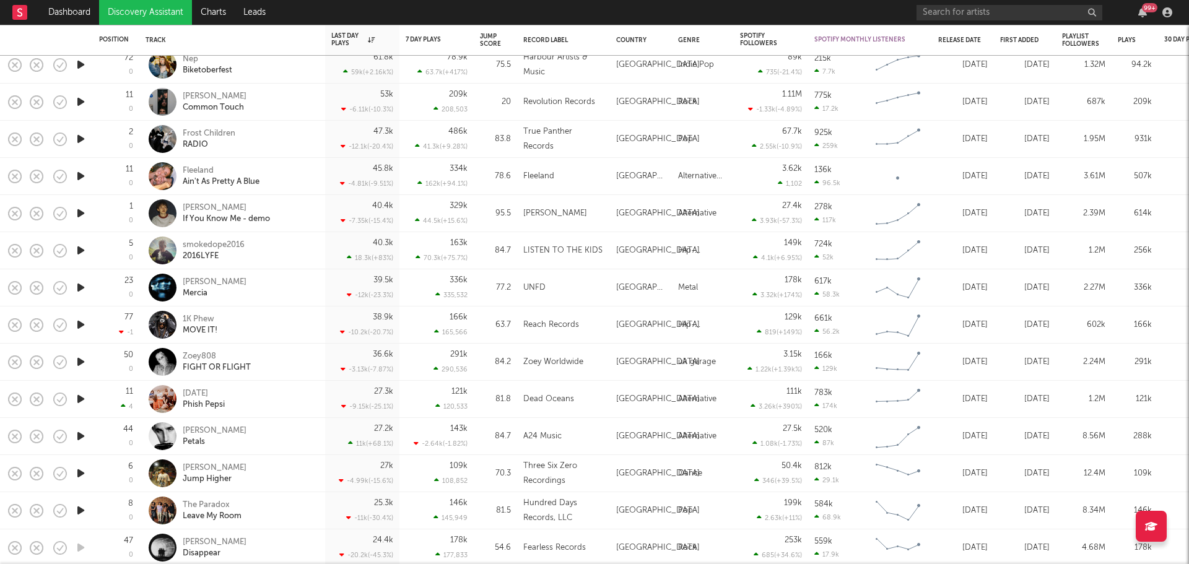
click at [296, 174] on div "Fleeland Ain't As Pretty A Blue" at bounding box center [249, 176] width 133 height 22
select select "1w"
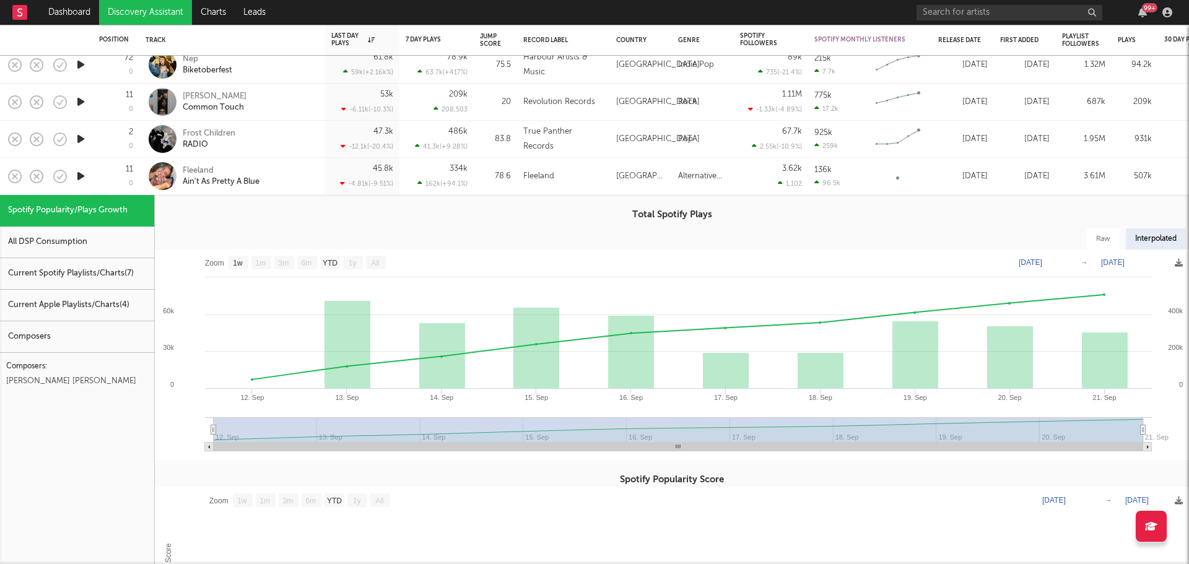
click at [296, 174] on div "Fleeland Ain't As Pretty A Blue" at bounding box center [249, 176] width 133 height 22
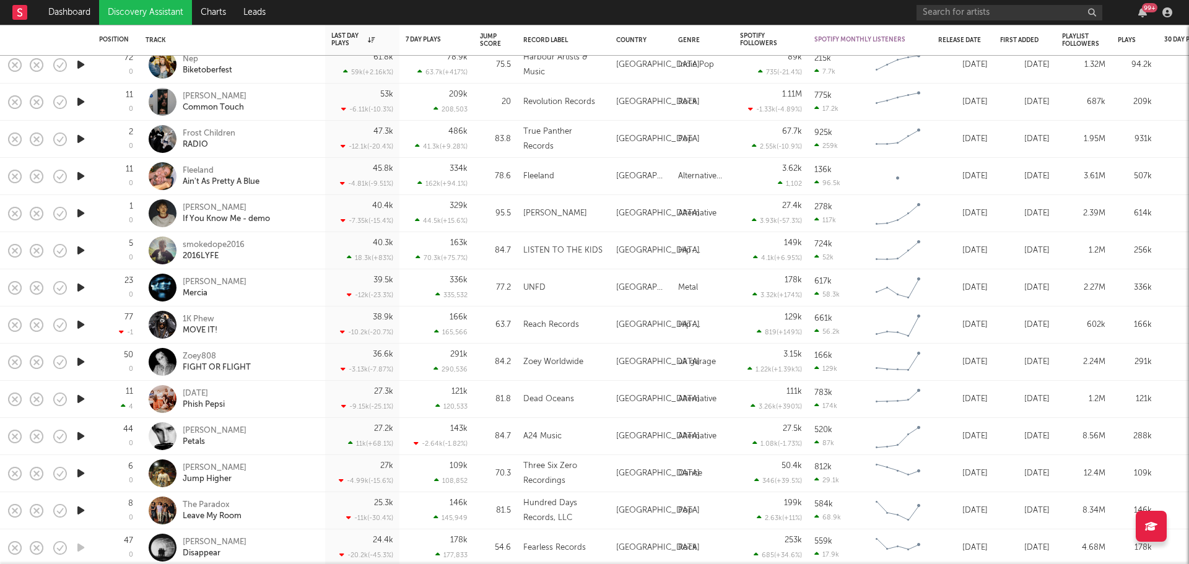
click at [300, 434] on div "mark william lewis Petals" at bounding box center [249, 437] width 133 height 22
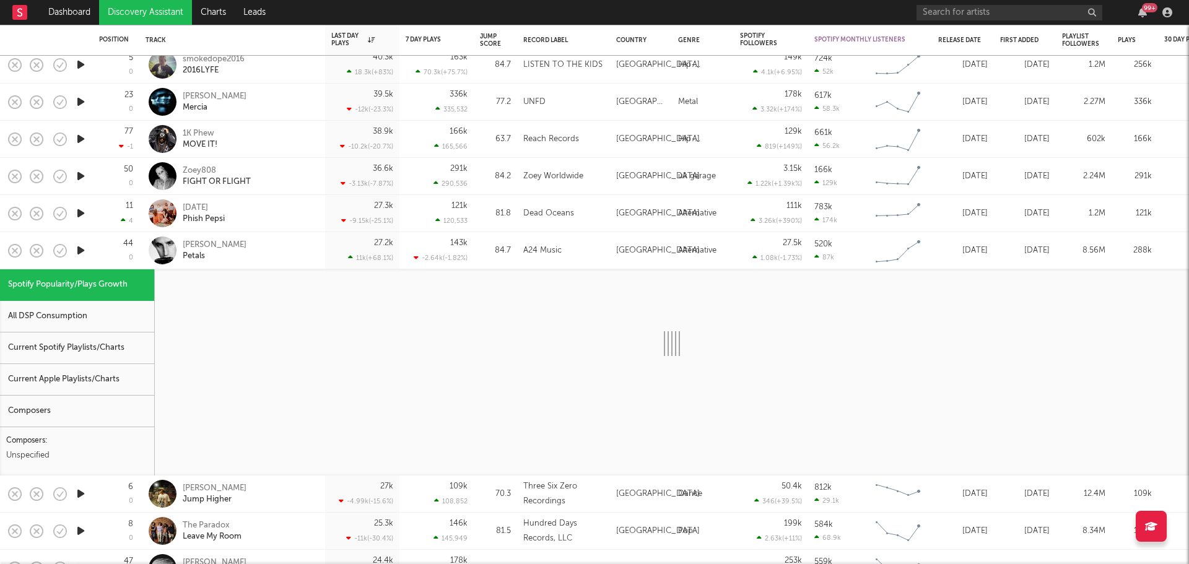
select select "1w"
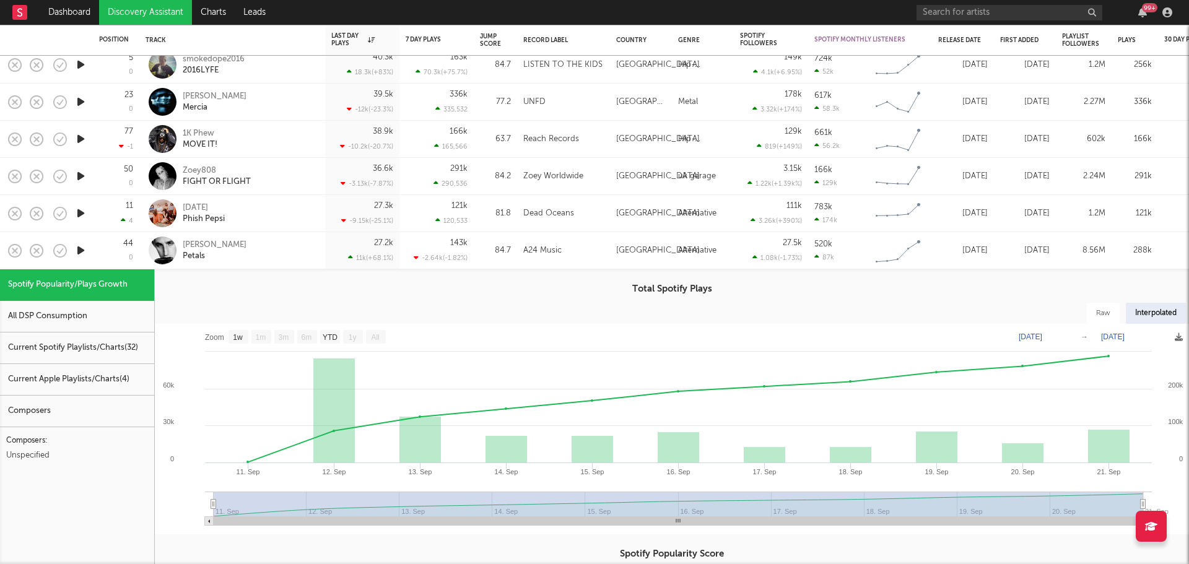
click at [295, 245] on div "mark william lewis Petals" at bounding box center [249, 251] width 133 height 22
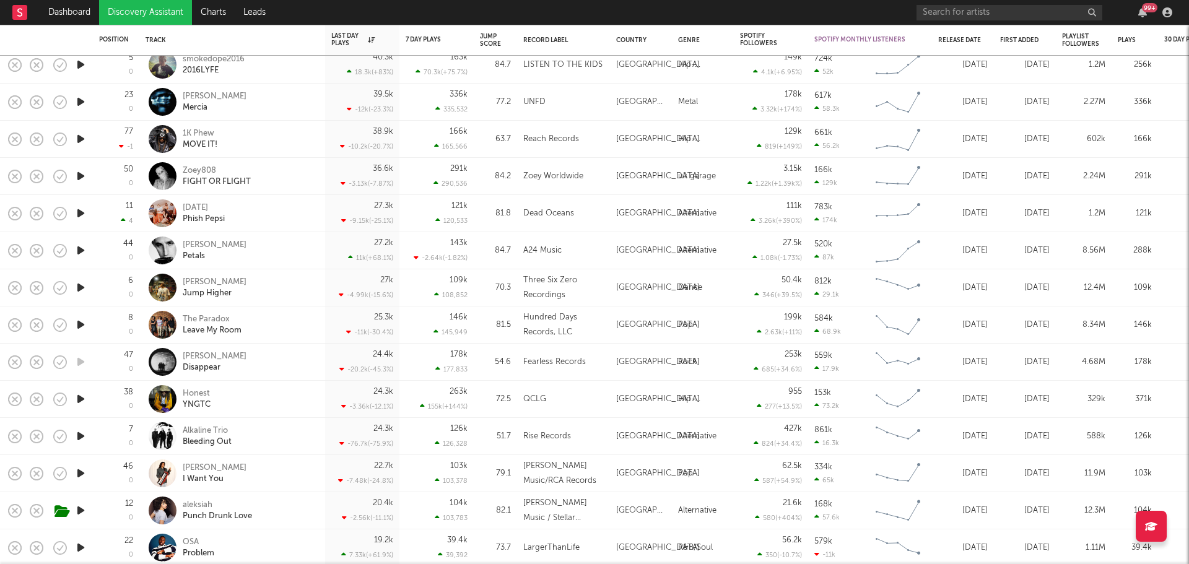
click at [296, 278] on div "Riordan Jump Higher" at bounding box center [249, 288] width 133 height 22
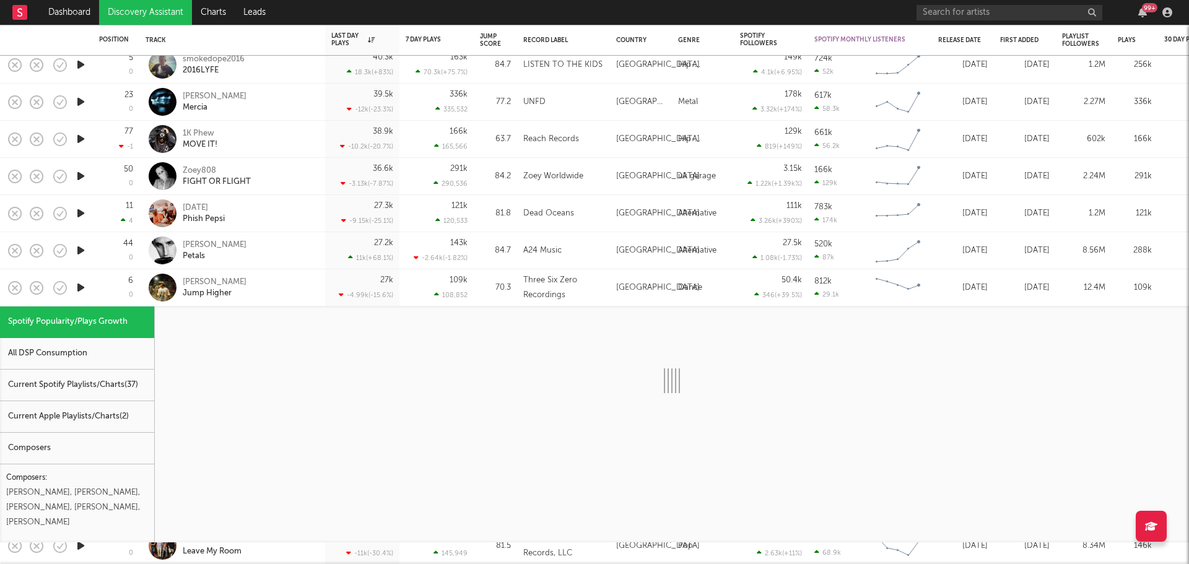
click at [297, 286] on div "Riordan Jump Higher" at bounding box center [249, 288] width 133 height 22
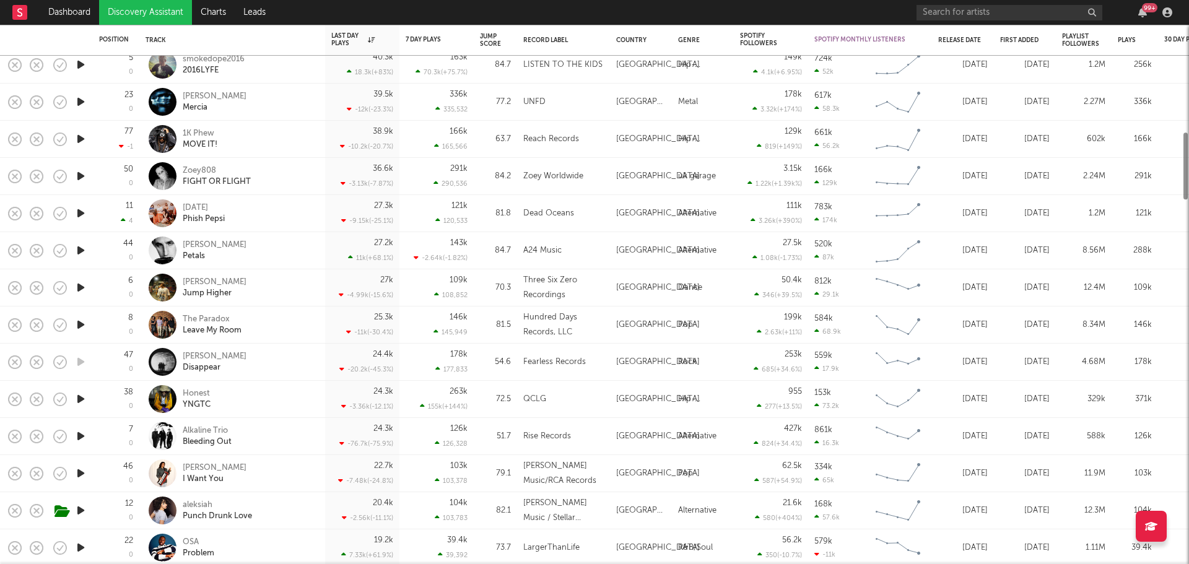
click at [293, 289] on div "Riordan Jump Higher" at bounding box center [249, 288] width 133 height 22
select select "1w"
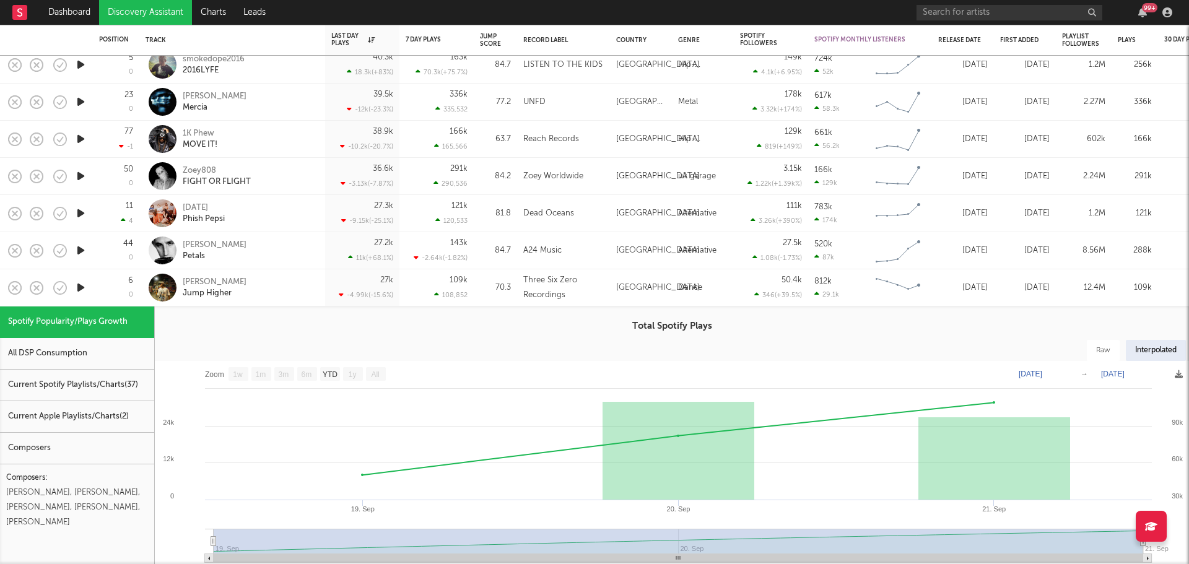
click at [293, 289] on div "Riordan Jump Higher" at bounding box center [249, 288] width 133 height 22
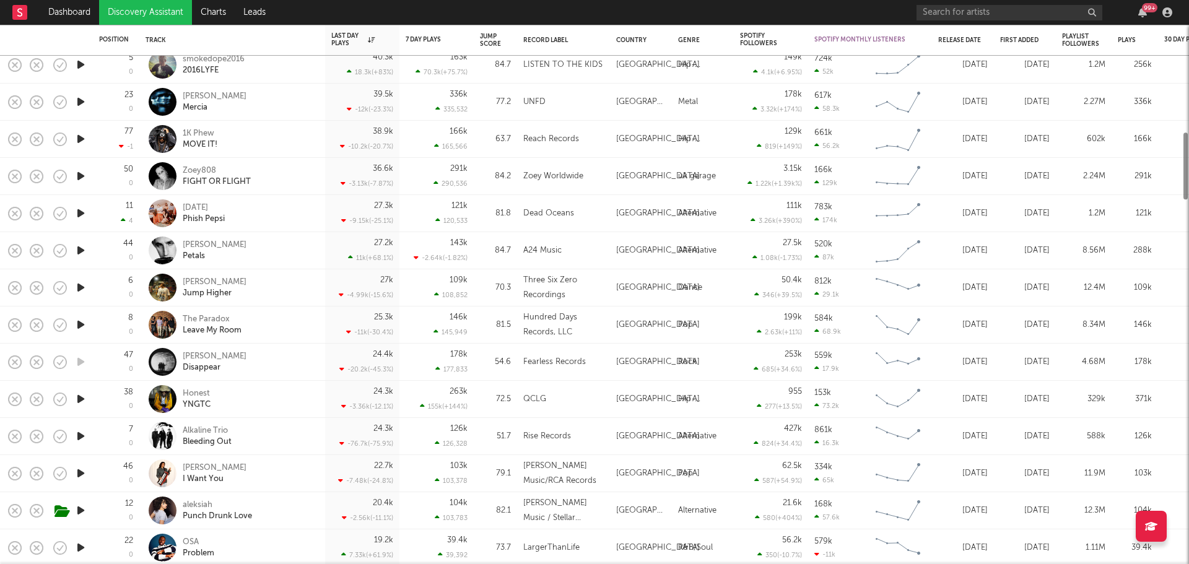
click at [302, 251] on div "mark william lewis Petals" at bounding box center [249, 251] width 133 height 22
select select "1w"
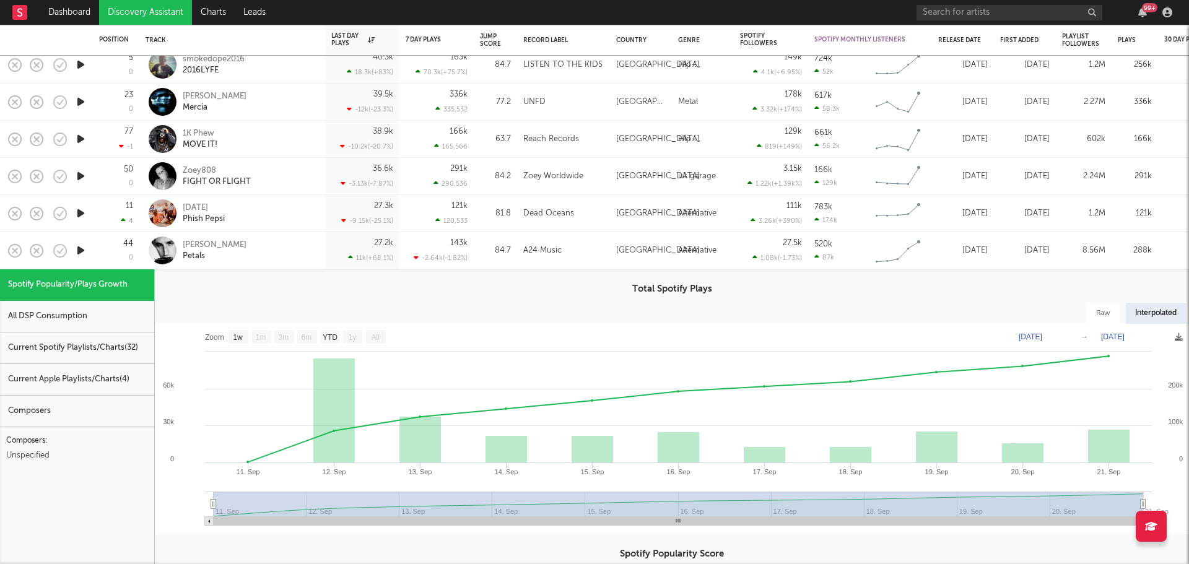
click at [302, 250] on div "mark william lewis Petals" at bounding box center [249, 251] width 133 height 22
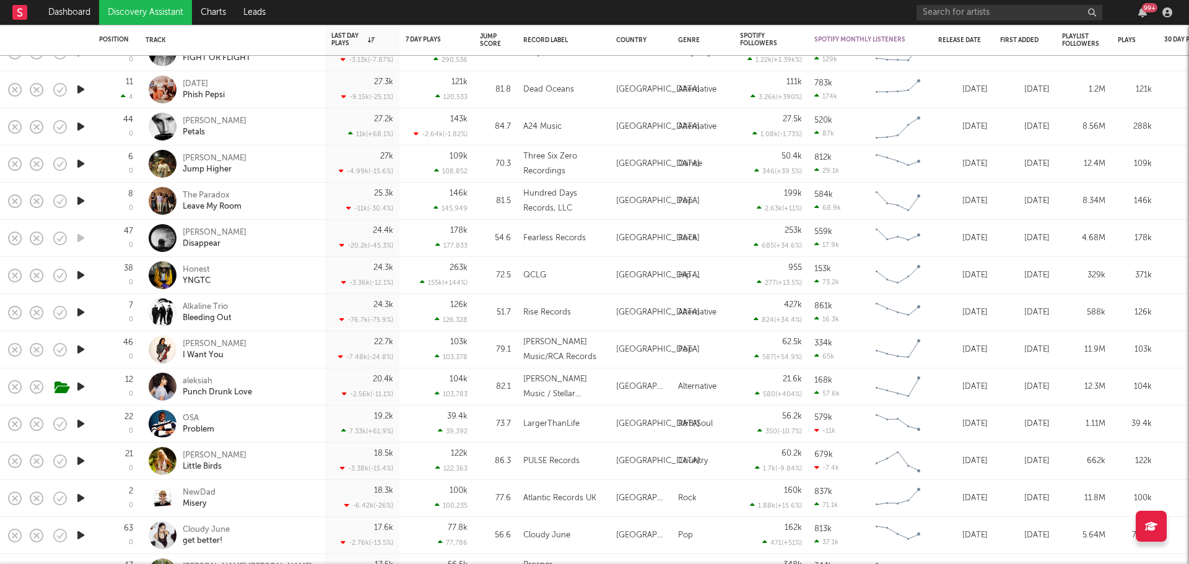
click at [295, 417] on div "OSA Problem" at bounding box center [249, 424] width 133 height 22
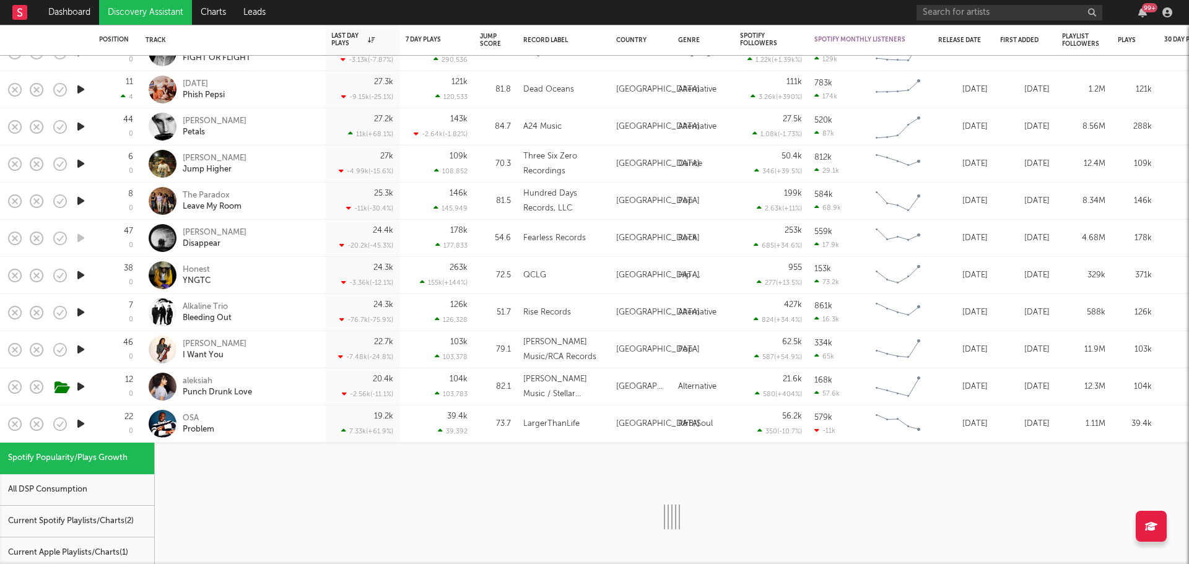
select select "1w"
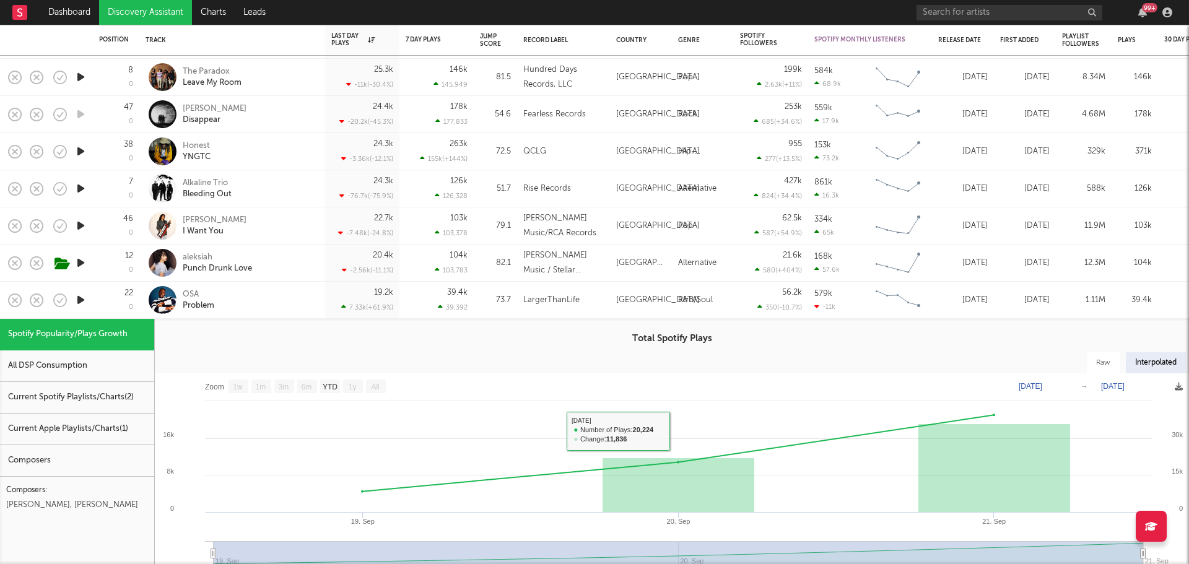
click at [295, 295] on div "OSA Problem" at bounding box center [249, 300] width 133 height 22
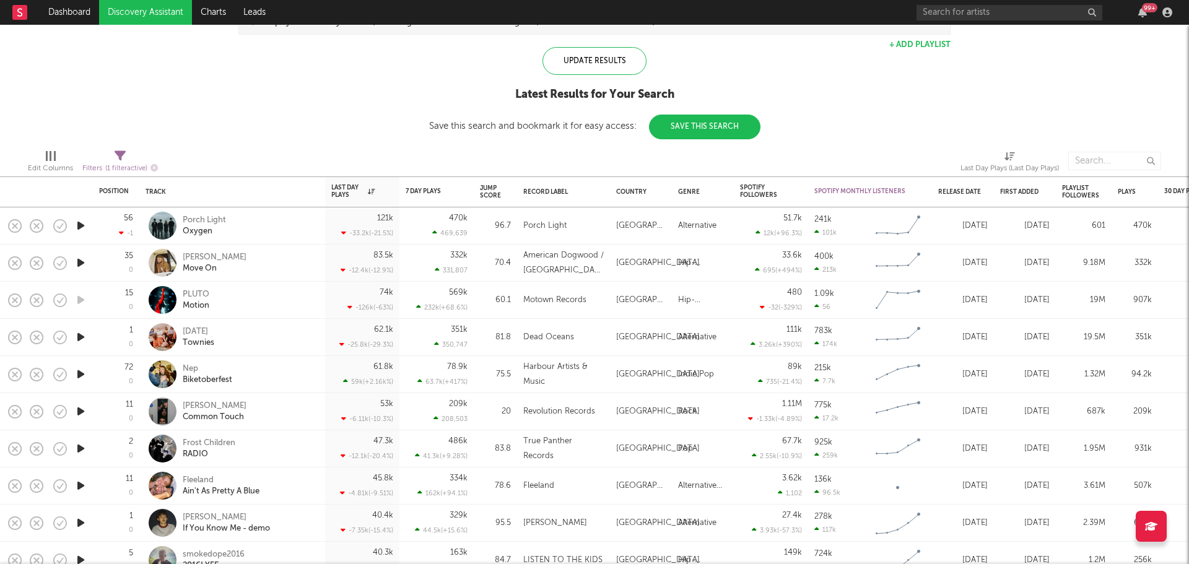
click at [282, 266] on div "Kevin Powers Move On" at bounding box center [249, 263] width 133 height 22
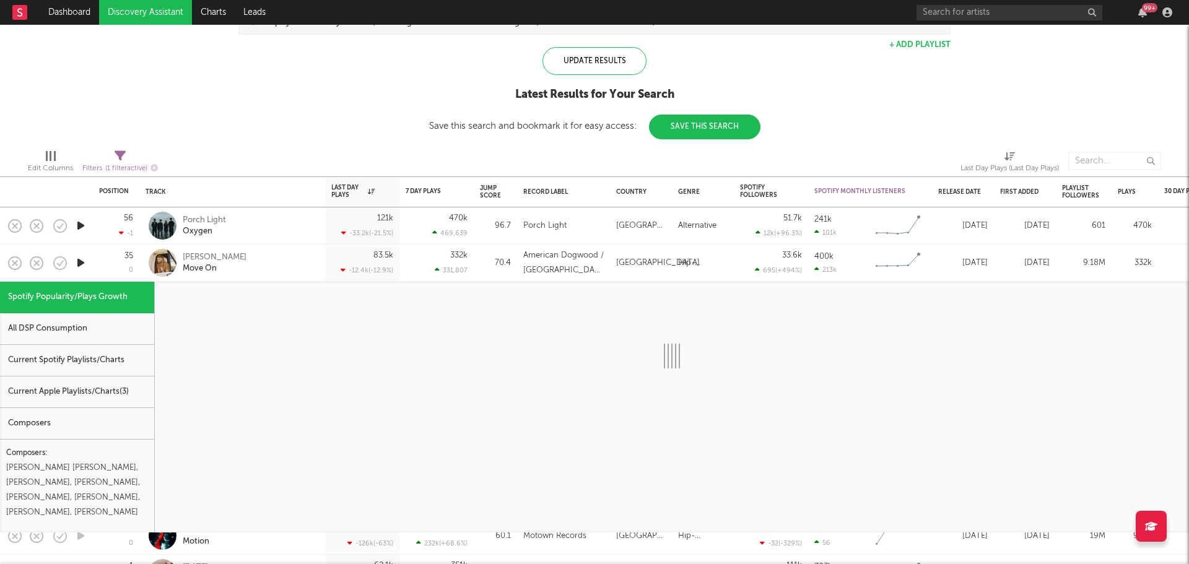
select select "1w"
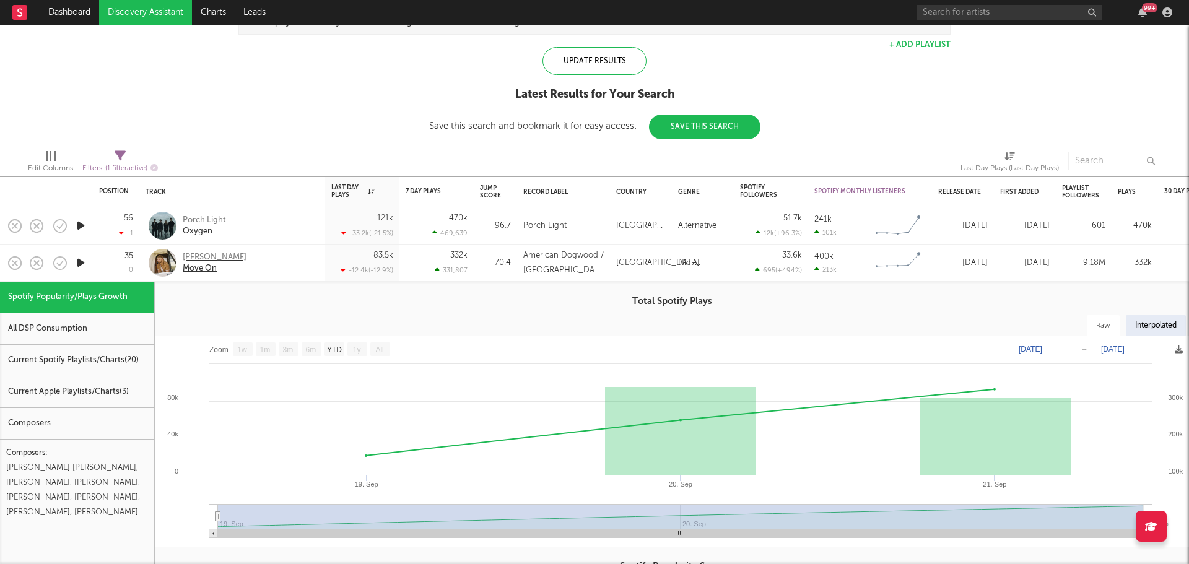
click at [210, 253] on div "Kevin Powers" at bounding box center [215, 257] width 64 height 11
click at [270, 265] on div "Kevin Powers Move On" at bounding box center [249, 263] width 133 height 22
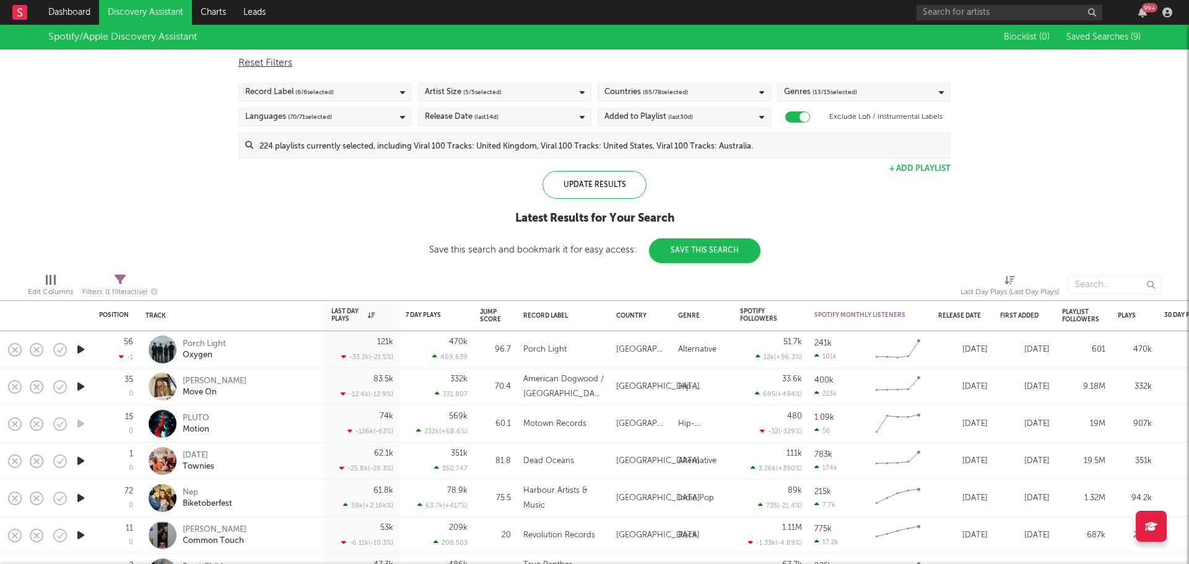
click at [138, 12] on link "Discovery Assistant" at bounding box center [145, 12] width 93 height 25
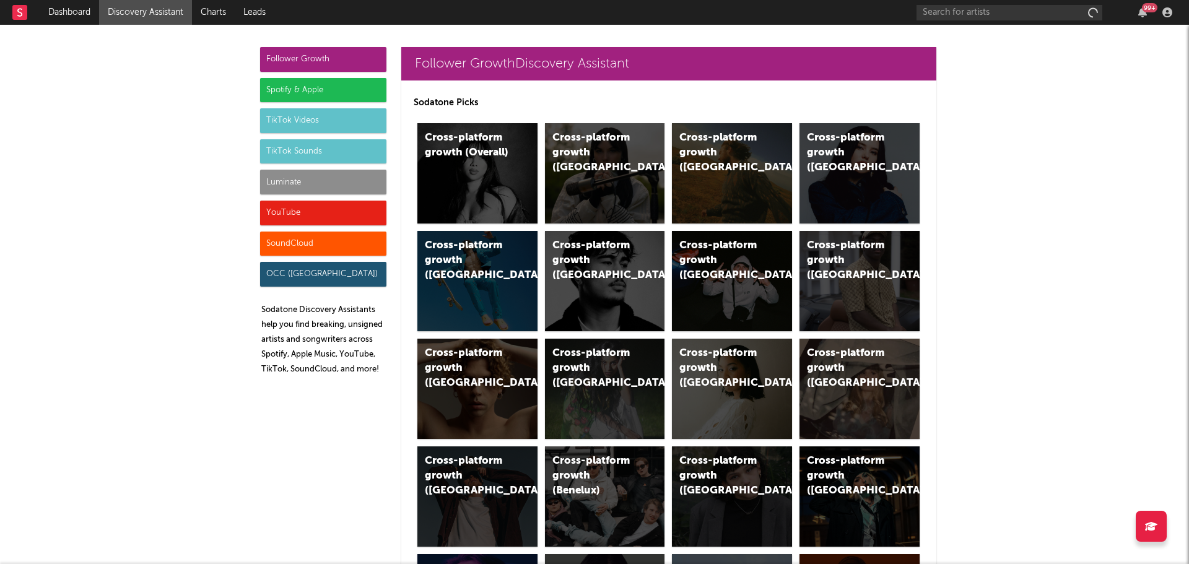
click at [300, 115] on div "TikTok Videos" at bounding box center [323, 120] width 126 height 25
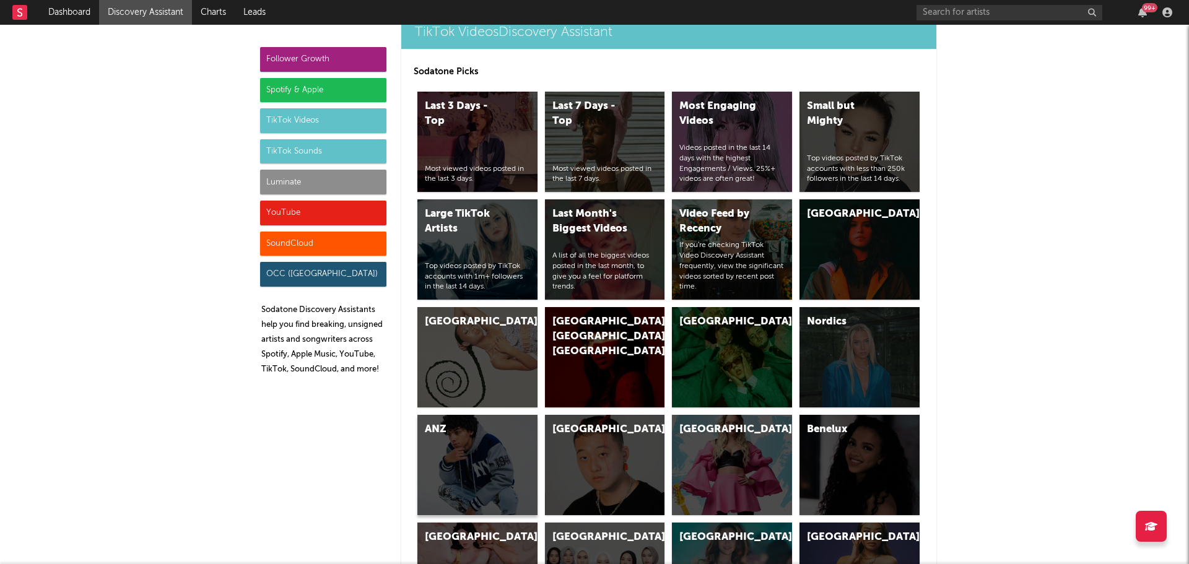
scroll to position [3243, 0]
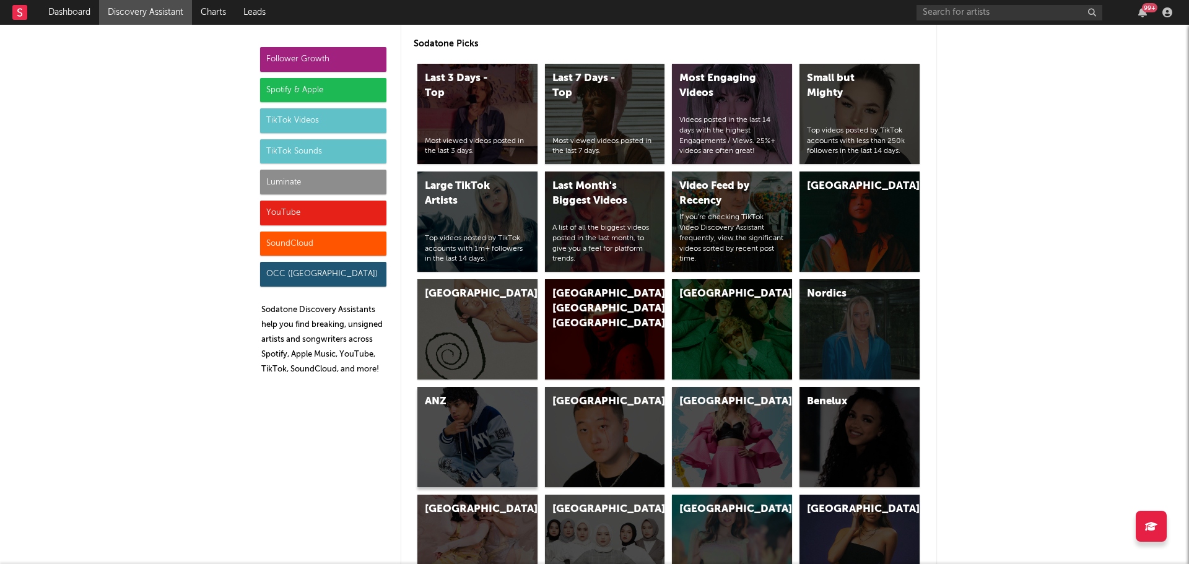
click at [463, 439] on div "ANZ" at bounding box center [477, 437] width 120 height 100
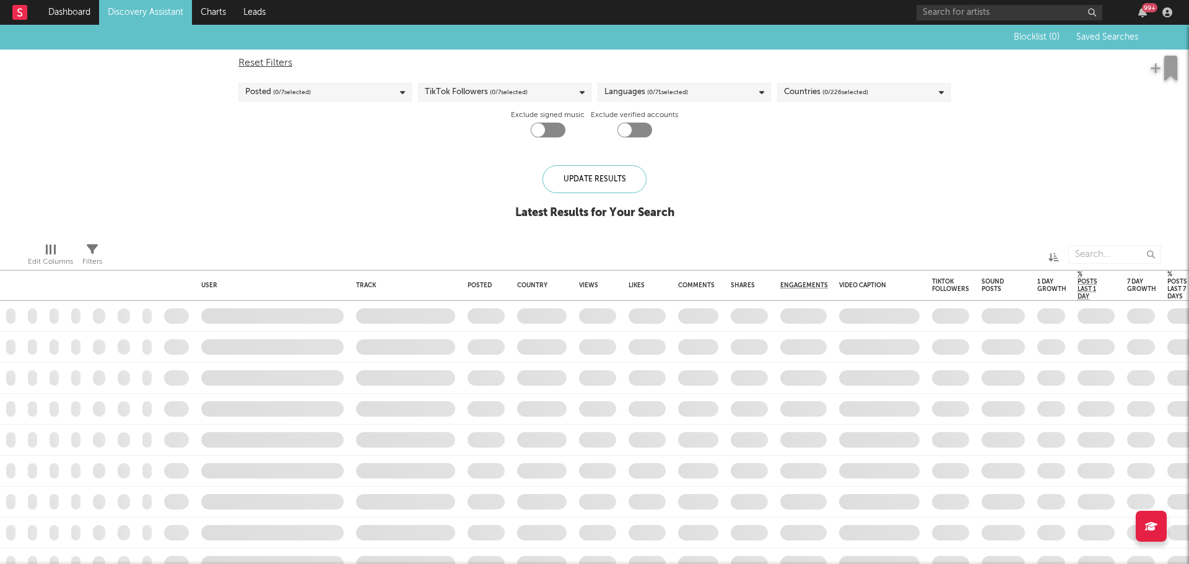
checkbox input "true"
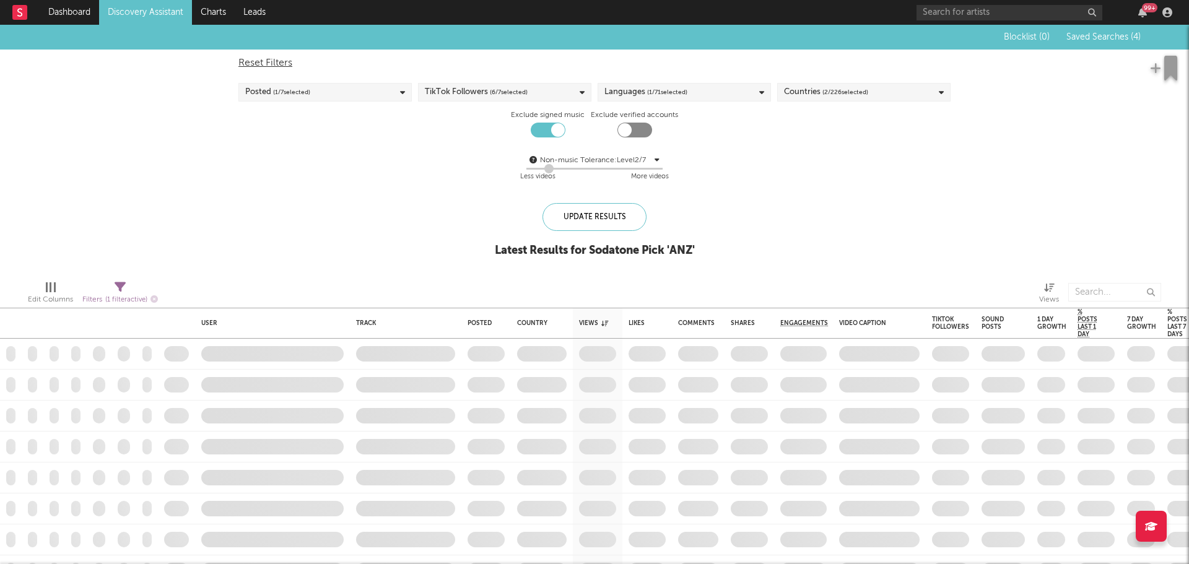
click at [286, 87] on span "( 1 / 7 selected)" at bounding box center [291, 92] width 37 height 15
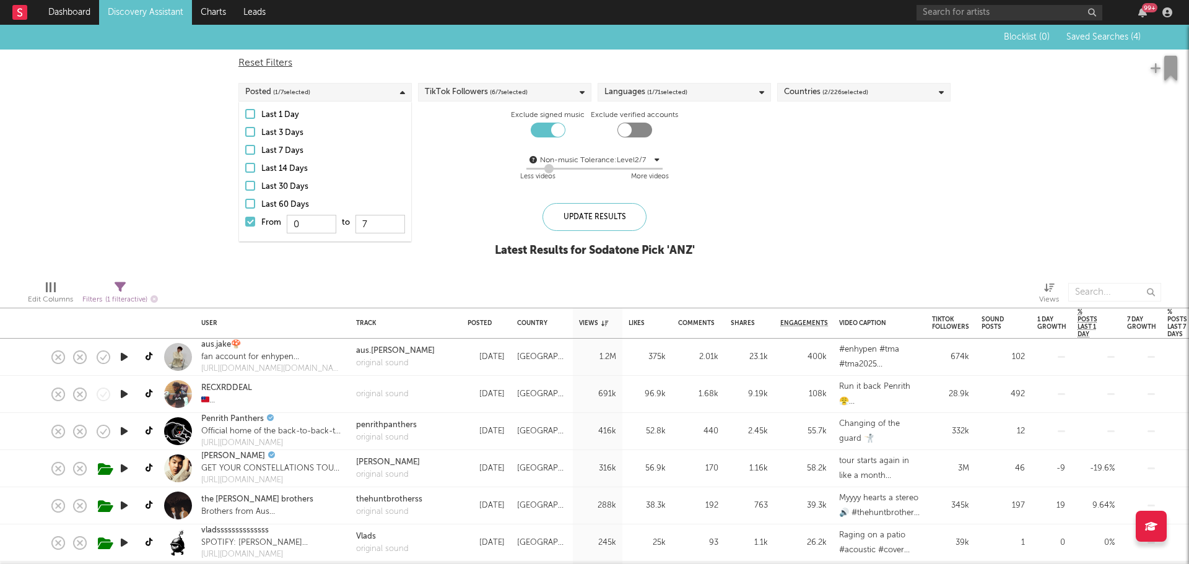
click at [253, 203] on div at bounding box center [250, 204] width 10 height 10
click at [245, 203] on input "Last 60 Days" at bounding box center [245, 205] width 0 height 15
click at [610, 214] on div "Update Results" at bounding box center [595, 217] width 104 height 28
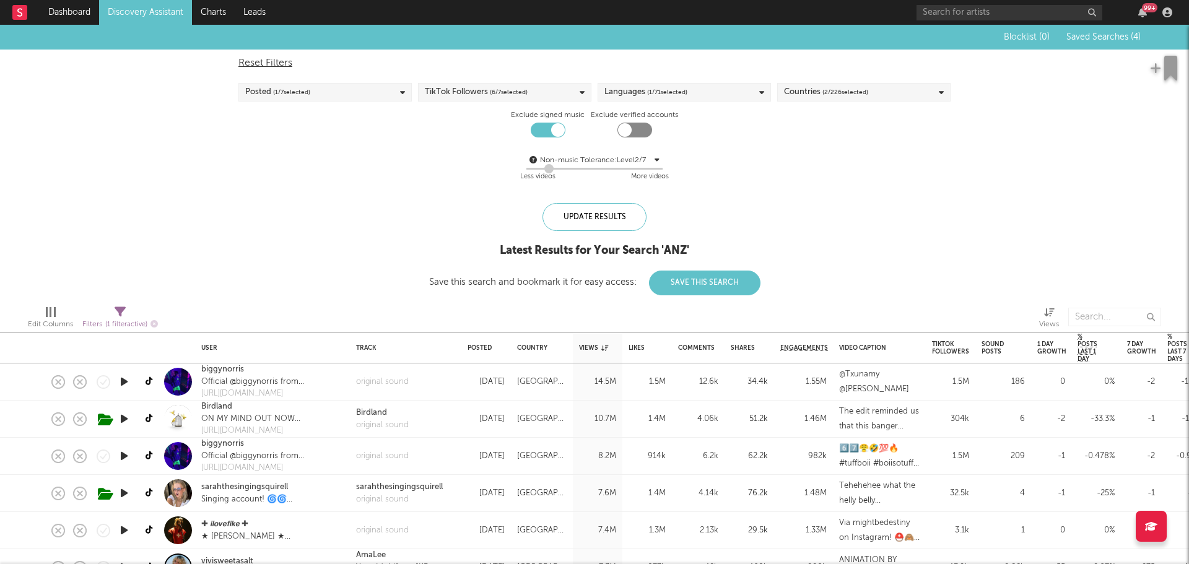
click at [120, 310] on icon at bounding box center [120, 312] width 11 height 11
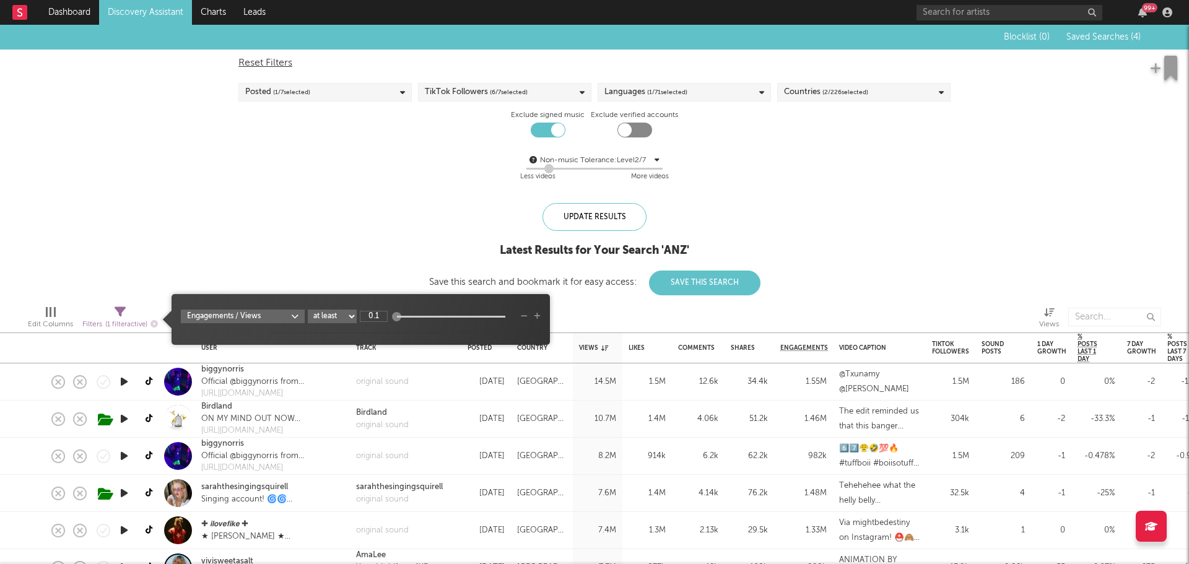
click at [287, 318] on body "Dashboard Discovery Assistant Charts Leads 99 + Notifications Settings Mark all…" at bounding box center [594, 282] width 1189 height 564
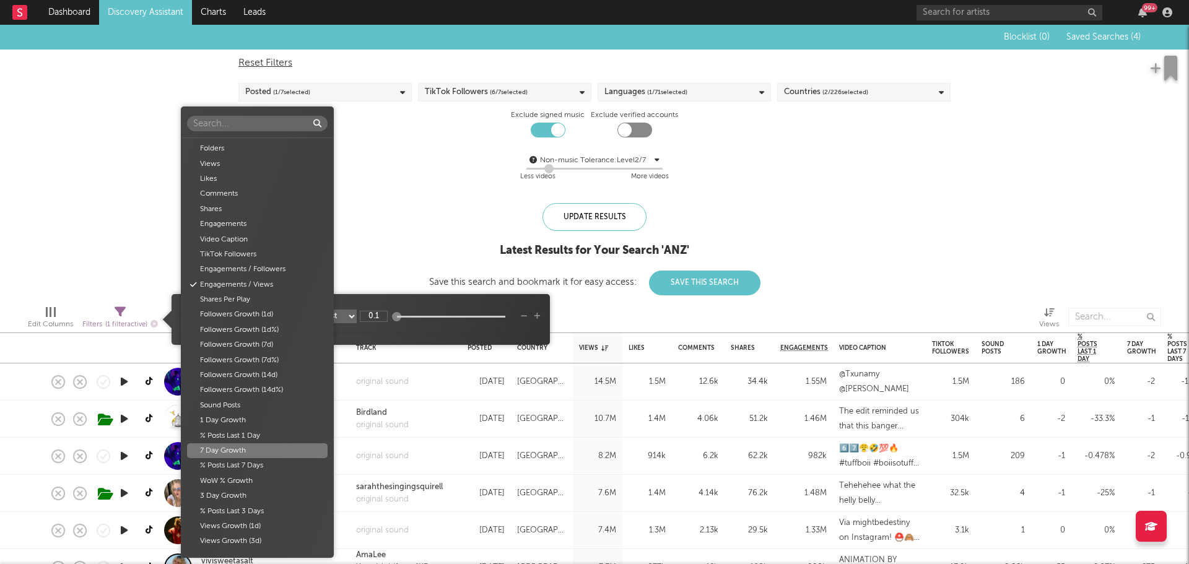
scroll to position [136, 0]
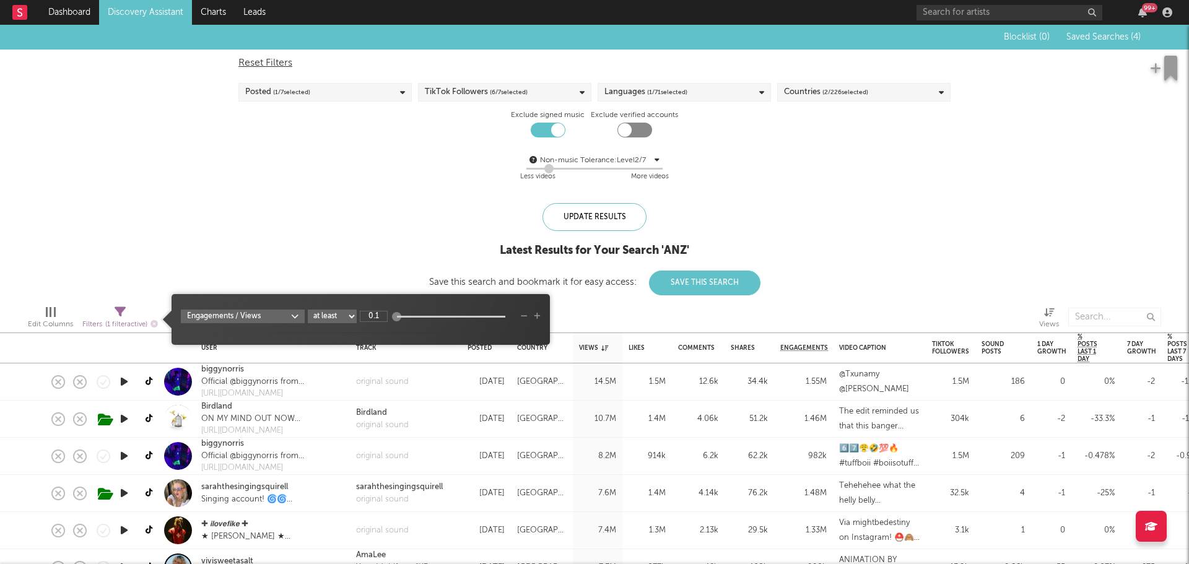
click at [537, 317] on div "Folders Views Likes Comments Shares Engagements Video Caption TikTok Followers …" at bounding box center [594, 282] width 1189 height 564
click at [537, 317] on icon "button" at bounding box center [537, 316] width 7 height 7
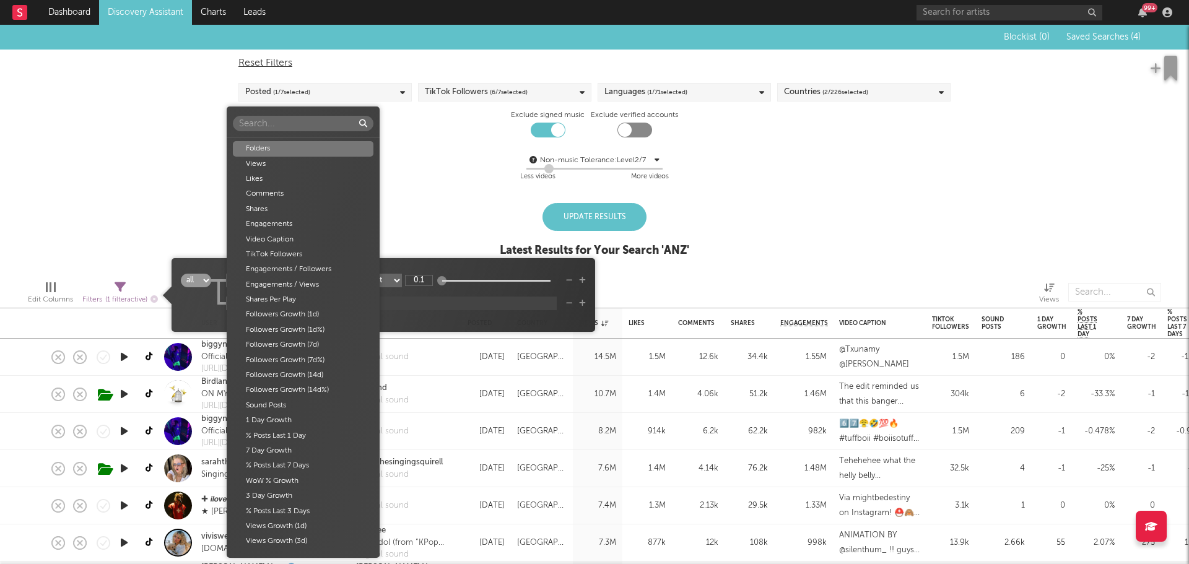
click at [273, 304] on body "Dashboard Discovery Assistant Charts Leads 99 + Notifications Settings Mark all…" at bounding box center [594, 282] width 1189 height 564
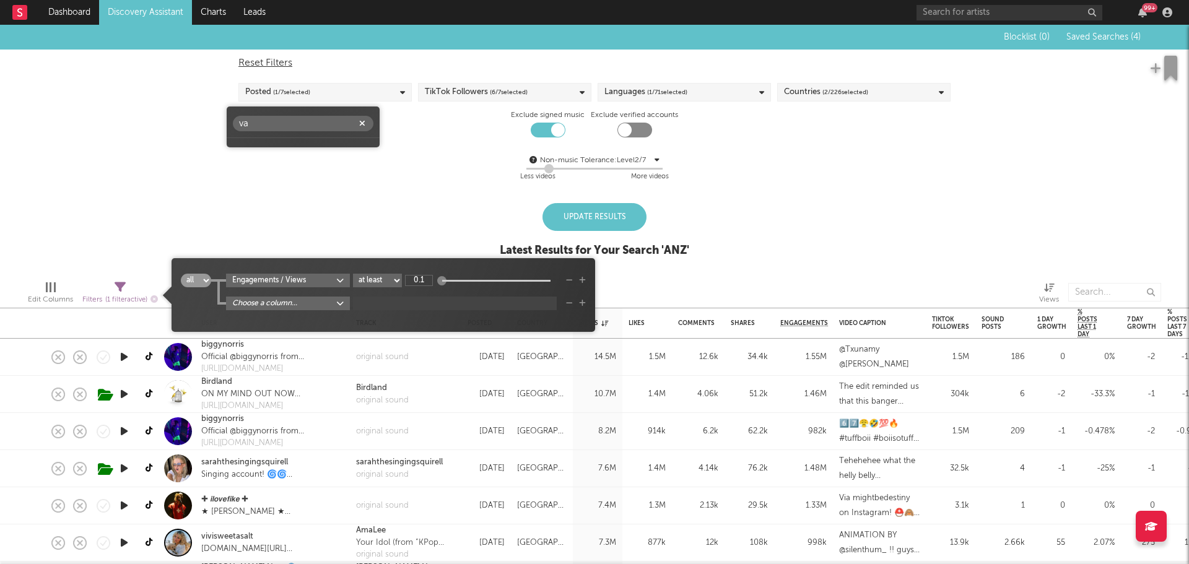
type input "vap"
type input "cap"
click at [294, 147] on div "Video Caption" at bounding box center [303, 148] width 141 height 15
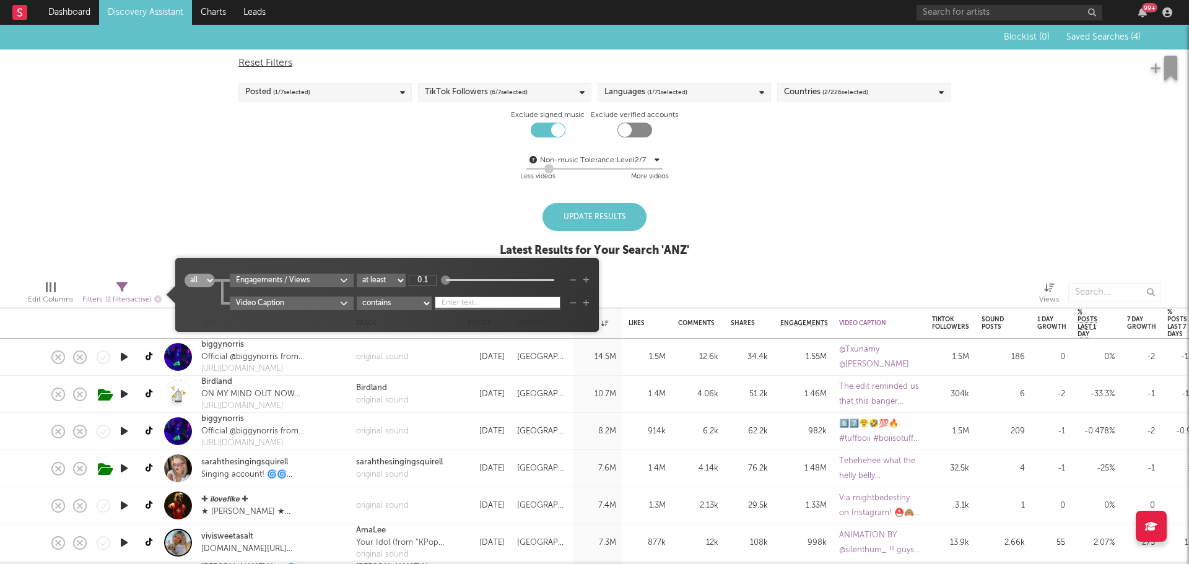
click at [402, 302] on select "contains starts with does not contain contains any" at bounding box center [394, 304] width 75 height 14
drag, startPoint x: 397, startPoint y: 307, endPoint x: 461, endPoint y: 305, distance: 63.8
click at [397, 307] on select "contains starts with does not contain contains any" at bounding box center [394, 304] width 75 height 14
click at [464, 304] on input "text" at bounding box center [498, 303] width 126 height 12
click at [588, 305] on icon "button" at bounding box center [586, 303] width 7 height 7
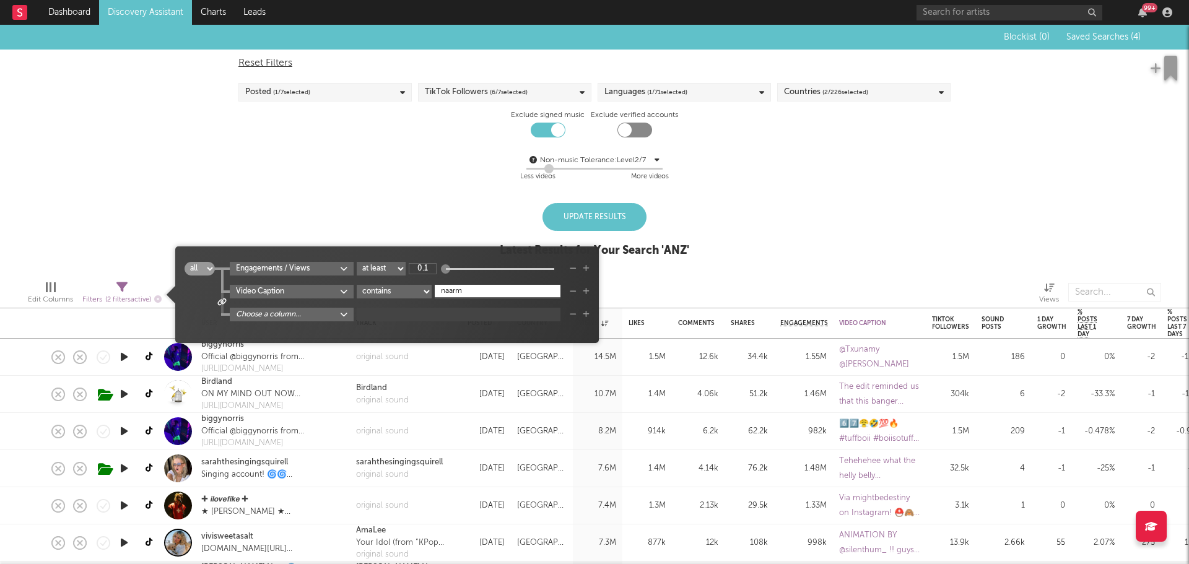
type input "naarm"
click at [223, 303] on icon at bounding box center [221, 302] width 9 height 7
click at [250, 294] on select "all any" at bounding box center [245, 292] width 30 height 14
click at [230, 285] on select "all any" at bounding box center [245, 292] width 30 height 14
select select "or"
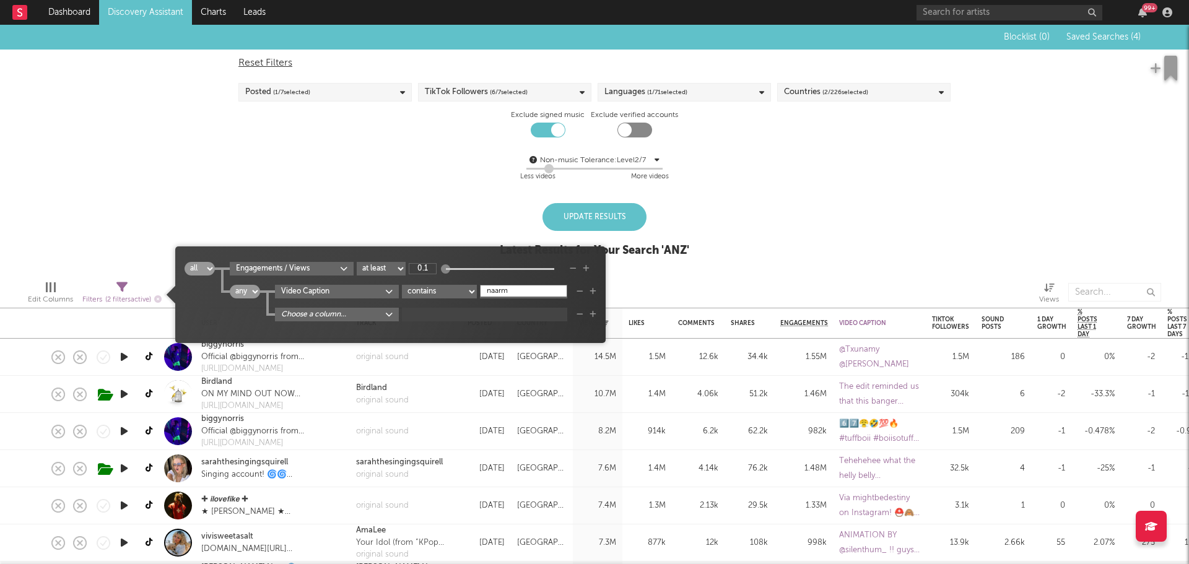
click at [319, 312] on body "Dashboard Discovery Assistant Charts Leads 99 + Notifications Settings Mark all…" at bounding box center [594, 282] width 1189 height 564
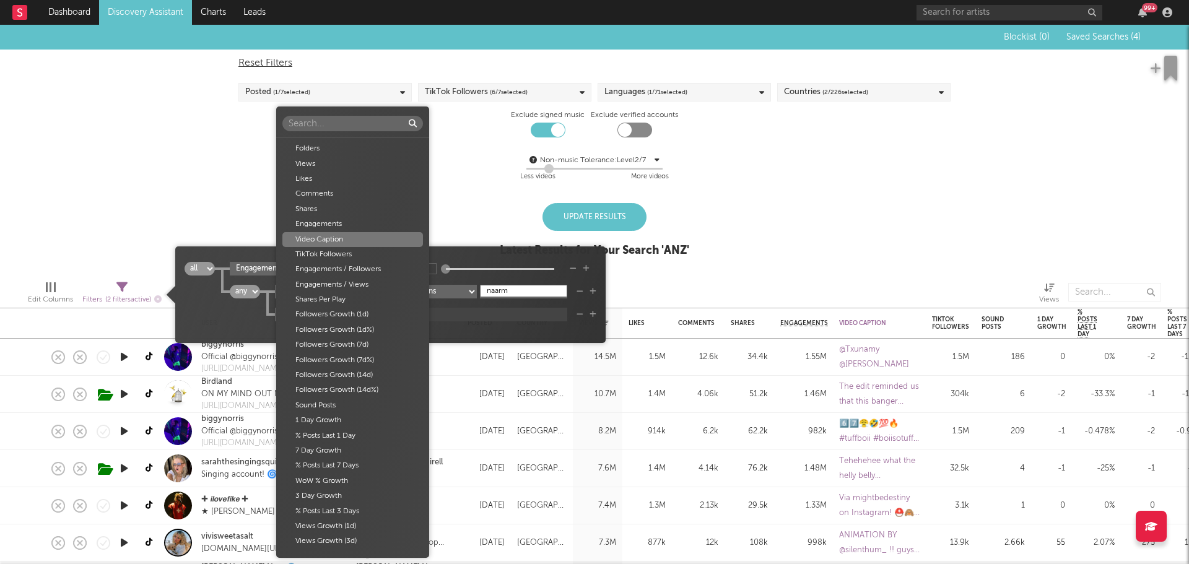
click at [323, 240] on div "Video Caption" at bounding box center [352, 239] width 141 height 15
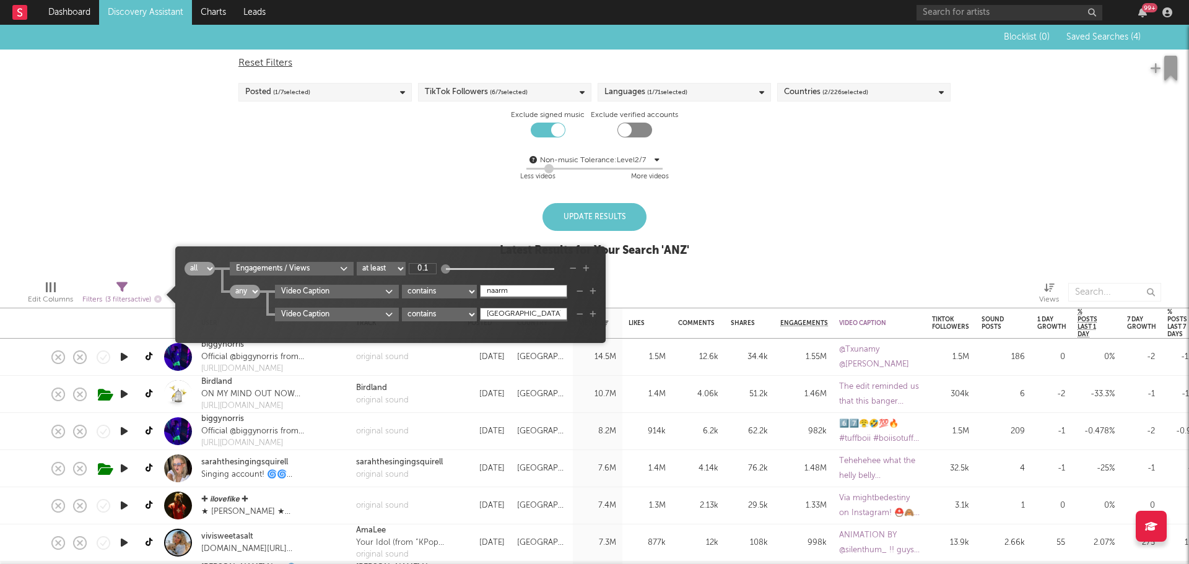
type input "melbourne"
click at [492, 223] on div "Blocklist ( 0 ) Saved Searches ( 4 ) Reset Filters Posted ( 1 / 7 selected) Tik…" at bounding box center [594, 148] width 1189 height 246
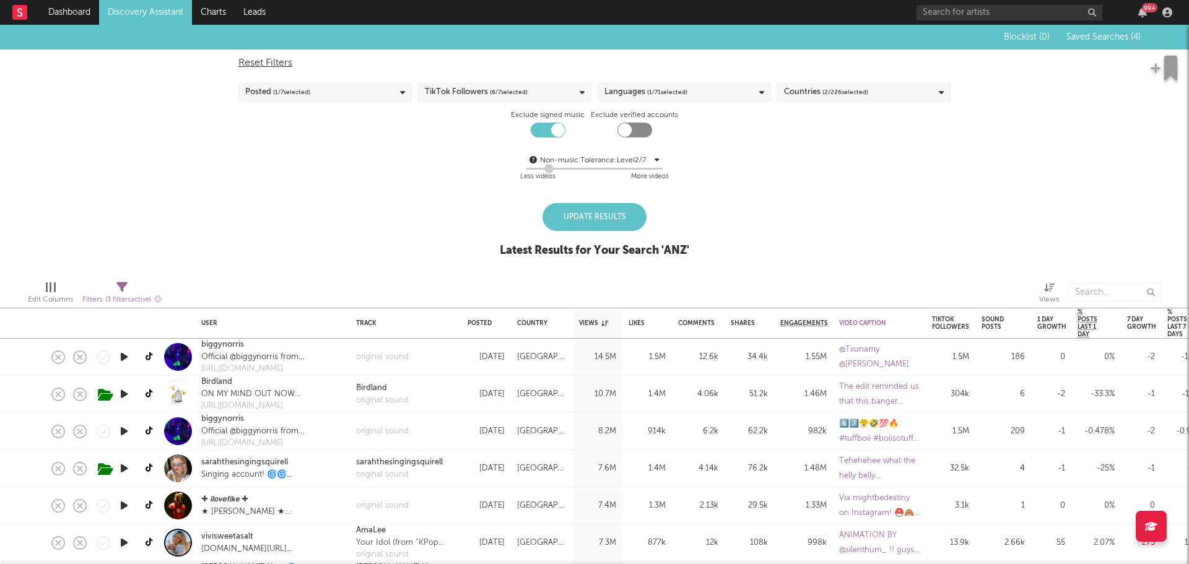
click at [562, 221] on div "Update Results" at bounding box center [595, 217] width 104 height 28
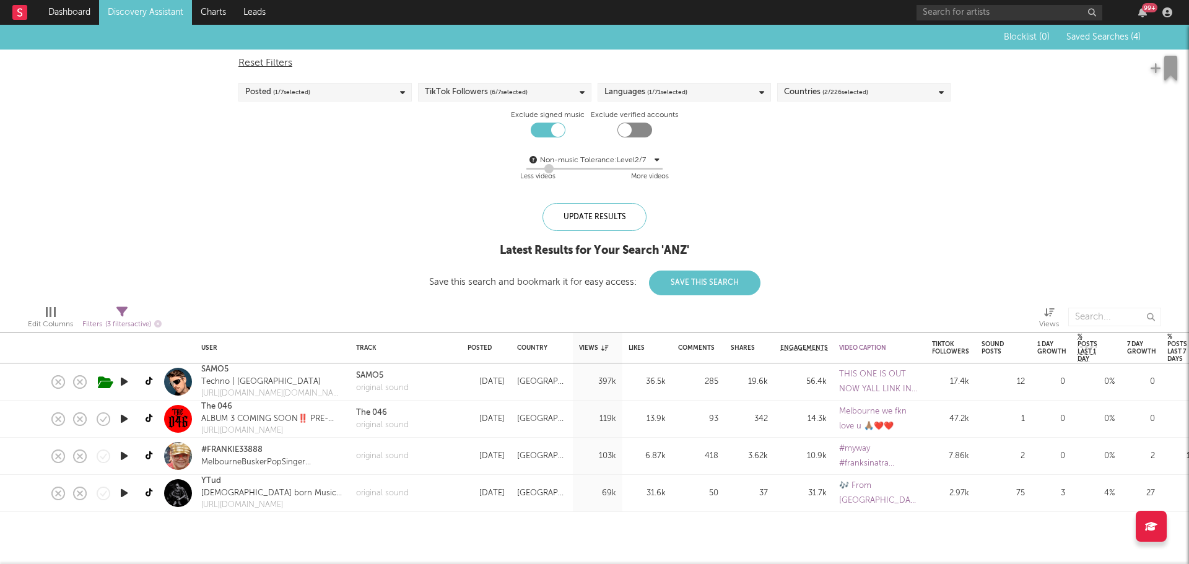
click at [307, 99] on span "( 1 / 7 selected)" at bounding box center [291, 92] width 37 height 15
click at [417, 297] on div "Edit Columns Filters ( 3 filters active) Views" at bounding box center [594, 313] width 1189 height 37
click at [821, 97] on div "Countries ( 2 / 226 selected)" at bounding box center [826, 92] width 84 height 15
click at [330, 243] on div "Blocklist ( 0 ) Saved Searches ( 4 ) Reset Filters Posted ( 1 / 7 selected) Tik…" at bounding box center [594, 160] width 1189 height 271
click at [549, 132] on div at bounding box center [548, 130] width 35 height 15
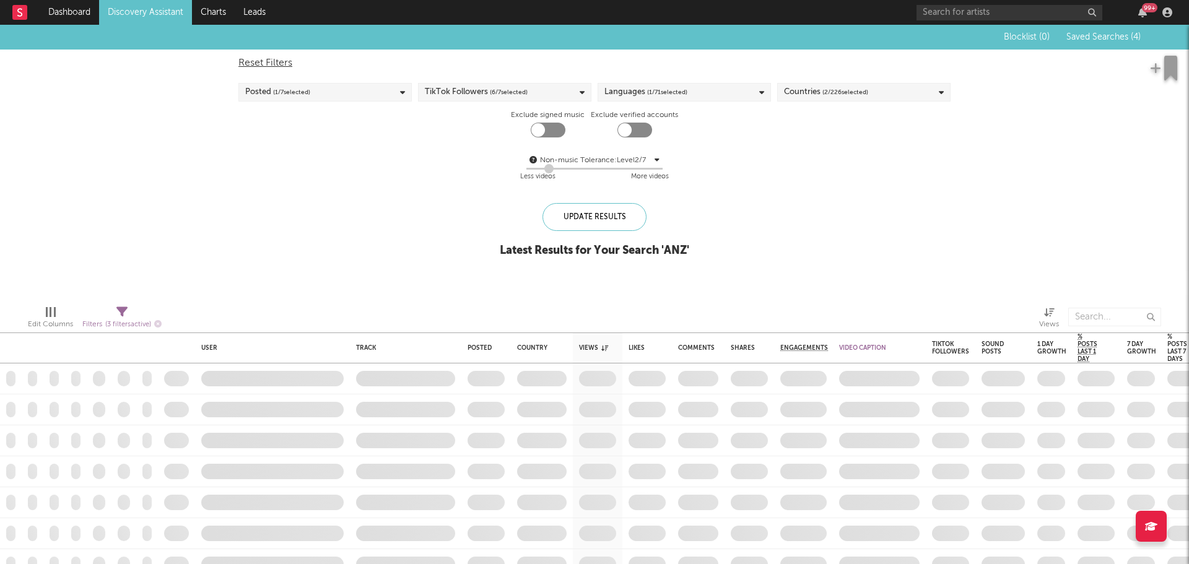
checkbox input "false"
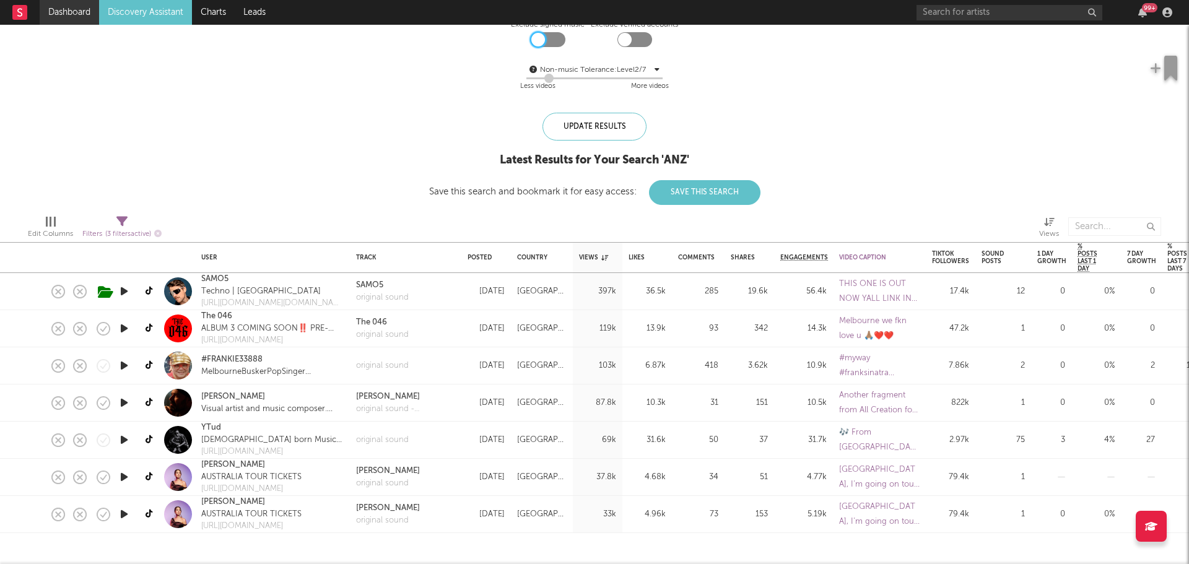
click at [72, 22] on link "Dashboard" at bounding box center [69, 12] width 59 height 25
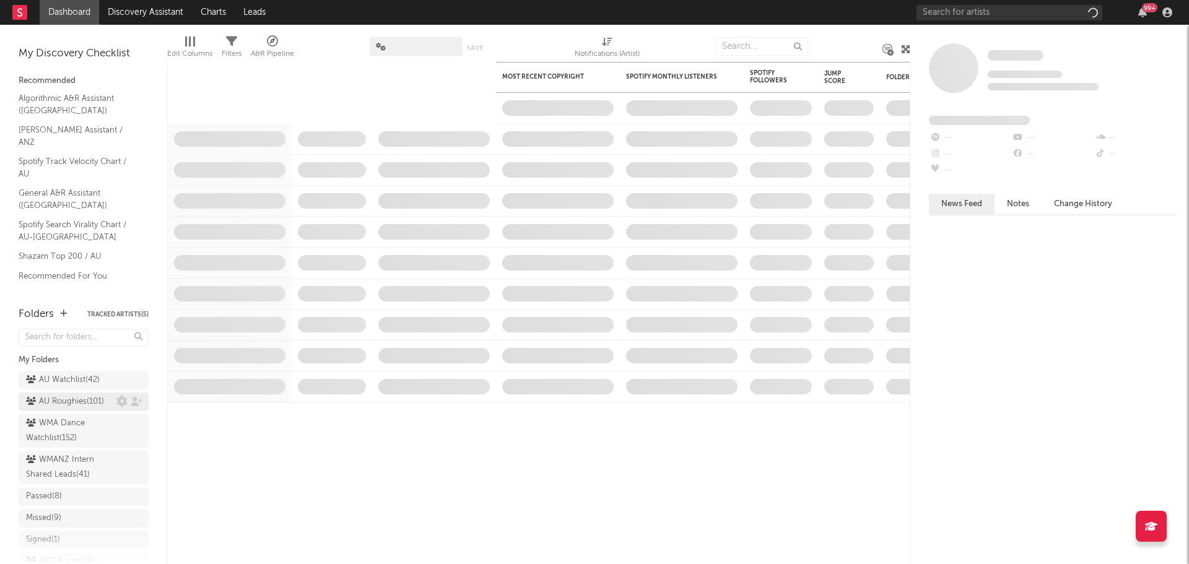
click at [64, 402] on div "AU Roughies ( 101 )" at bounding box center [65, 402] width 78 height 15
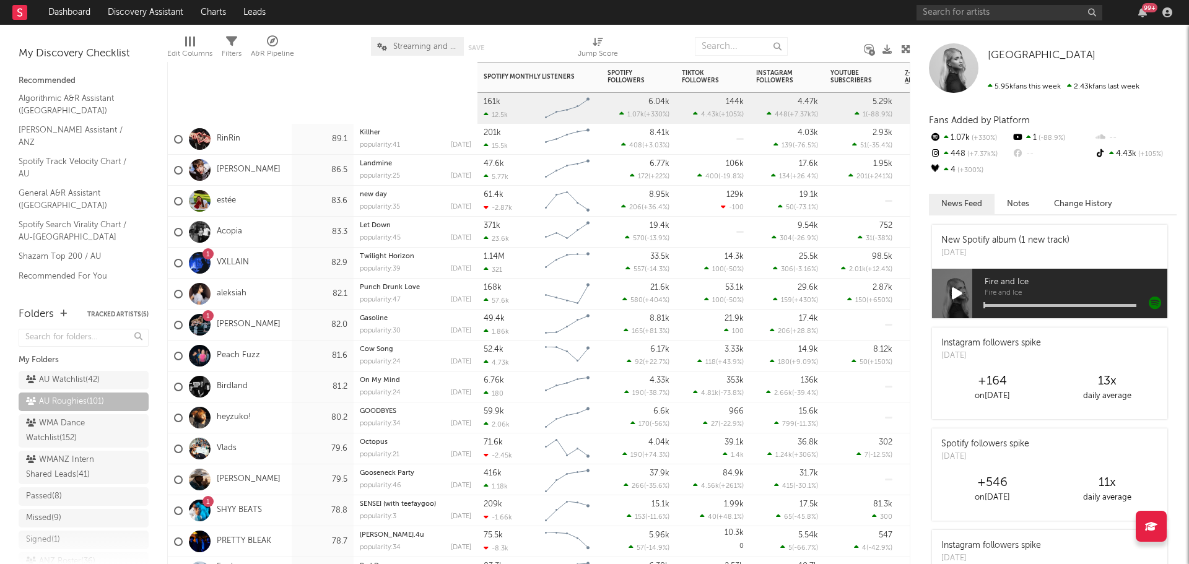
click at [287, 173] on div "Jett Blyton" at bounding box center [230, 170] width 124 height 31
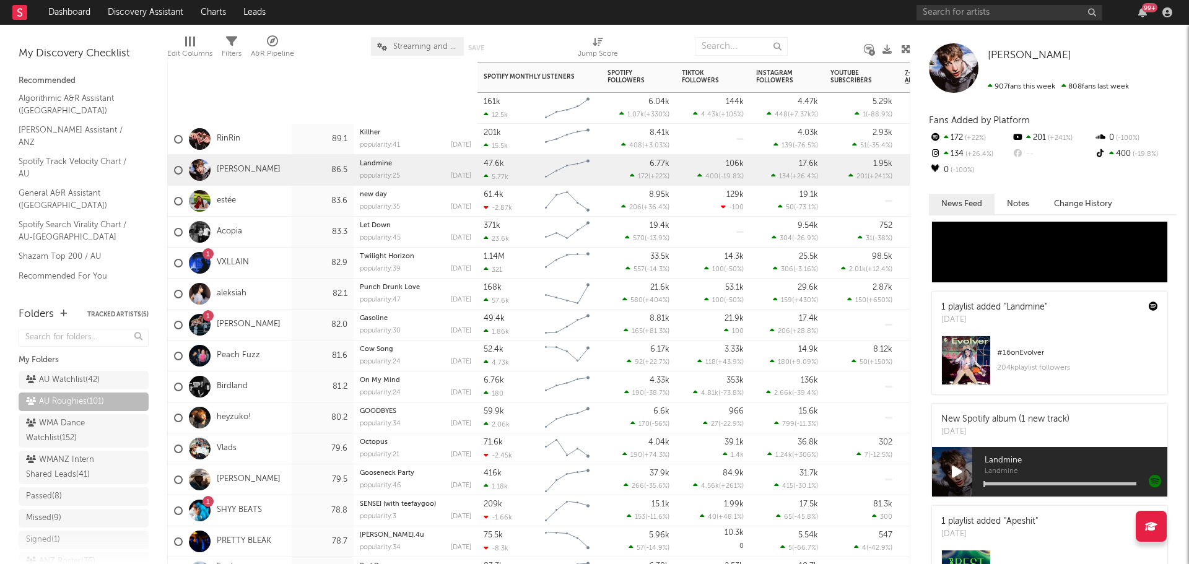
scroll to position [434, 0]
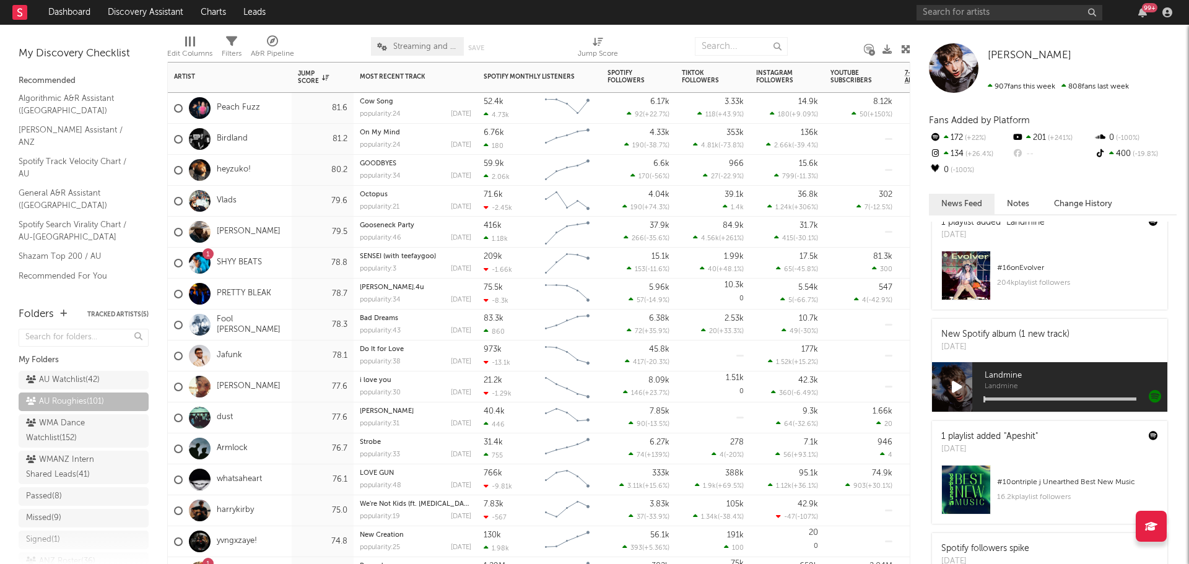
click at [285, 393] on div "Olivia C. Dacal" at bounding box center [230, 387] width 124 height 31
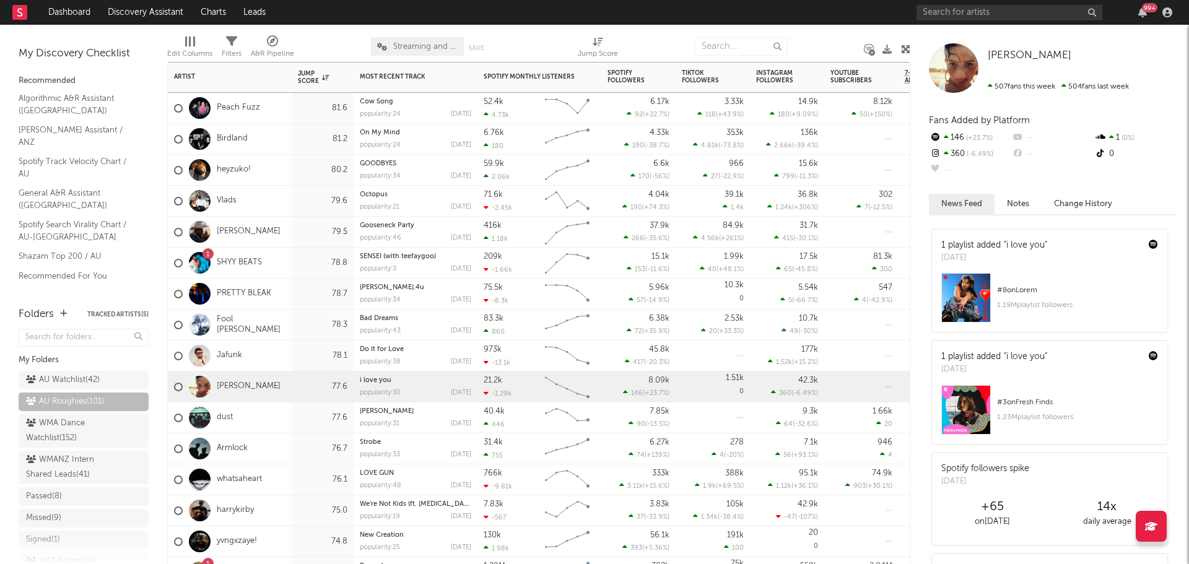
scroll to position [0, 0]
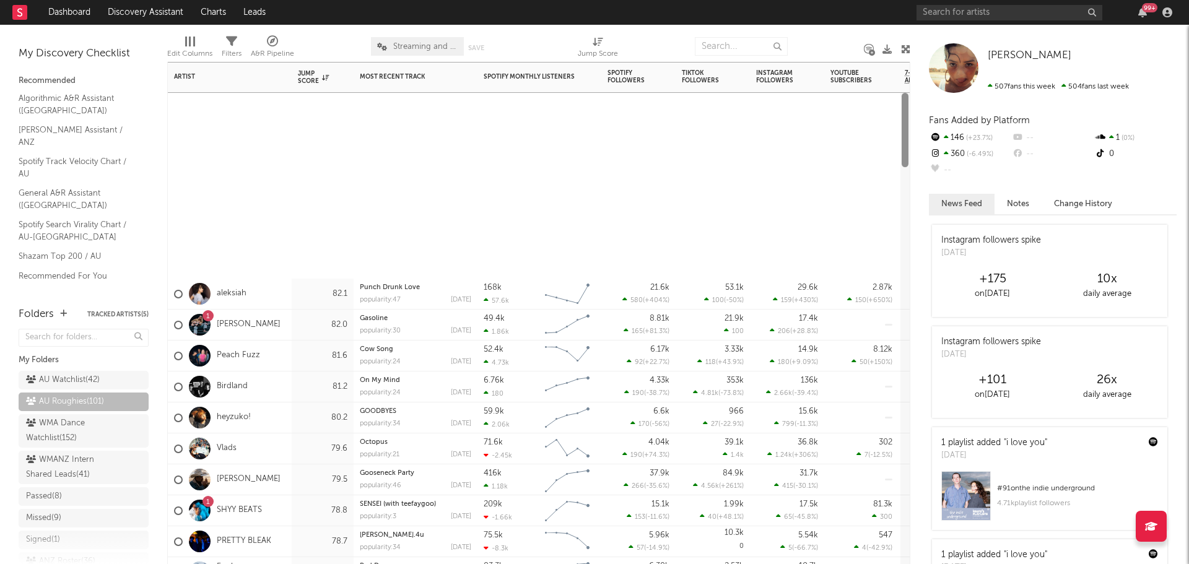
drag, startPoint x: 905, startPoint y: 248, endPoint x: 899, endPoint y: 61, distance: 186.5
click at [905, 93] on div at bounding box center [905, 130] width 7 height 74
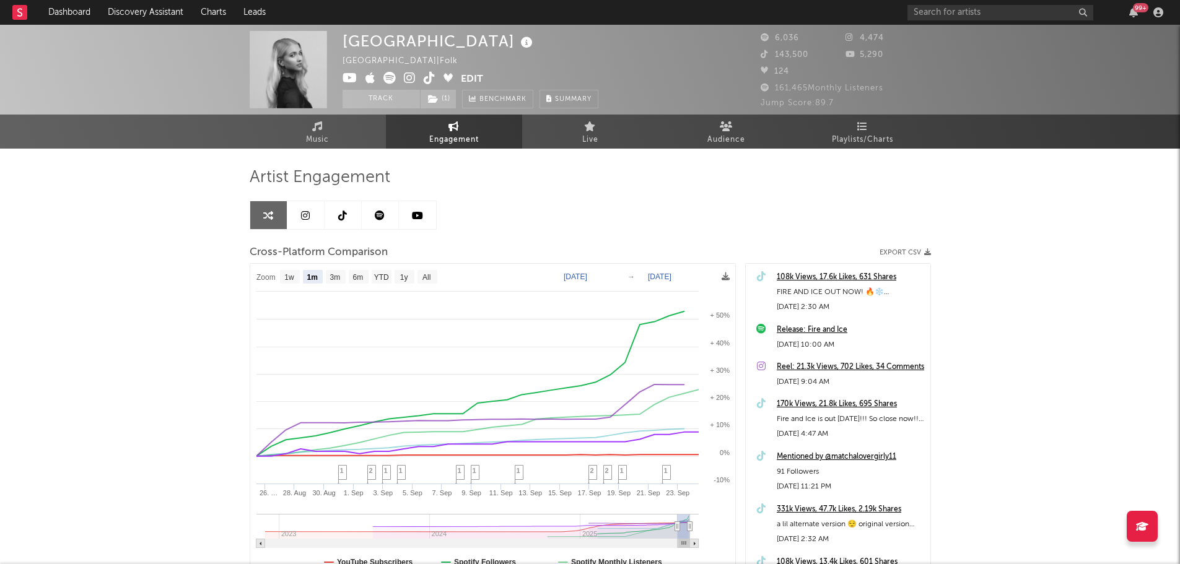
select select "1m"
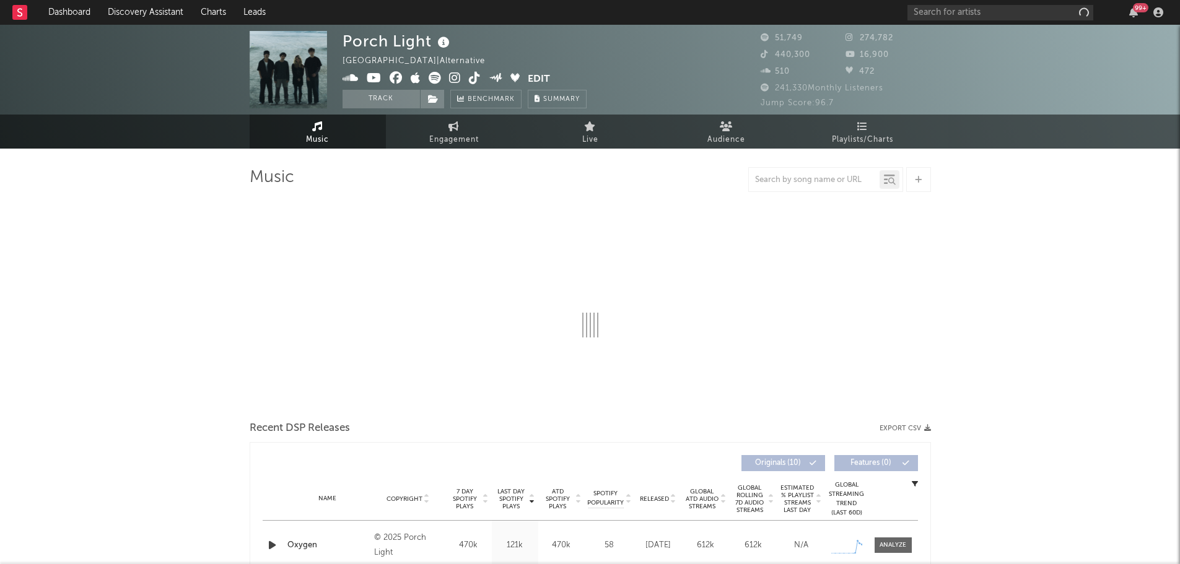
select select "6m"
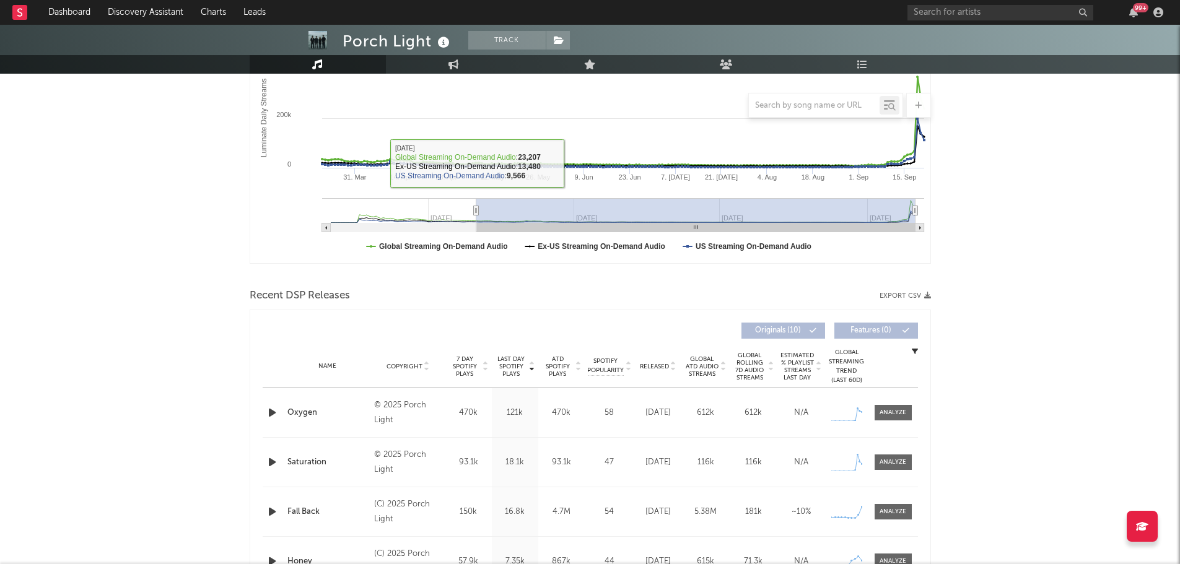
scroll to position [248, 0]
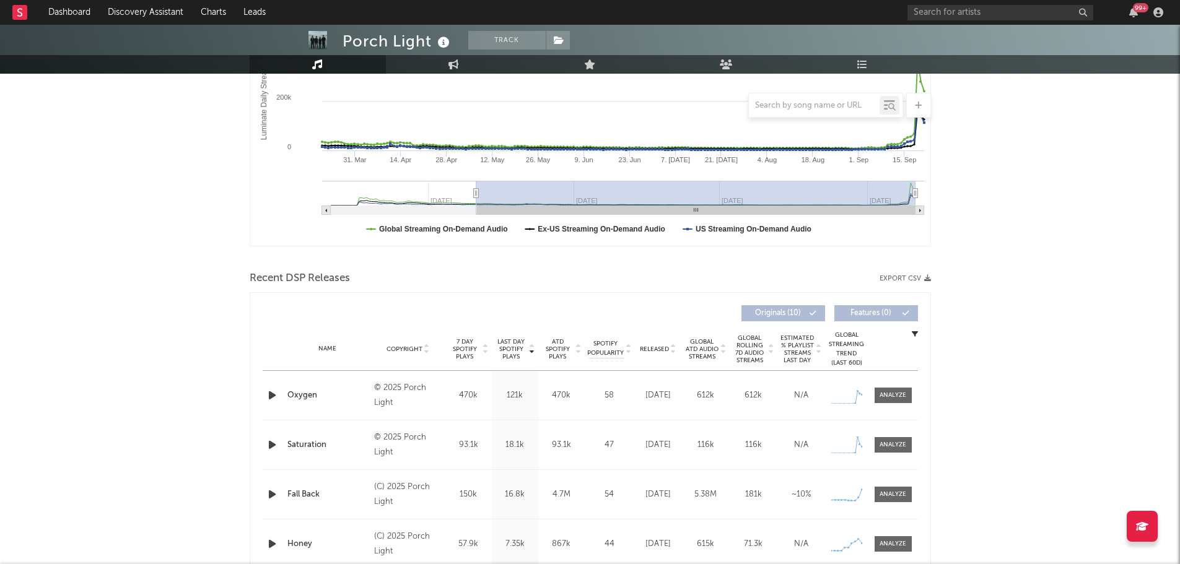
click at [272, 397] on icon "button" at bounding box center [272, 395] width 13 height 15
click at [557, 548] on div at bounding box center [590, 549] width 155 height 3
click at [271, 394] on icon "button" at bounding box center [272, 395] width 12 height 15
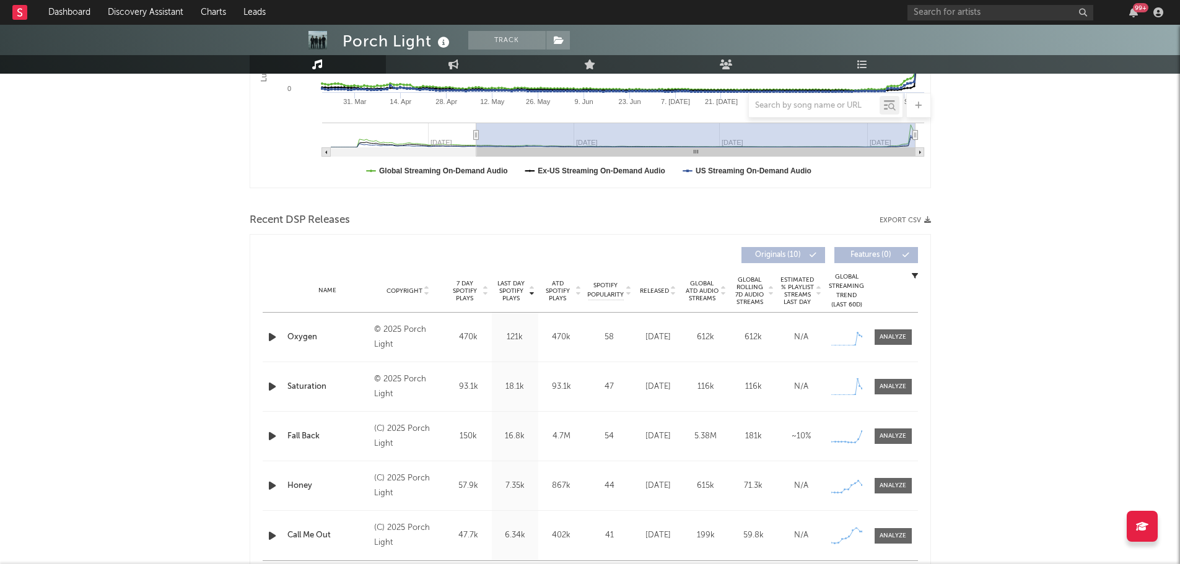
scroll to position [0, 0]
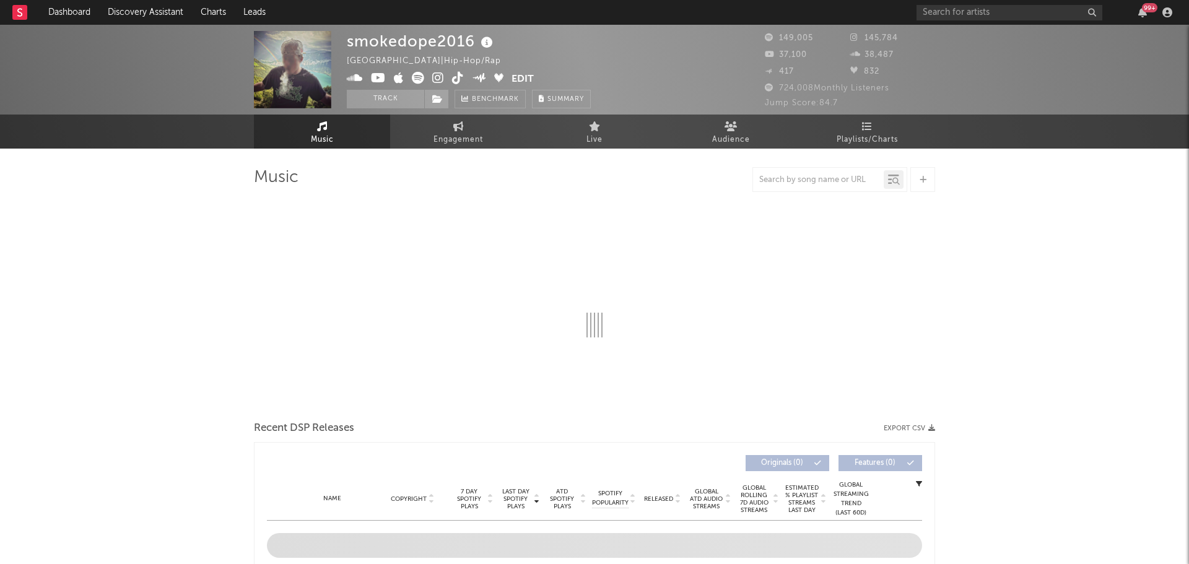
select select "6m"
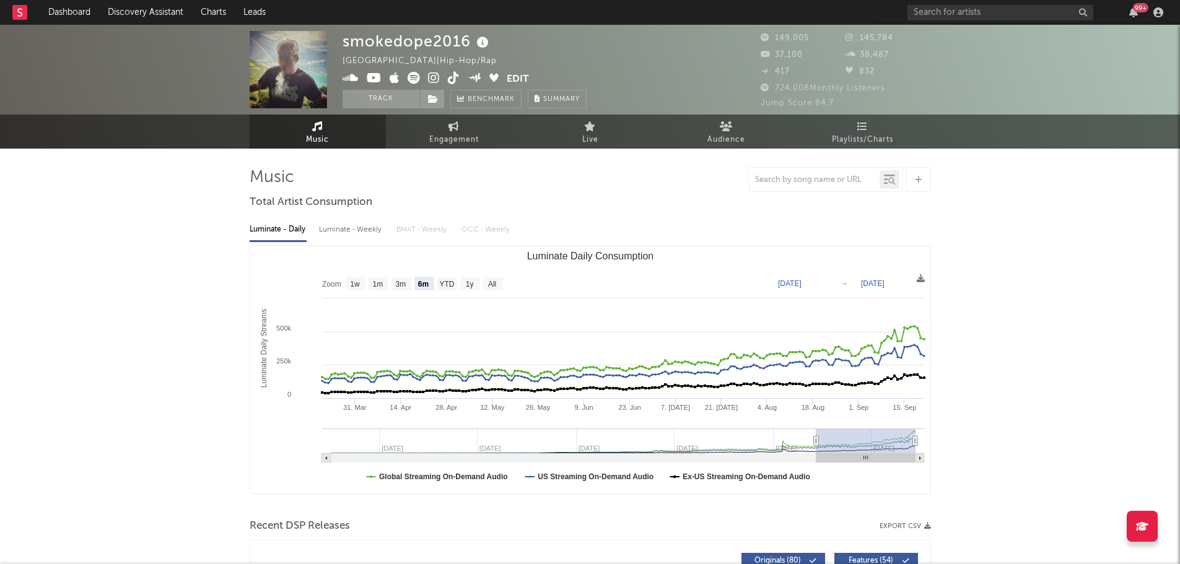
click at [478, 40] on icon at bounding box center [483, 42] width 18 height 17
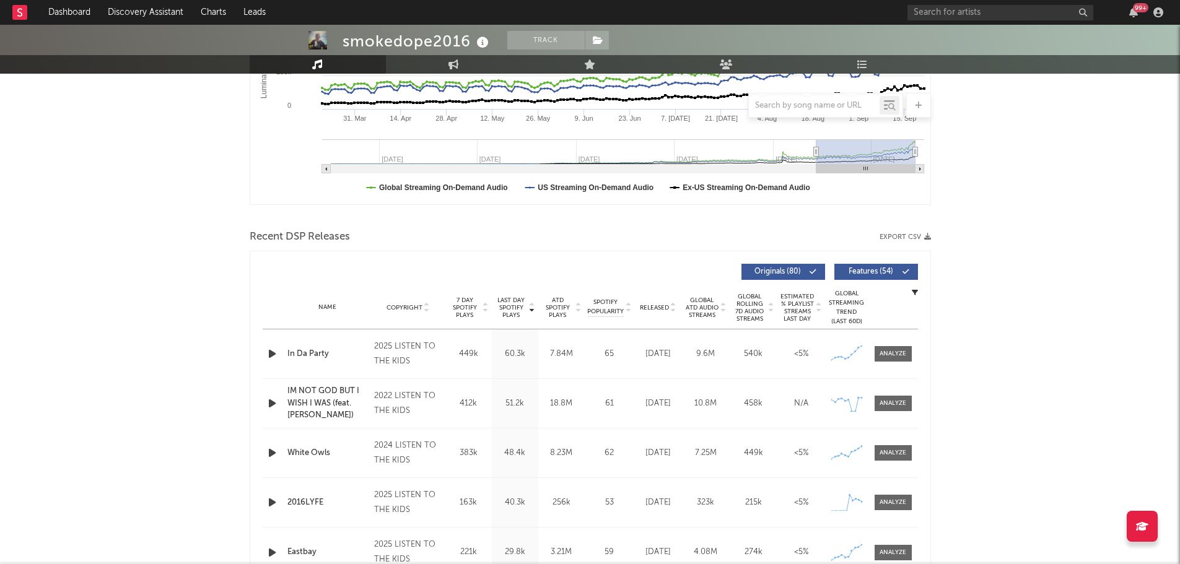
scroll to position [310, 0]
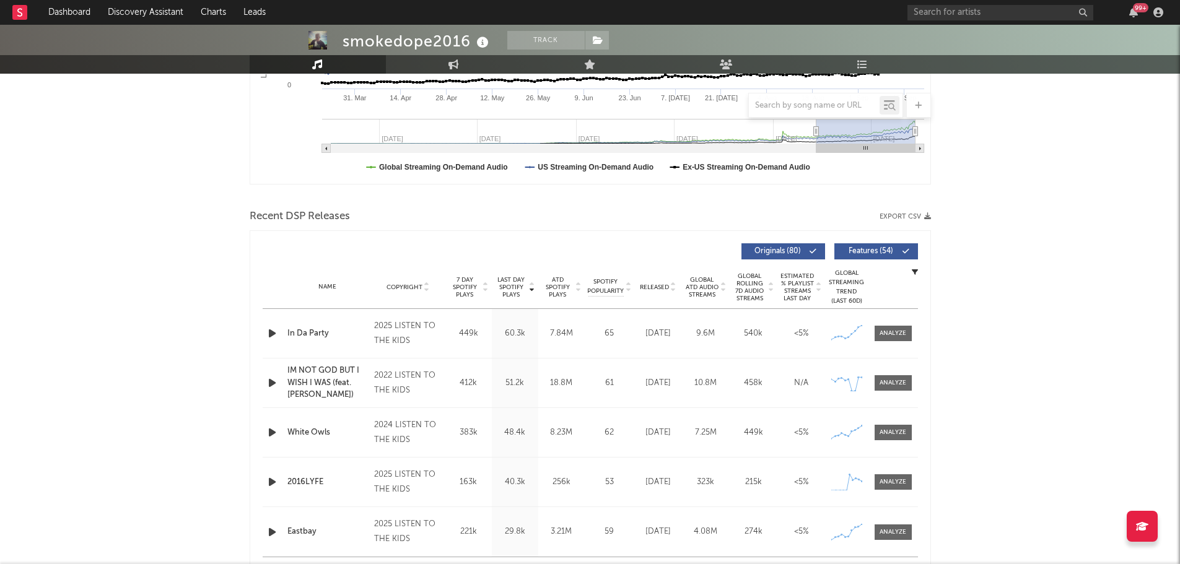
click at [658, 288] on span "Released" at bounding box center [654, 287] width 29 height 7
click at [510, 283] on span "Last Day Spotify Plays" at bounding box center [511, 287] width 33 height 22
click at [273, 331] on icon "button" at bounding box center [272, 333] width 13 height 15
click at [273, 331] on icon "button" at bounding box center [272, 333] width 12 height 15
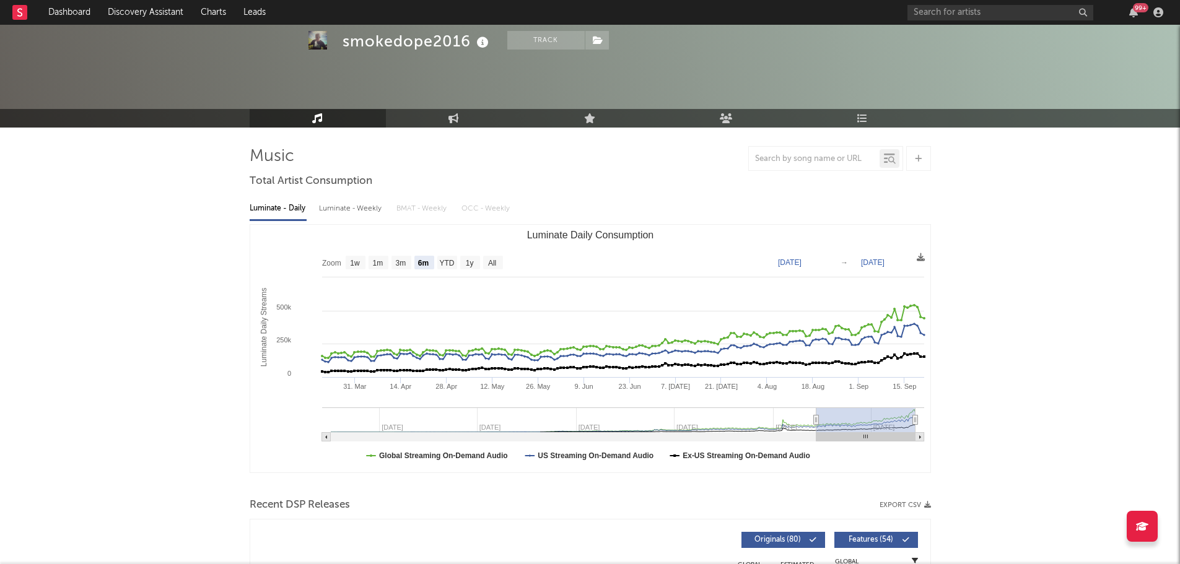
scroll to position [0, 0]
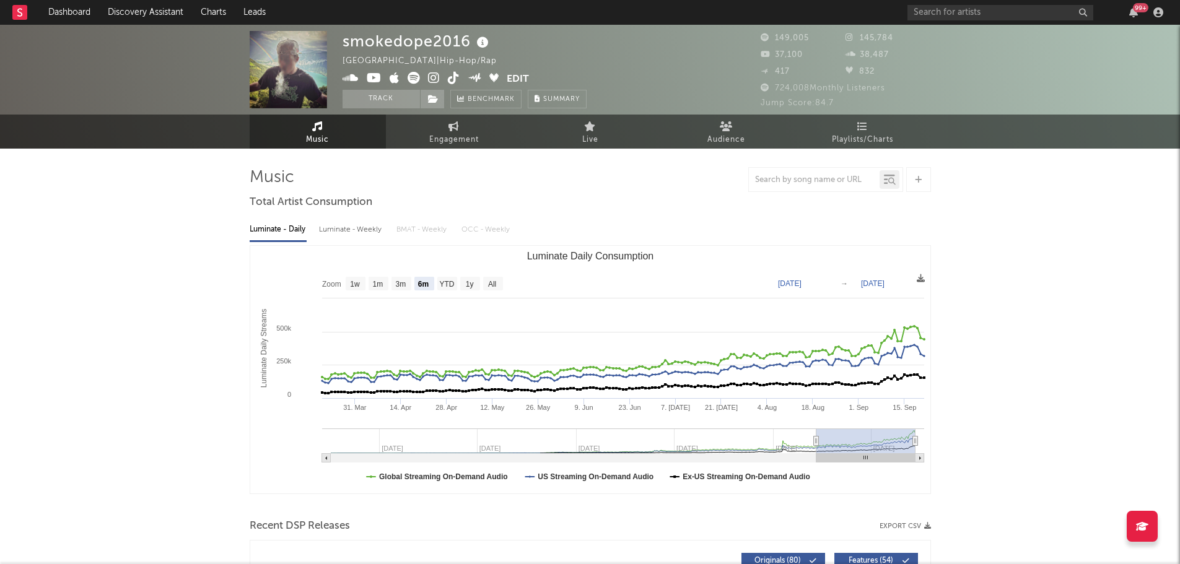
click at [431, 76] on icon at bounding box center [434, 78] width 12 height 12
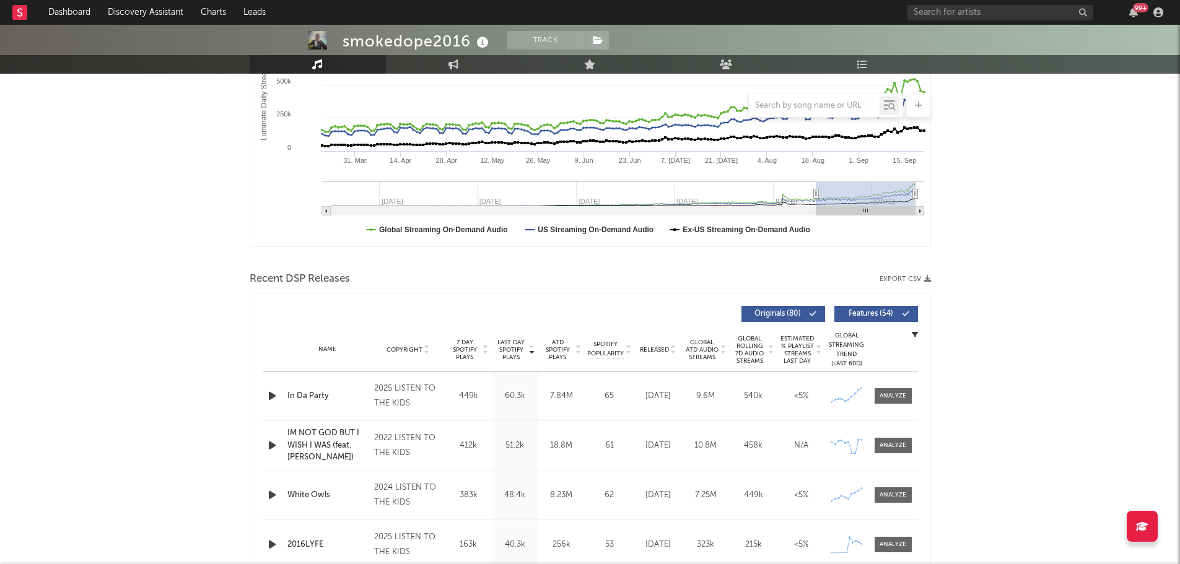
scroll to position [248, 0]
click at [651, 348] on span "Released" at bounding box center [654, 349] width 29 height 7
click at [509, 352] on span "Last Day Spotify Plays" at bounding box center [511, 349] width 33 height 22
click at [557, 354] on span "ATD Spotify Plays" at bounding box center [557, 349] width 33 height 22
click at [660, 350] on span "Released" at bounding box center [654, 349] width 29 height 7
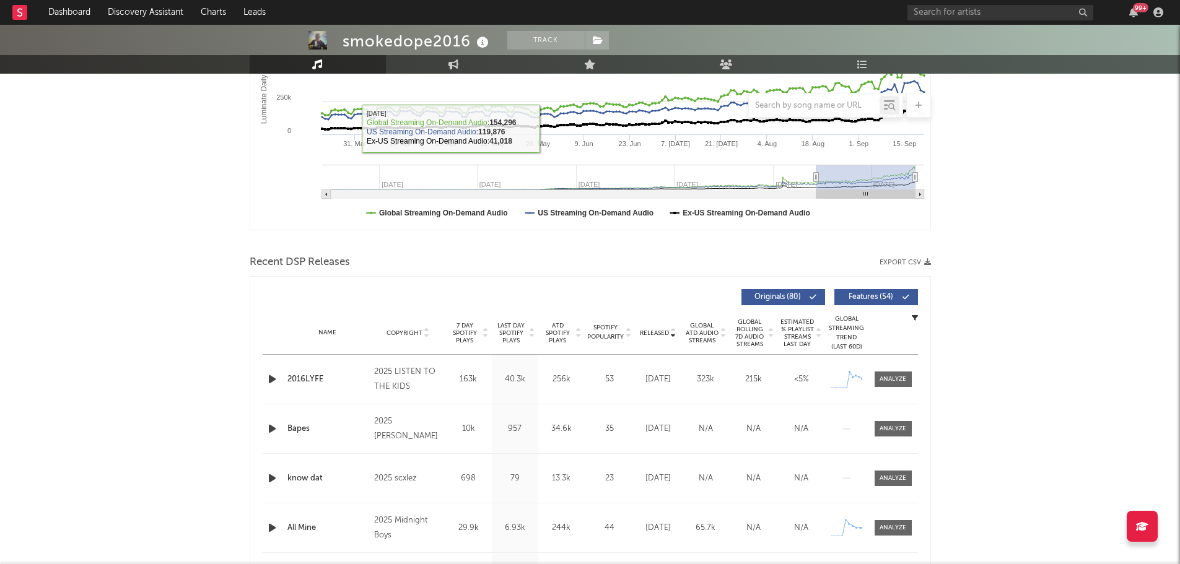
scroll to position [186, 0]
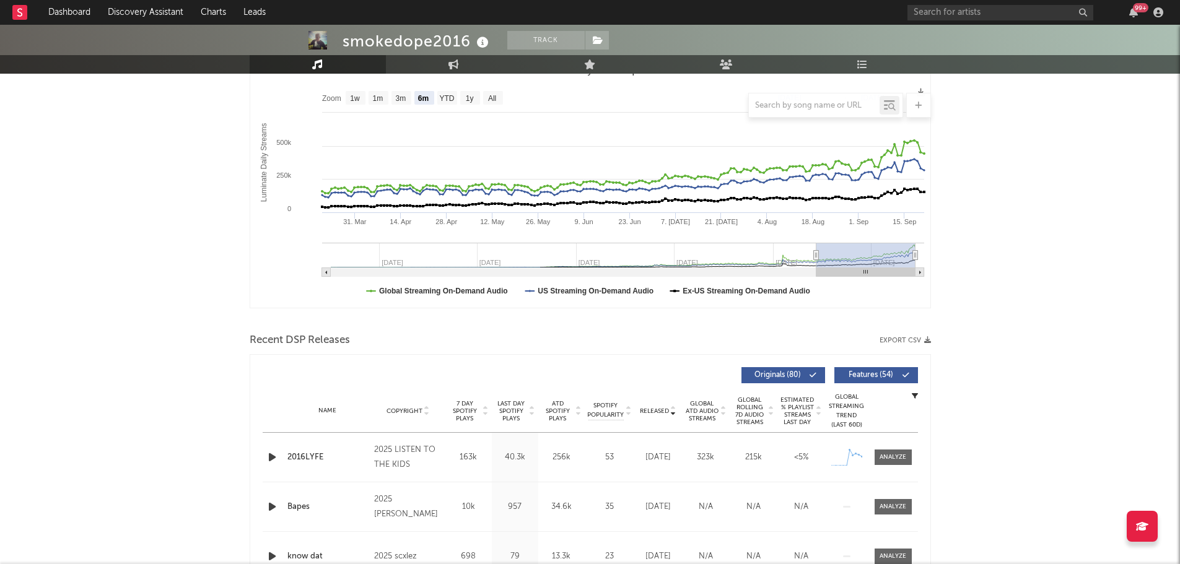
click at [517, 415] on span "Last Day Spotify Plays" at bounding box center [511, 411] width 33 height 22
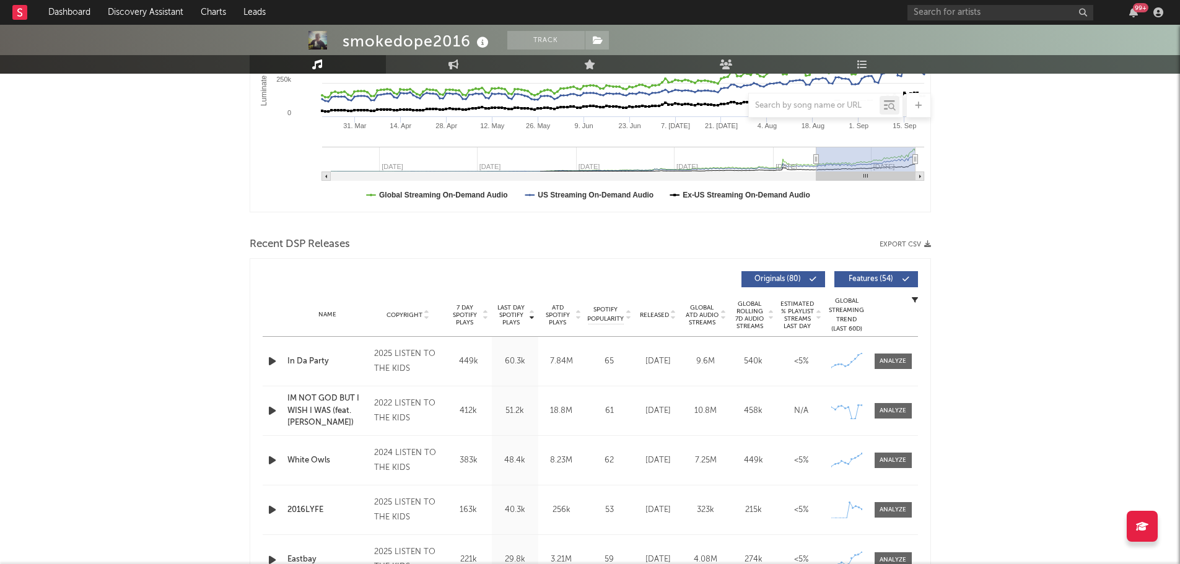
scroll to position [310, 0]
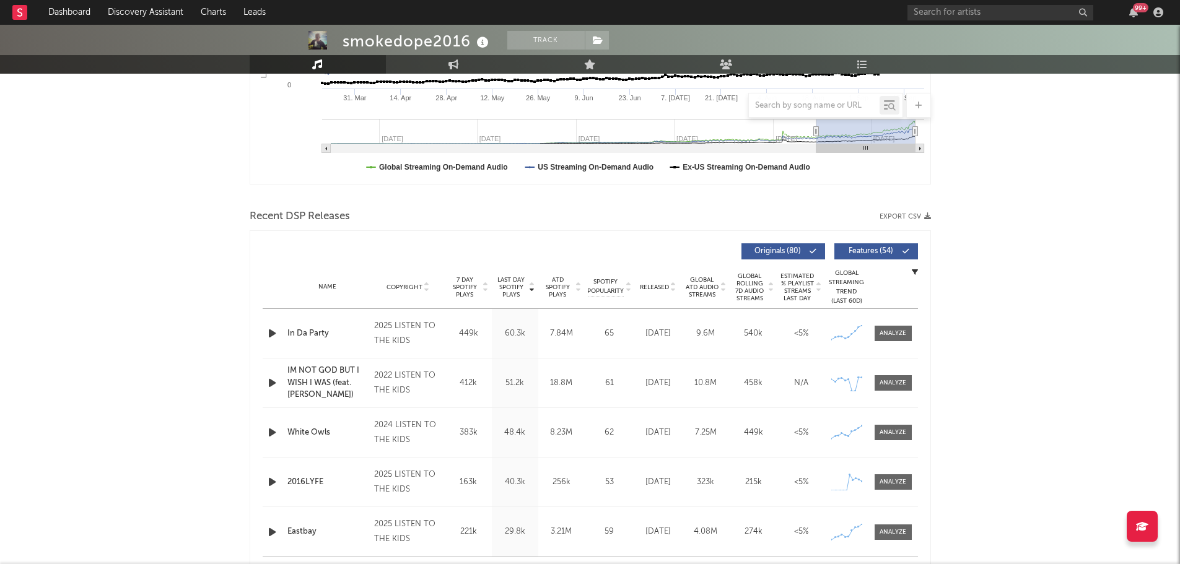
click at [660, 285] on span "Released" at bounding box center [654, 287] width 29 height 7
click at [896, 331] on div at bounding box center [893, 333] width 27 height 9
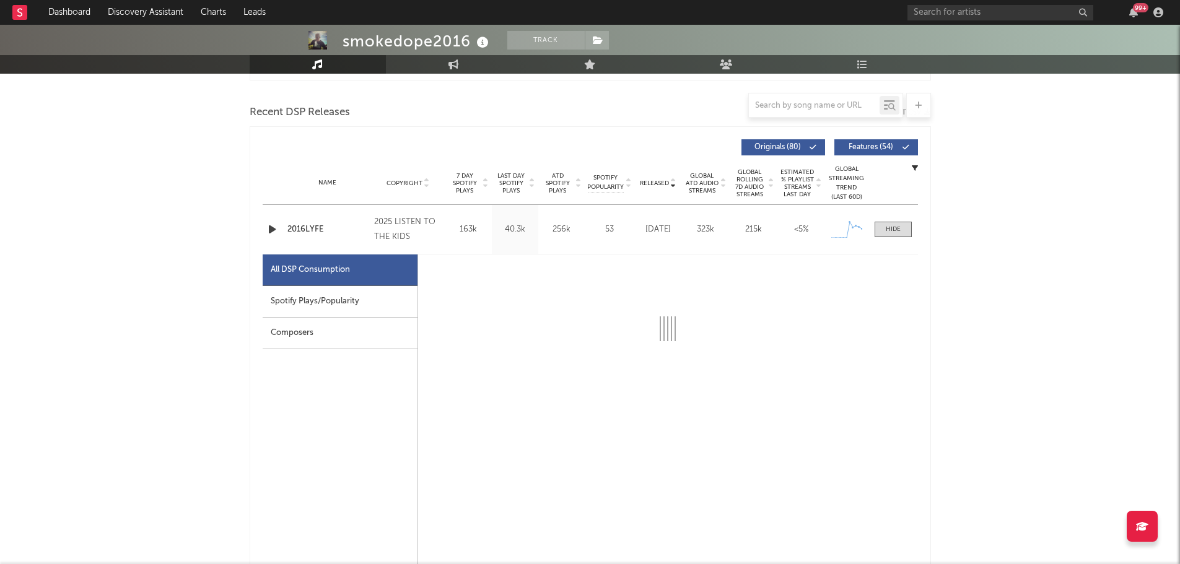
scroll to position [434, 0]
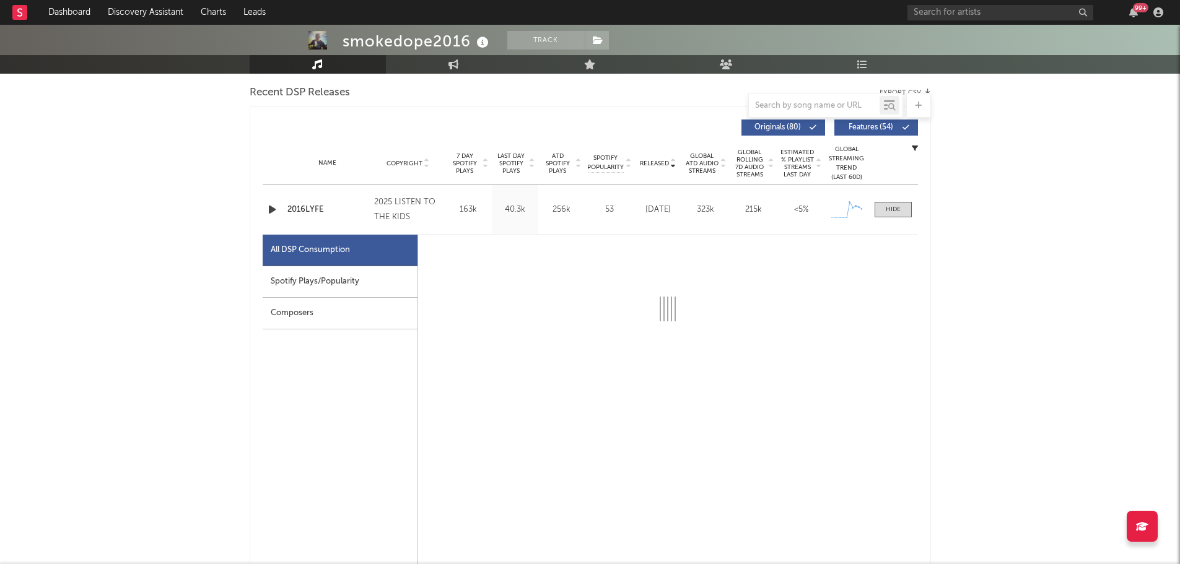
select select "1w"
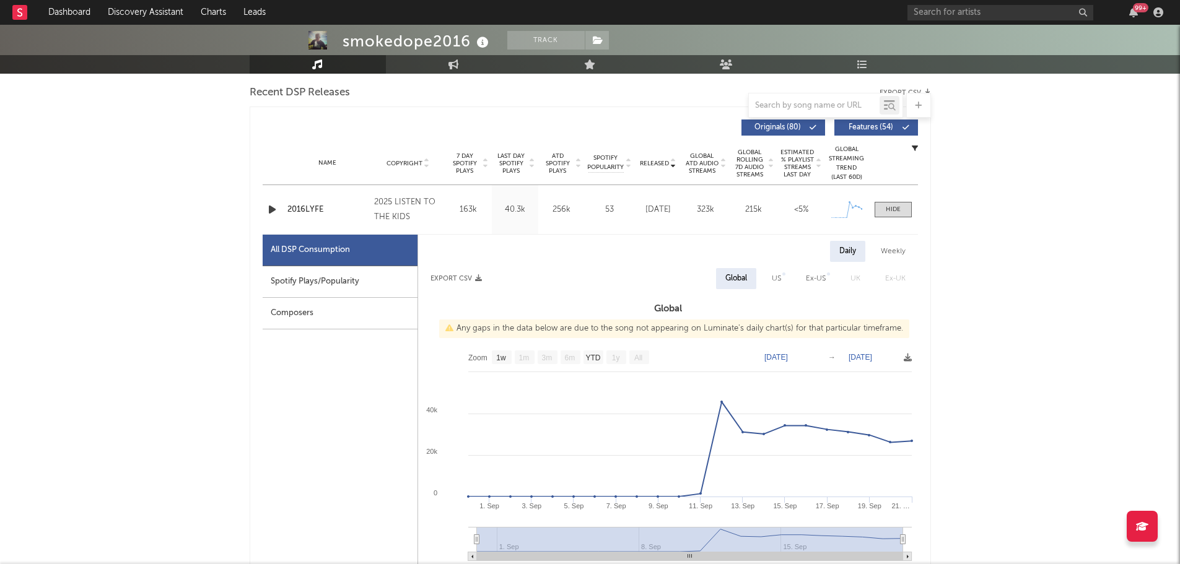
click at [352, 282] on div "Spotify Plays/Popularity" at bounding box center [340, 282] width 155 height 32
select select "1w"
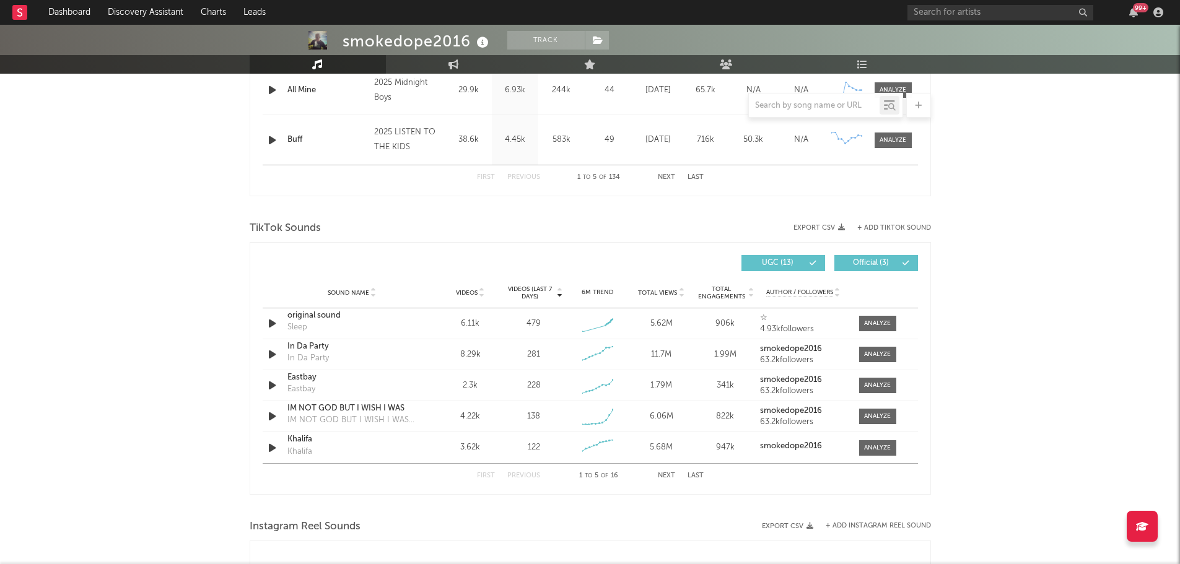
scroll to position [1301, 0]
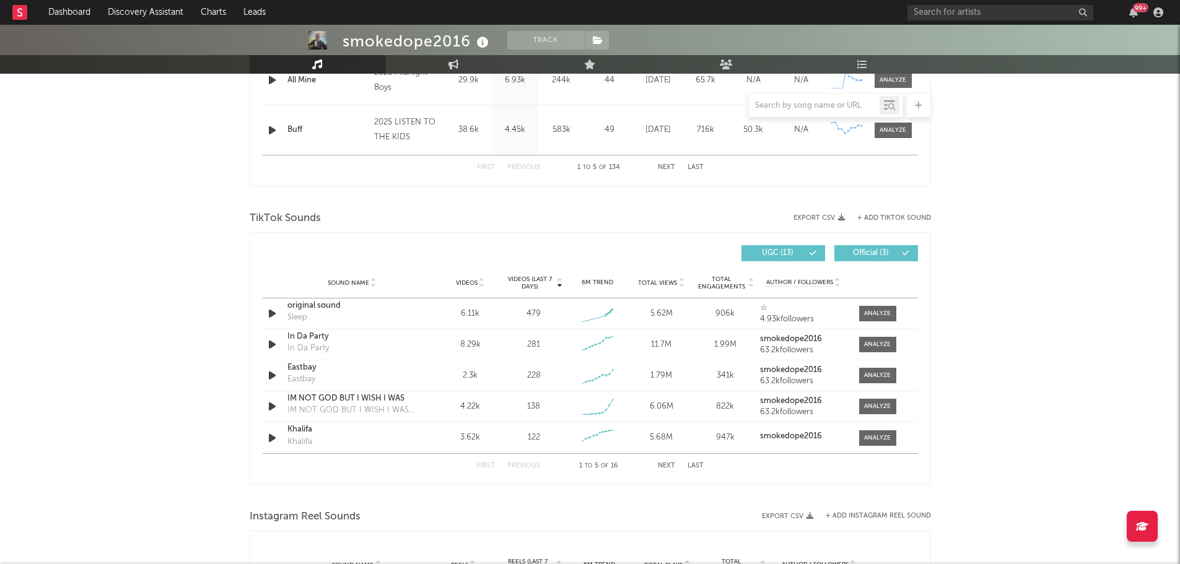
click at [664, 468] on button "Next" at bounding box center [666, 466] width 17 height 7
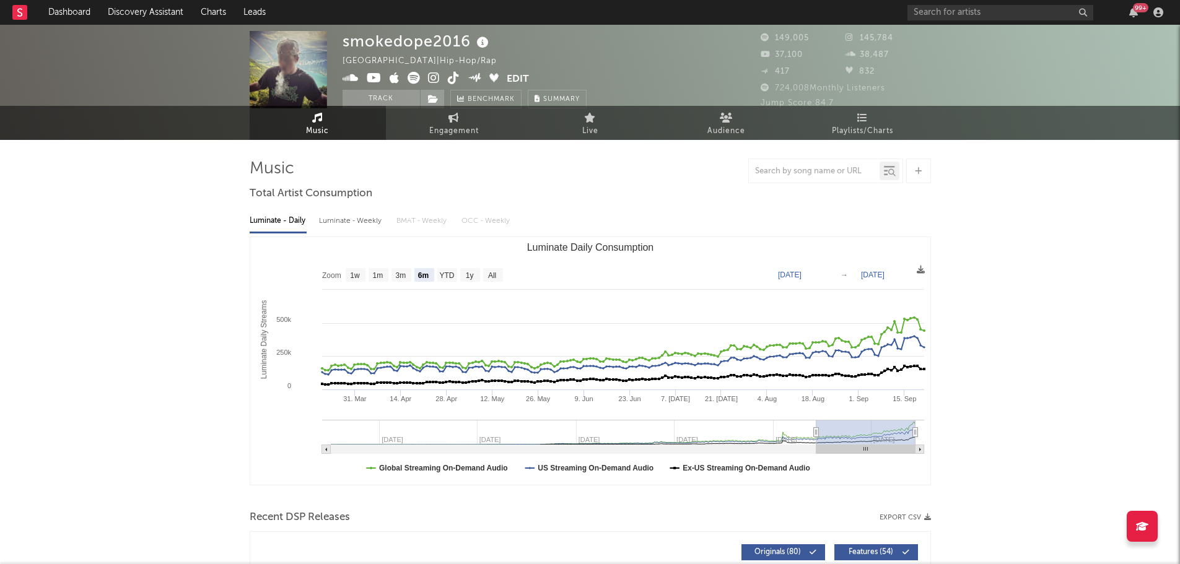
scroll to position [0, 0]
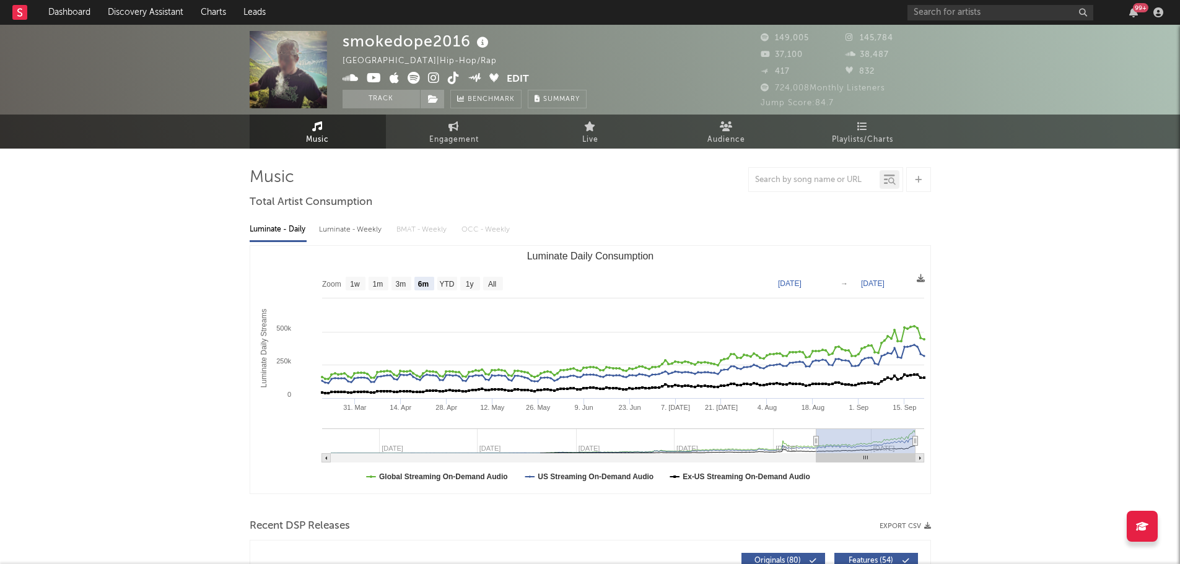
click at [450, 77] on icon at bounding box center [454, 78] width 12 height 12
click at [483, 46] on icon at bounding box center [483, 42] width 18 height 17
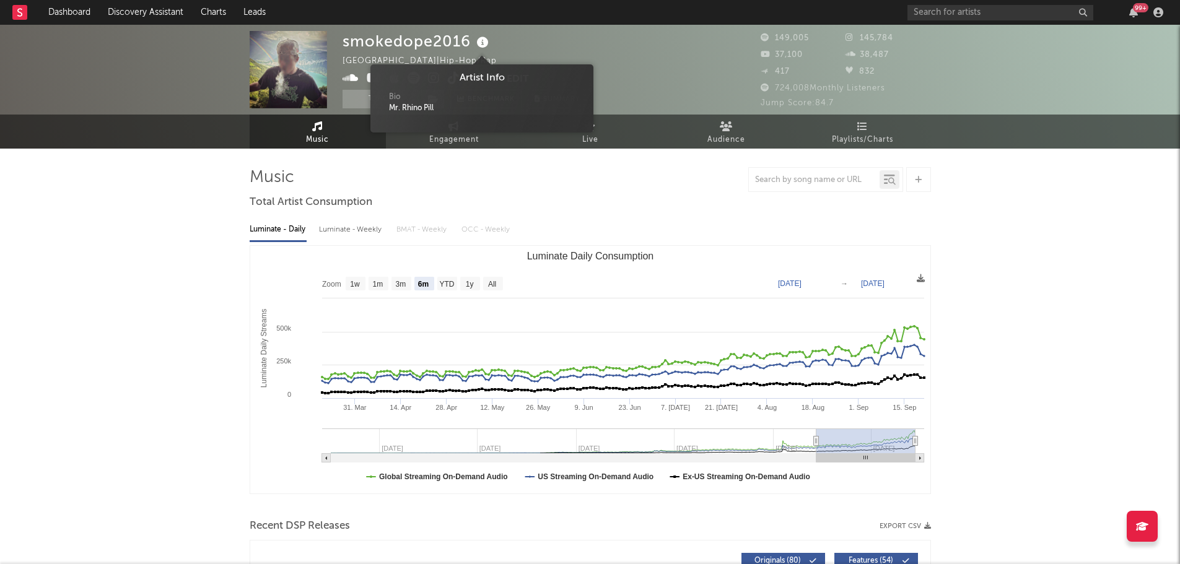
click at [483, 46] on icon at bounding box center [483, 42] width 18 height 17
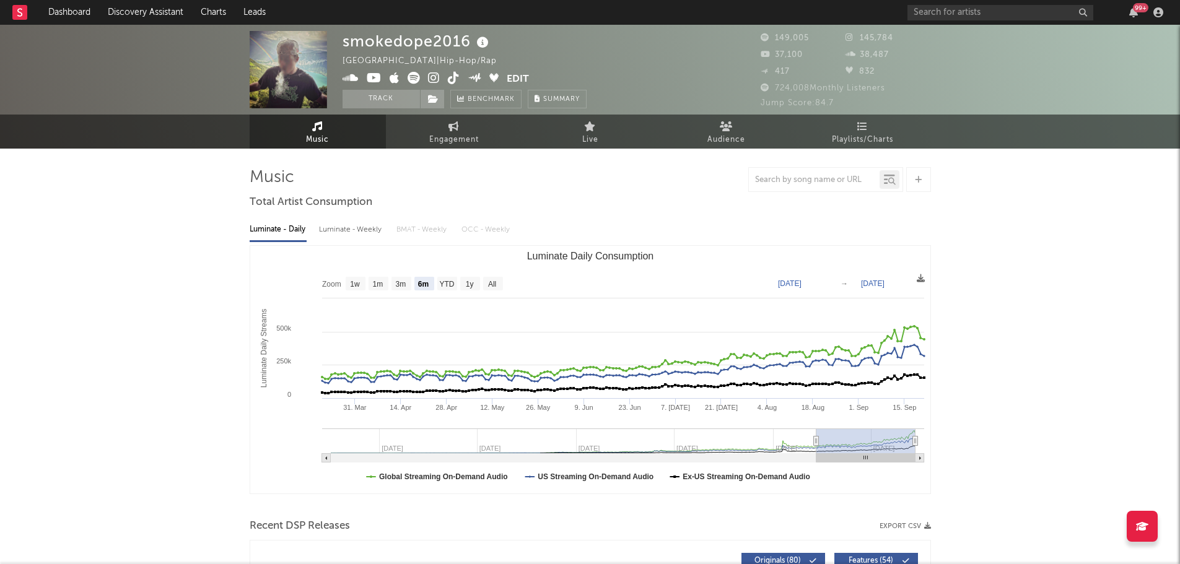
click at [432, 79] on icon at bounding box center [434, 78] width 12 height 12
click at [478, 43] on icon at bounding box center [483, 42] width 18 height 17
click at [483, 42] on icon at bounding box center [483, 42] width 18 height 17
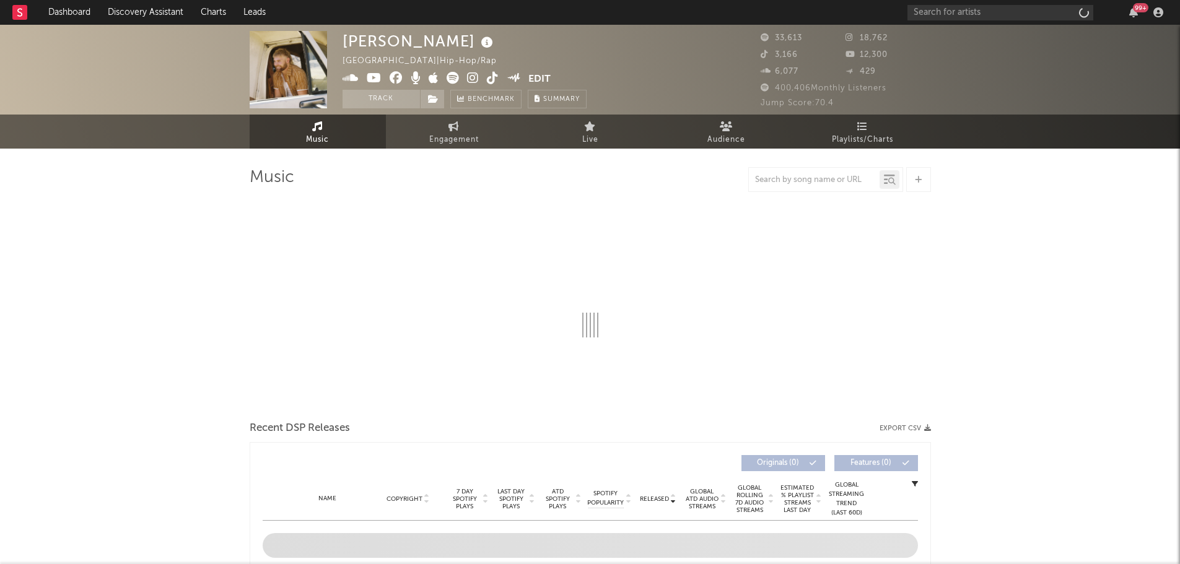
select select "6m"
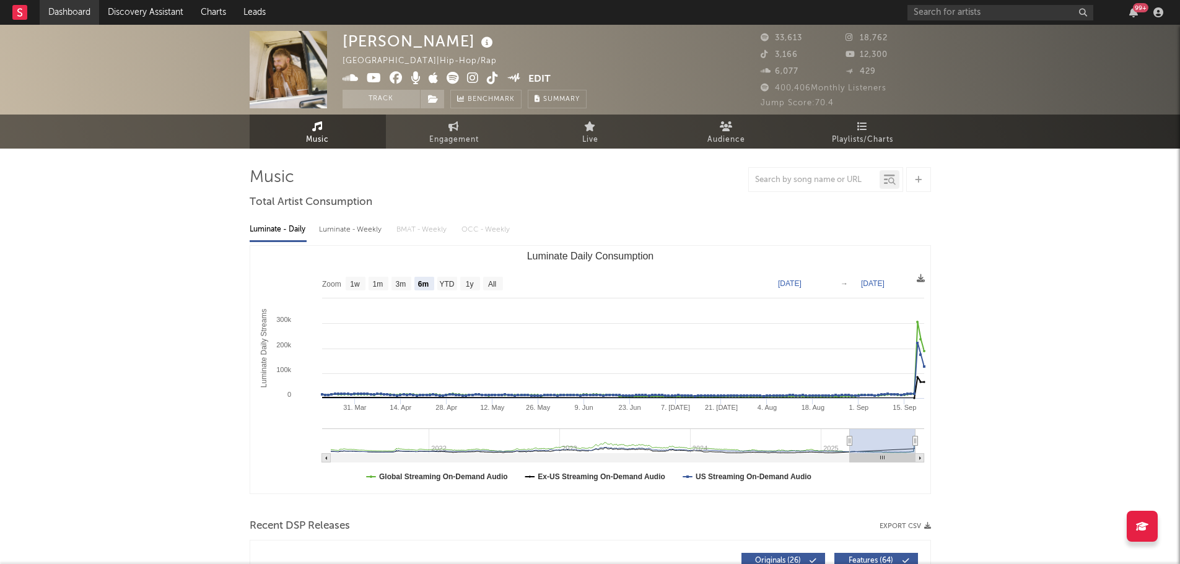
click at [82, 11] on link "Dashboard" at bounding box center [69, 12] width 59 height 25
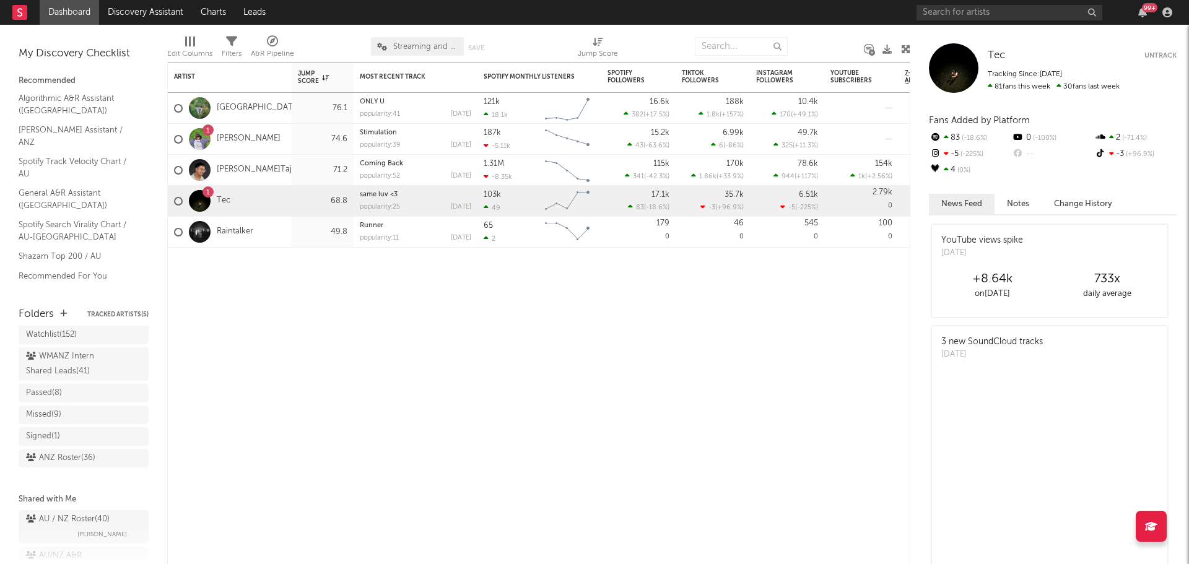
scroll to position [42, 0]
click at [59, 367] on div "AU Roughies ( 101 )" at bounding box center [65, 360] width 78 height 15
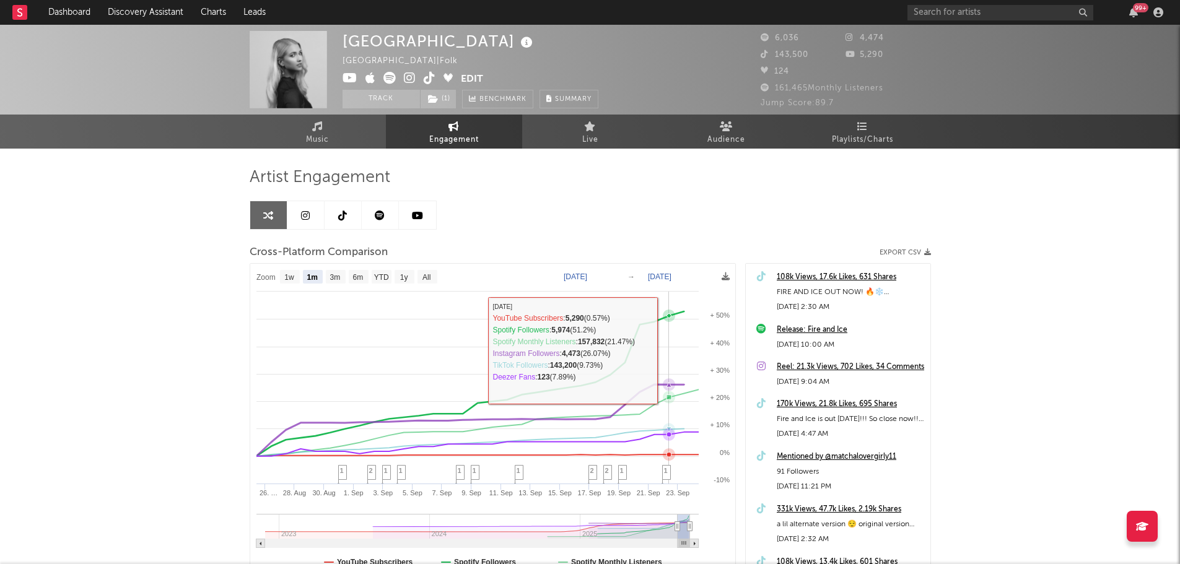
select select "1m"
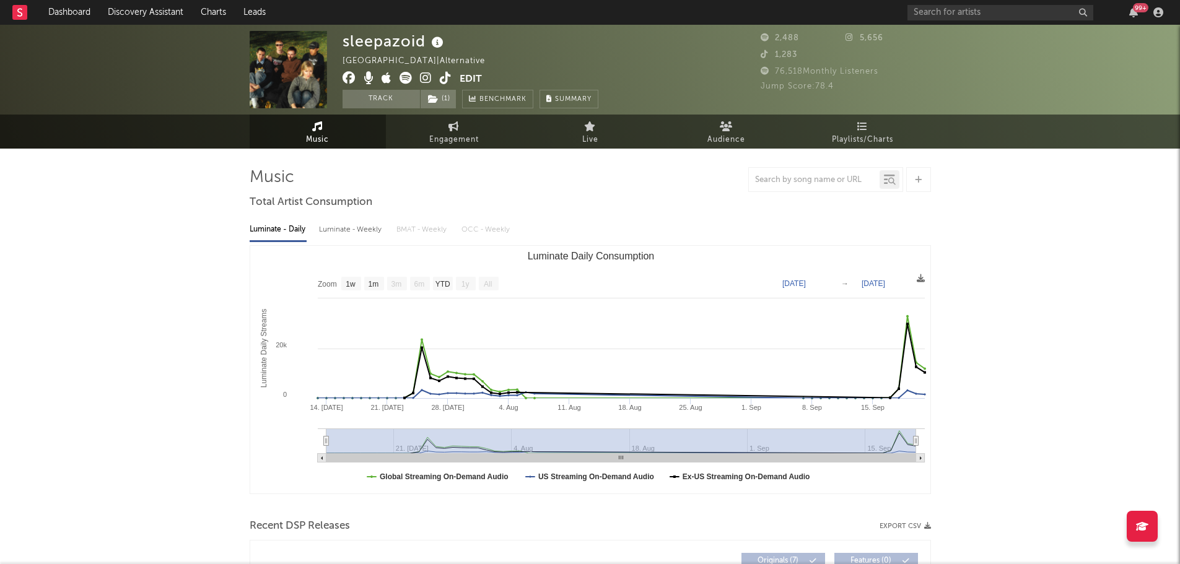
select select "1w"
click at [435, 44] on icon at bounding box center [438, 42] width 18 height 17
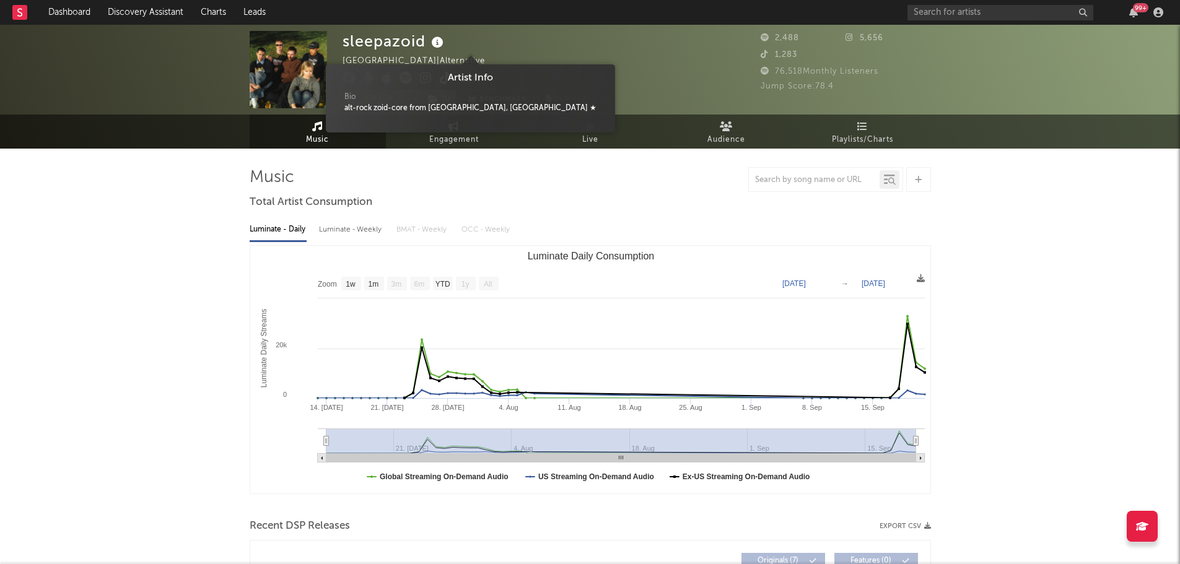
click at [435, 44] on icon at bounding box center [438, 42] width 18 height 17
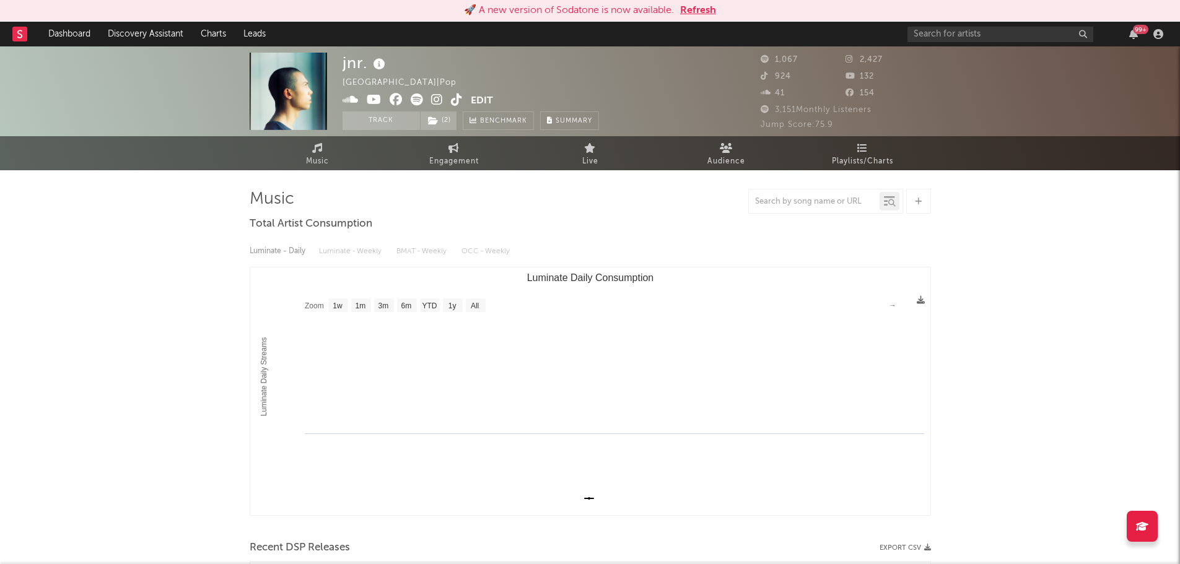
select select "1w"
click at [701, 14] on button "Refresh" at bounding box center [698, 10] width 36 height 15
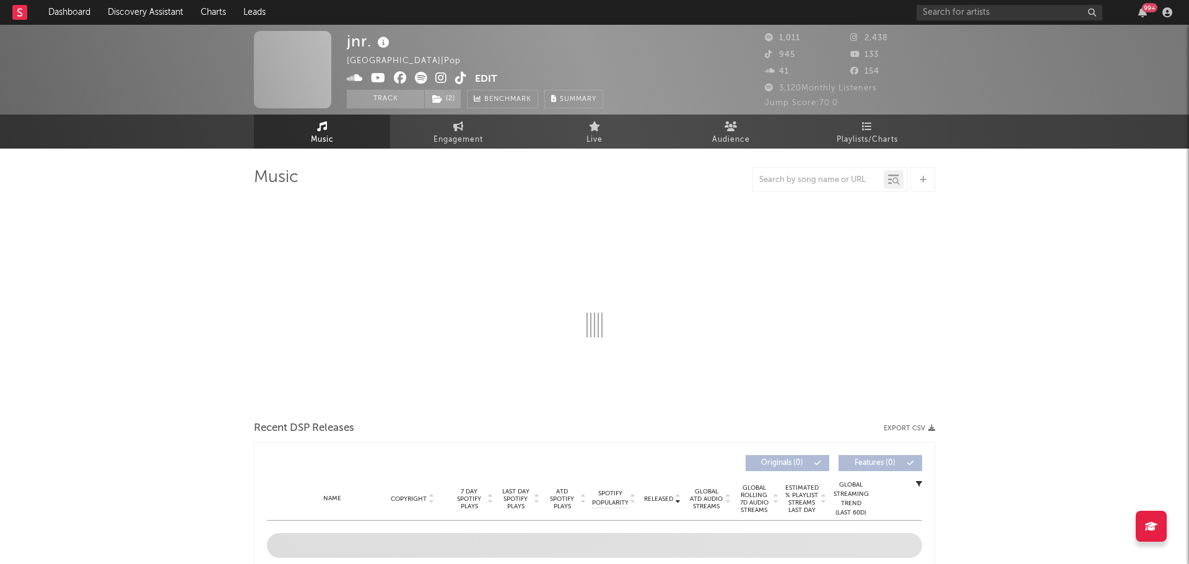
select select "1w"
